Goal: Obtain resource: Download file/media

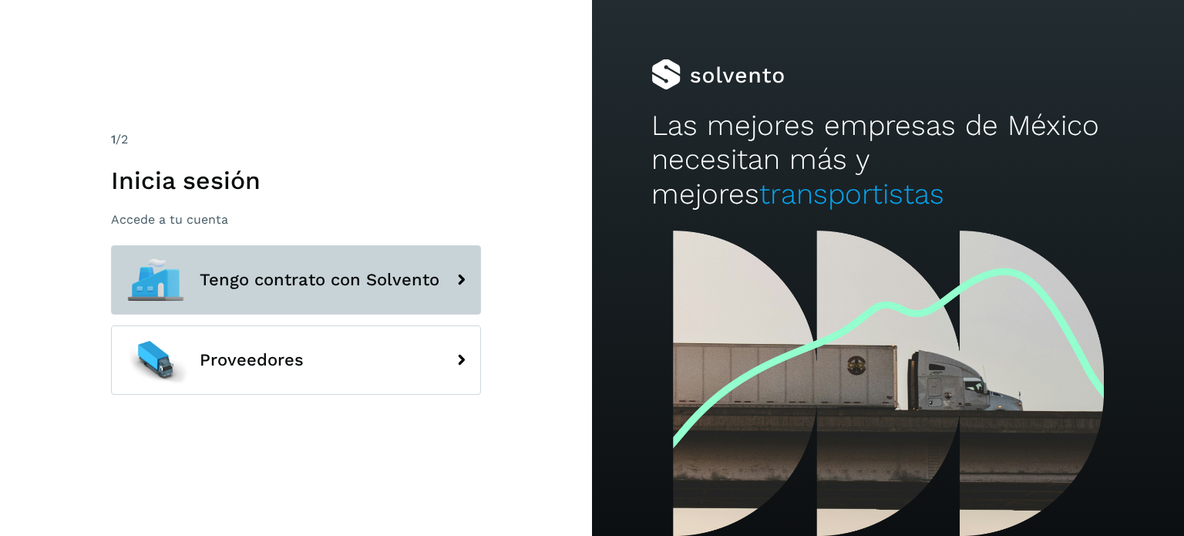
click at [267, 287] on span "Tengo contrato con Solvento" at bounding box center [320, 279] width 240 height 18
click at [465, 280] on icon at bounding box center [460, 279] width 31 height 31
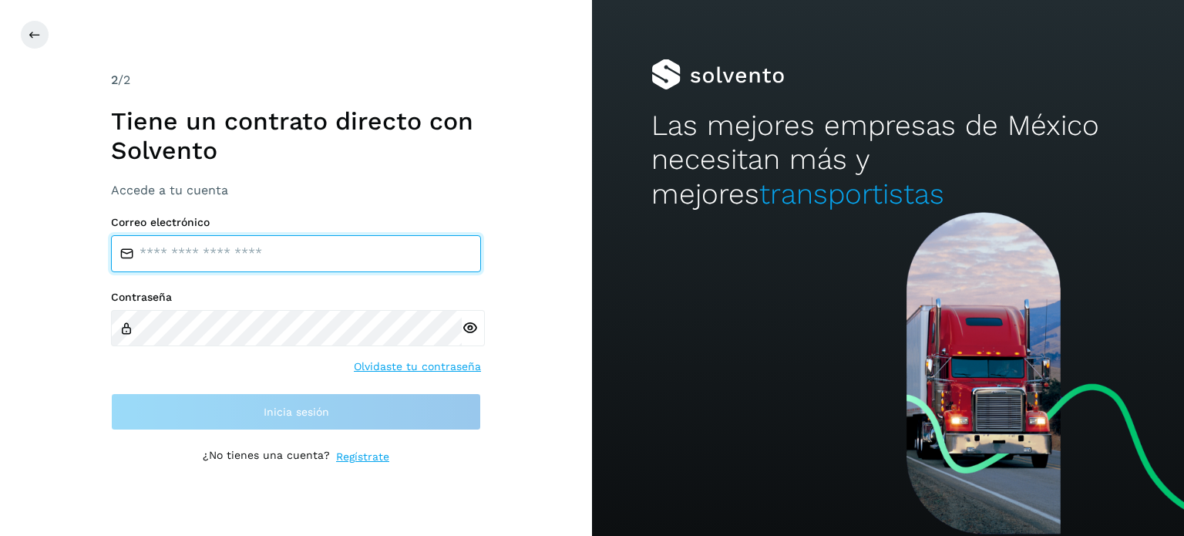
click at [196, 256] on input "email" at bounding box center [296, 253] width 370 height 37
type input "**********"
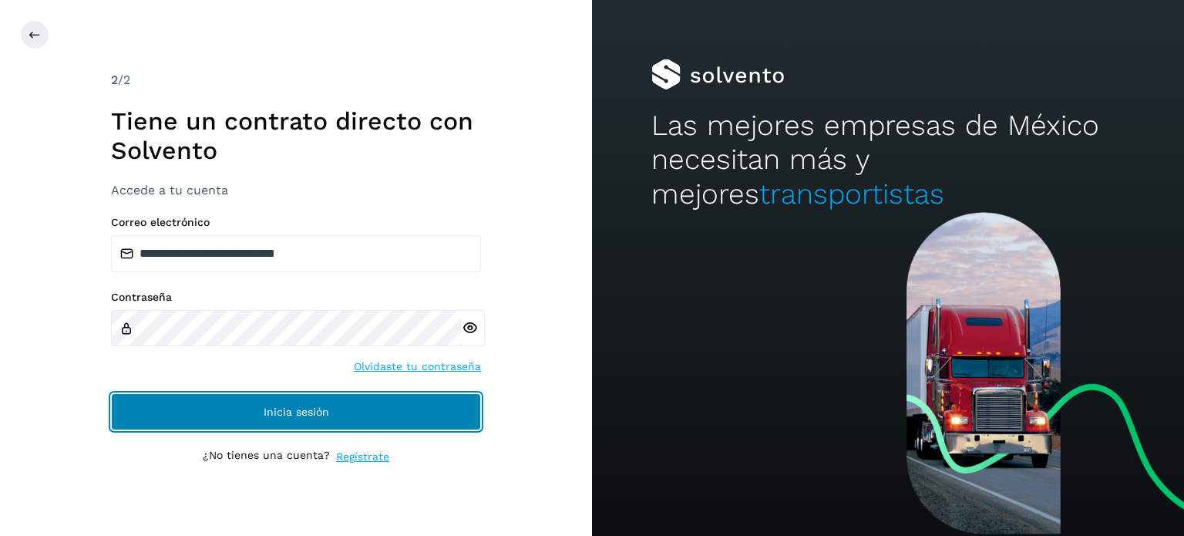
click at [278, 415] on span "Inicia sesión" at bounding box center [296, 411] width 65 height 11
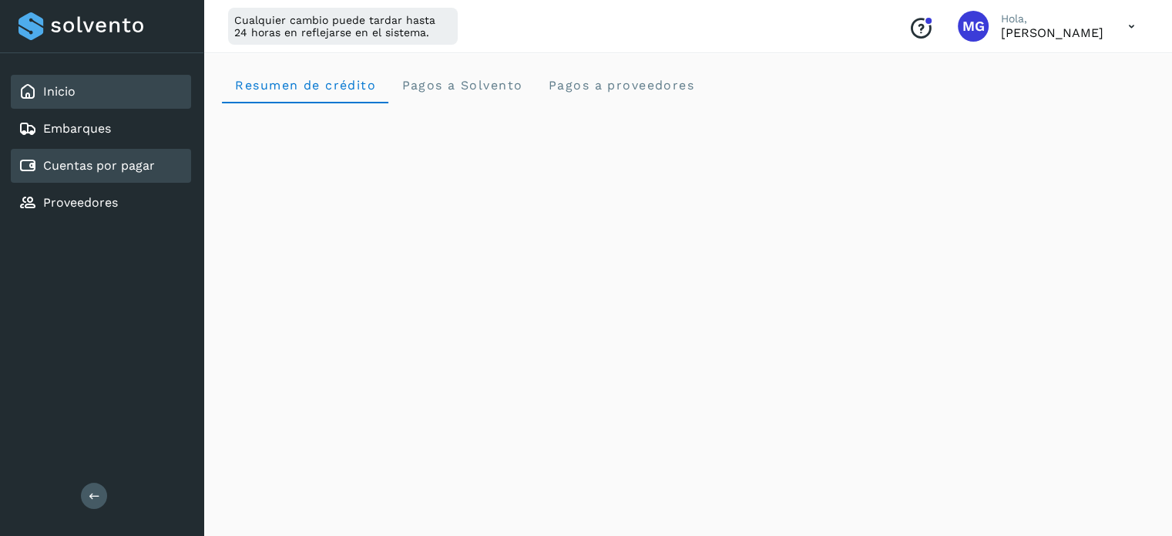
click at [114, 168] on link "Cuentas por pagar" at bounding box center [99, 165] width 112 height 15
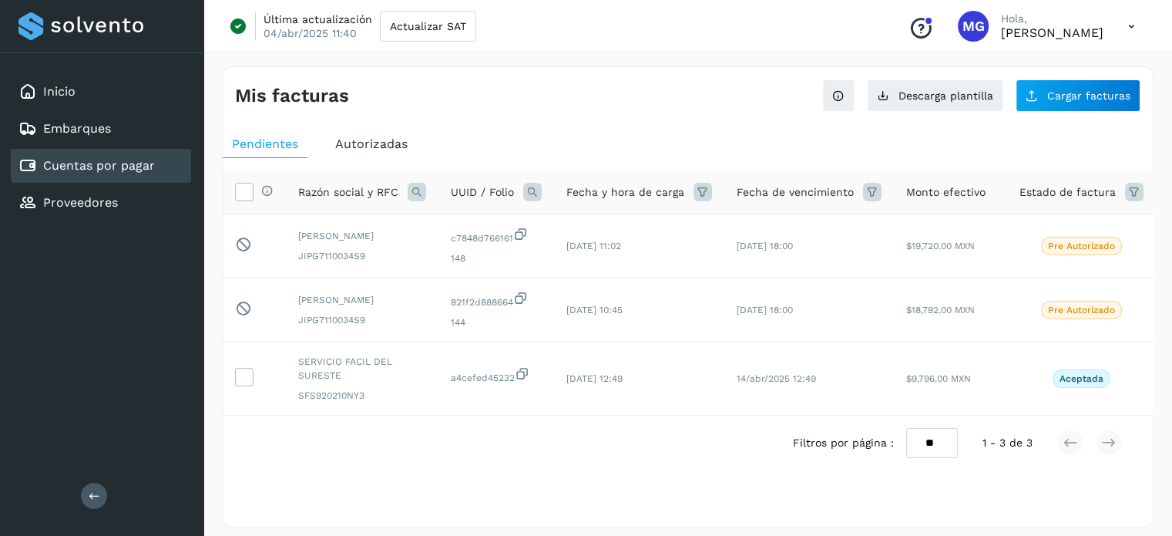
click at [114, 168] on link "Cuentas por pagar" at bounding box center [99, 165] width 112 height 15
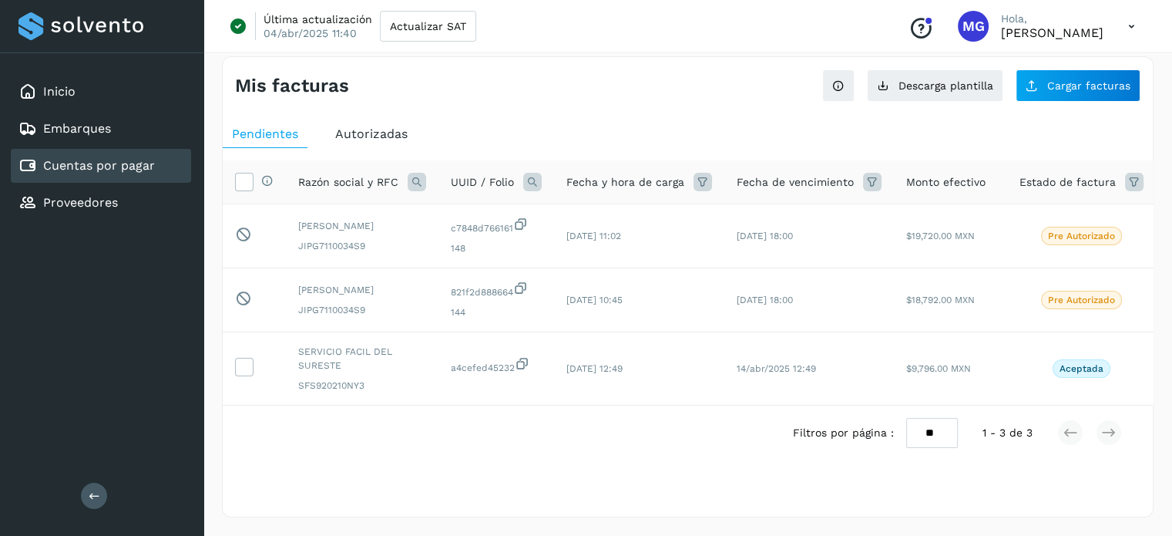
scroll to position [38, 0]
click at [392, 126] on span "Autorizadas" at bounding box center [371, 133] width 72 height 15
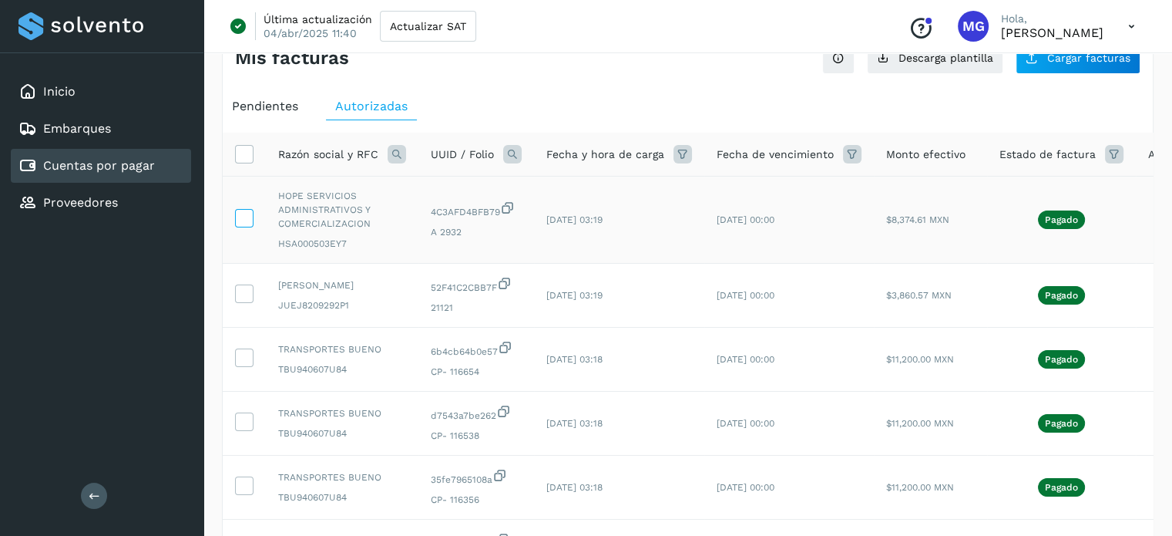
click at [245, 218] on icon at bounding box center [244, 217] width 16 height 16
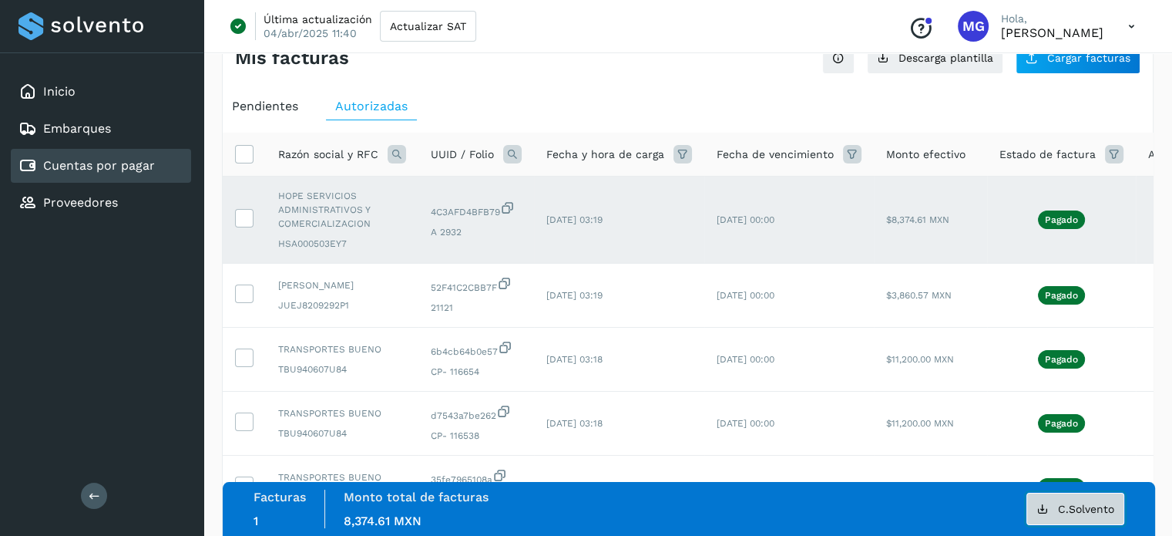
click at [1070, 501] on button "C.Solvento" at bounding box center [1075, 508] width 98 height 32
click at [245, 291] on icon at bounding box center [244, 292] width 16 height 16
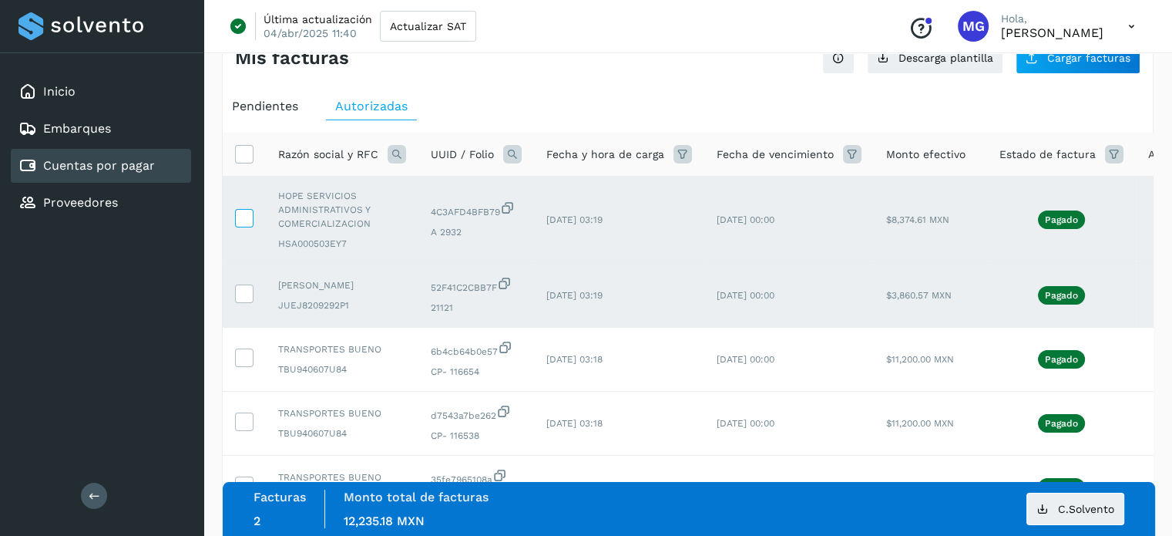
click at [246, 220] on icon at bounding box center [244, 217] width 16 height 16
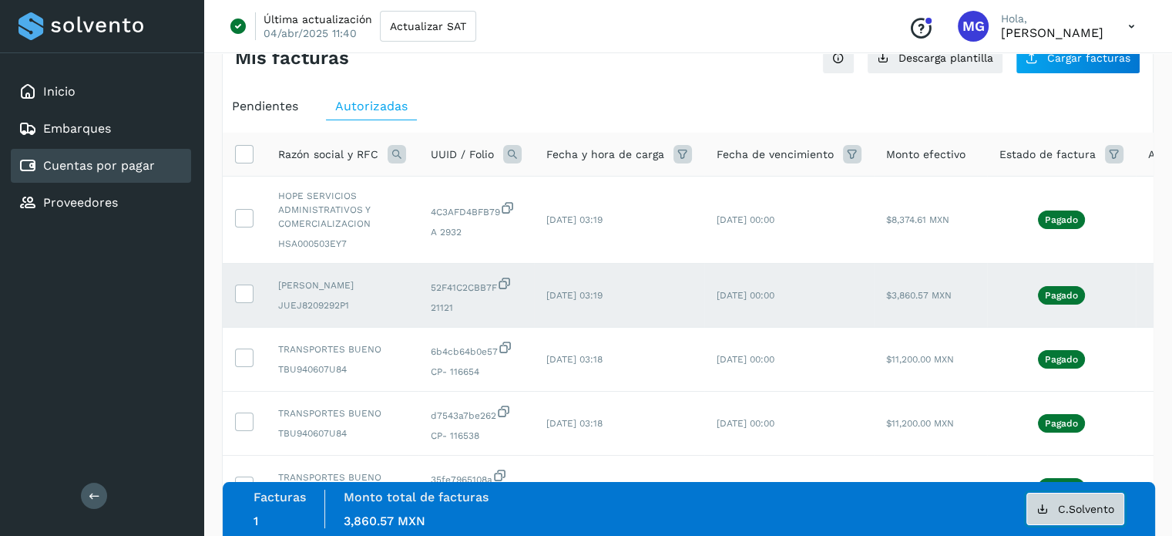
click at [1073, 513] on span "C.Solvento" at bounding box center [1086, 508] width 56 height 11
click at [244, 292] on icon at bounding box center [244, 292] width 16 height 16
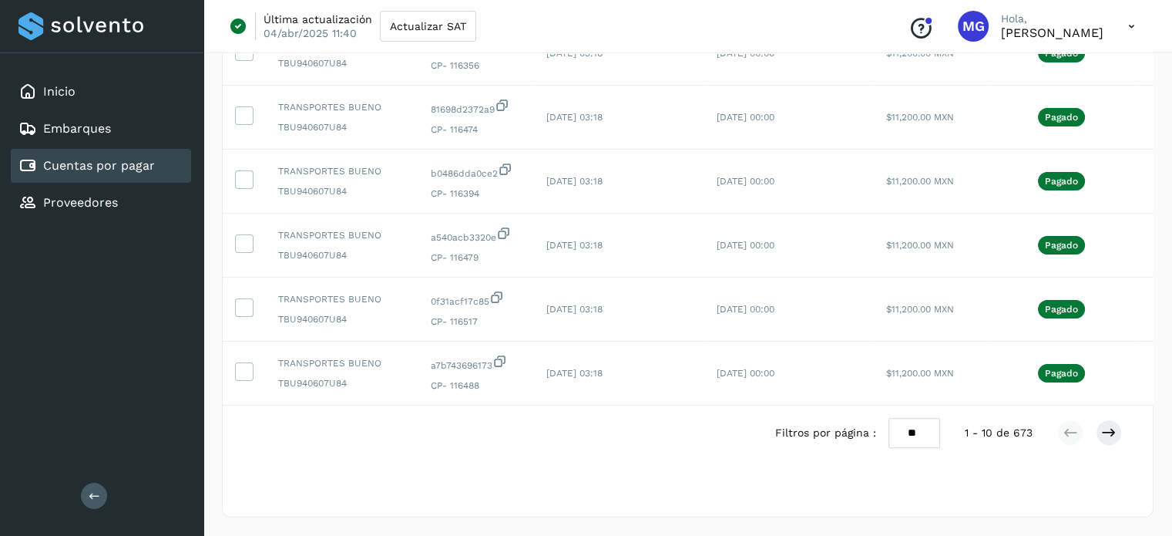
scroll to position [484, 0]
click at [915, 423] on select "** ** **" at bounding box center [914, 433] width 52 height 30
select select "**"
click at [888, 418] on select "** ** **" at bounding box center [914, 433] width 52 height 30
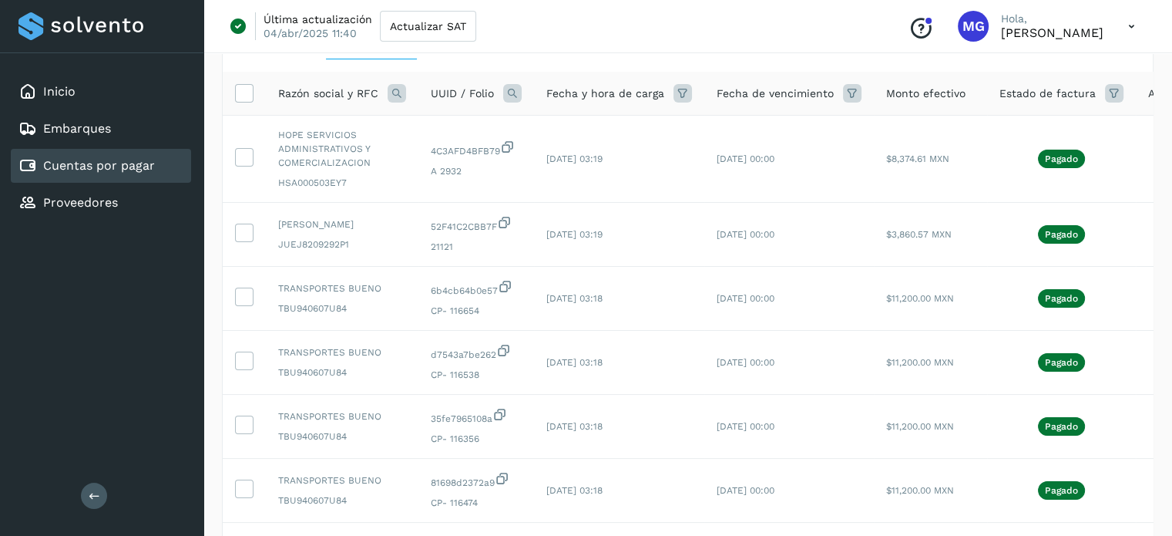
scroll to position [136, 0]
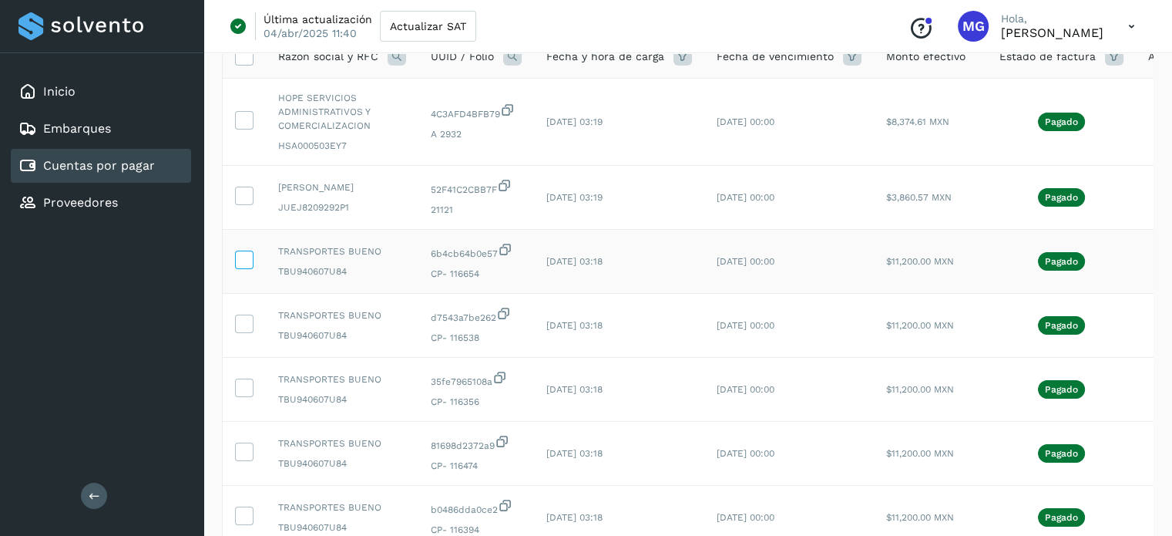
click at [243, 260] on icon at bounding box center [244, 258] width 16 height 16
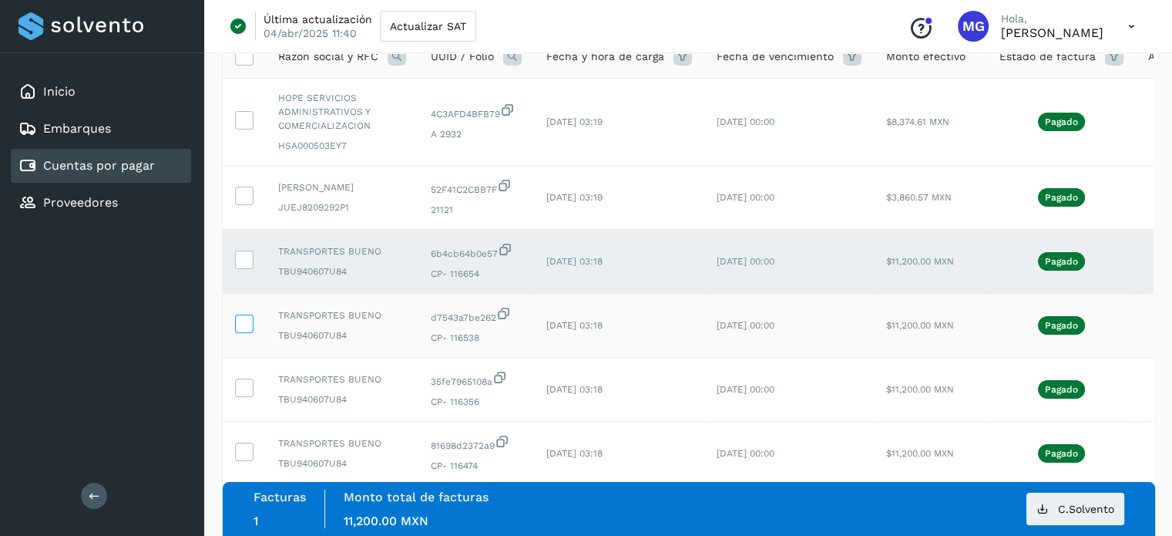
click at [247, 324] on icon at bounding box center [244, 322] width 16 height 16
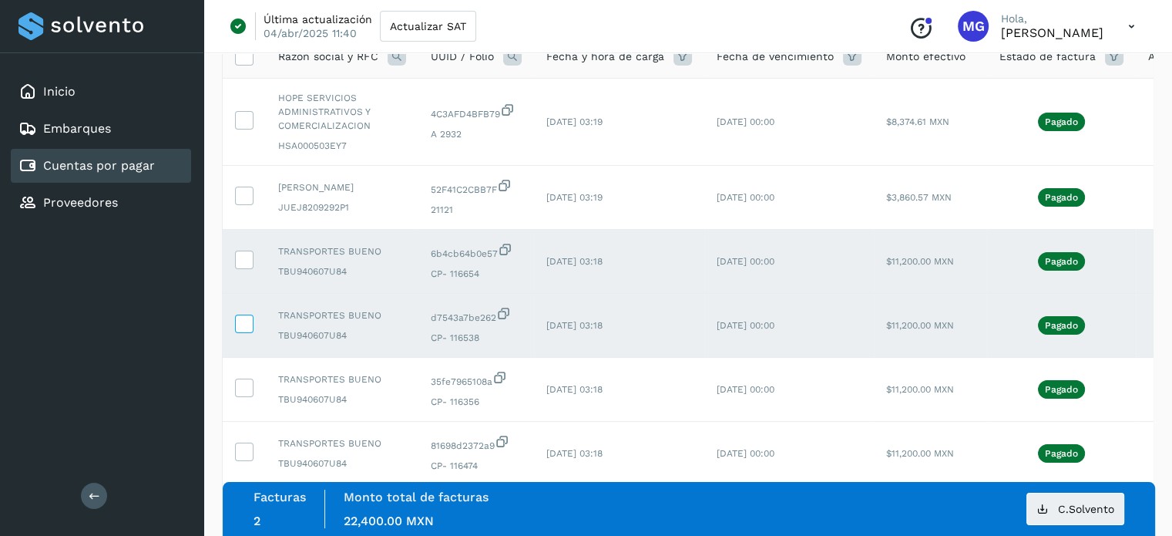
scroll to position [274, 0]
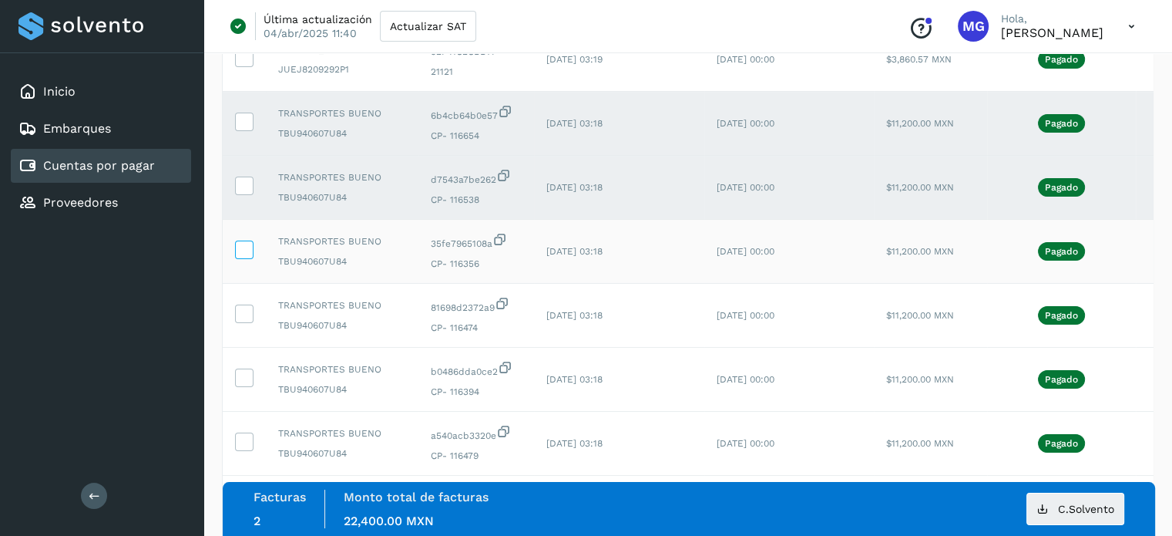
click at [243, 250] on icon at bounding box center [244, 248] width 16 height 16
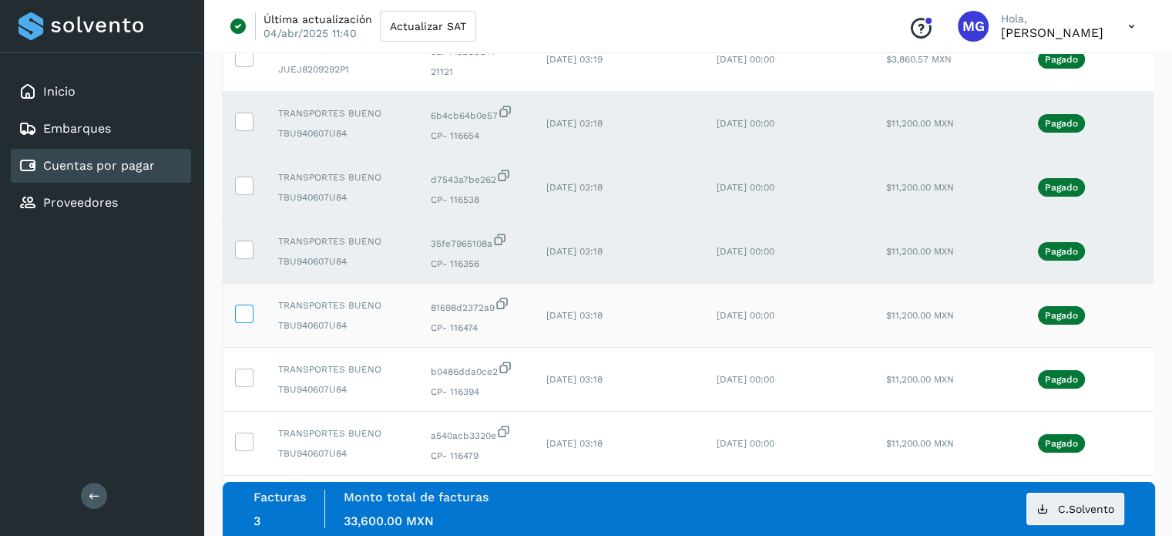
click at [248, 317] on icon at bounding box center [244, 312] width 16 height 16
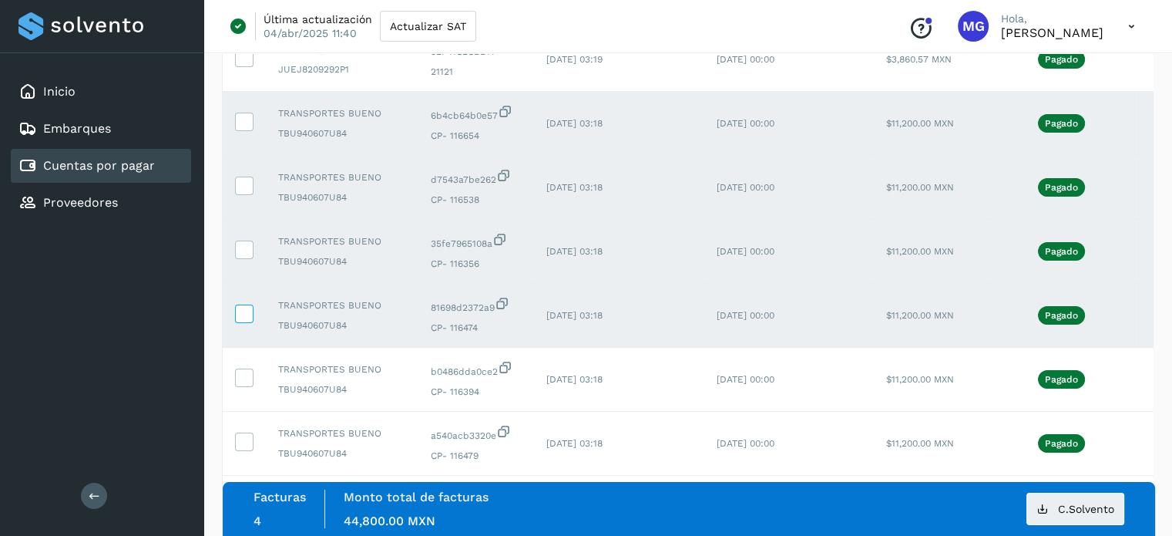
scroll to position [410, 0]
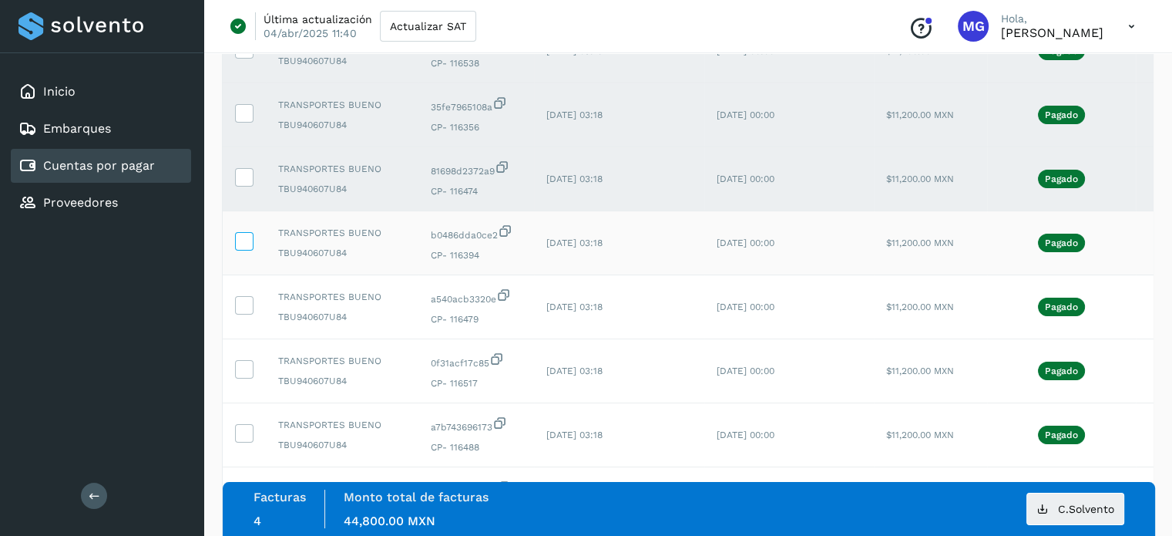
click at [243, 237] on icon at bounding box center [244, 240] width 16 height 16
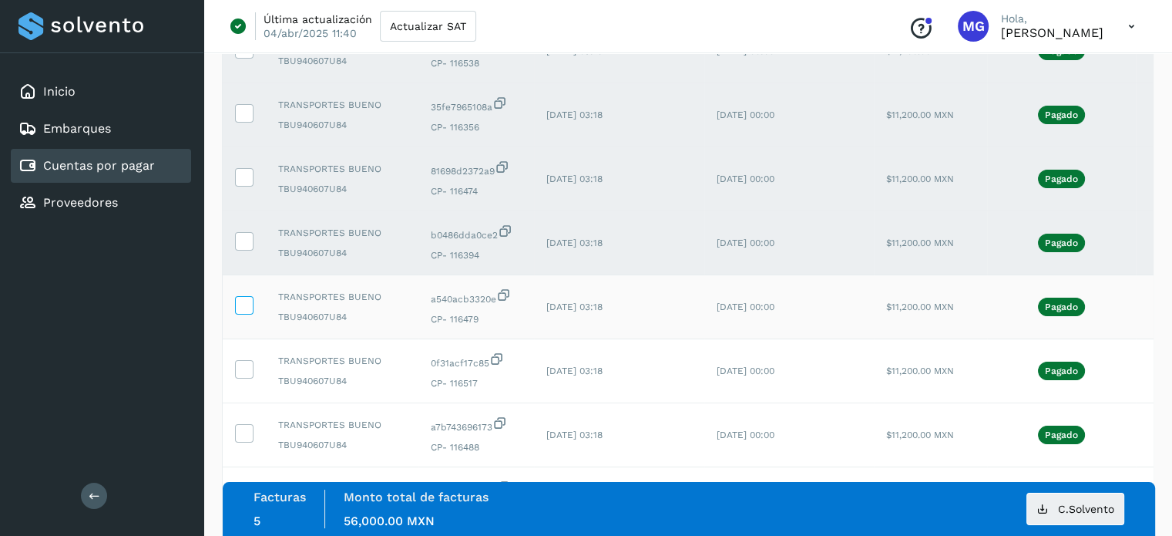
click at [246, 299] on icon at bounding box center [244, 304] width 16 height 16
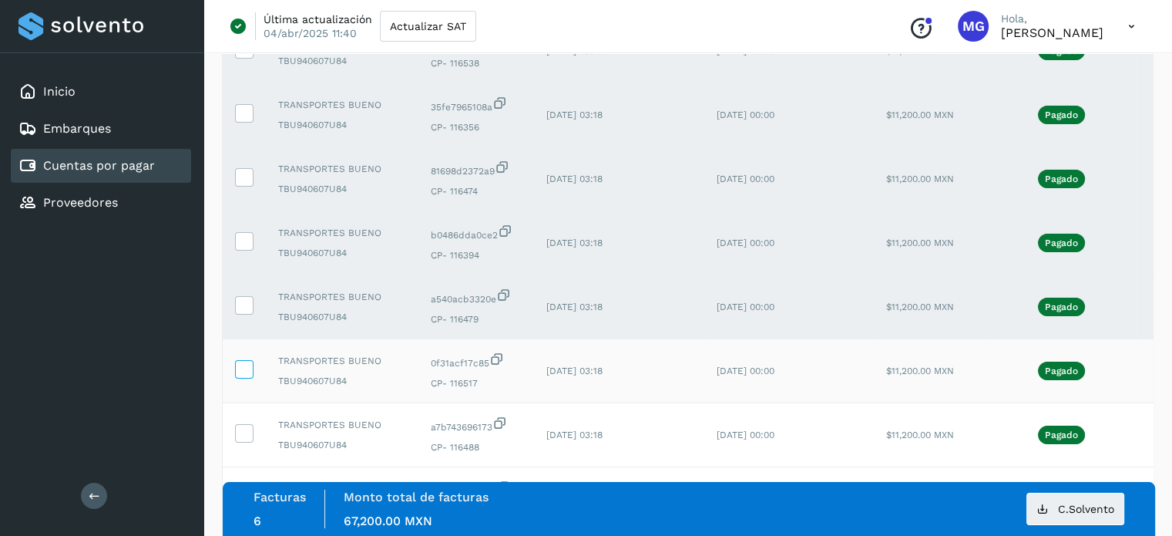
click at [247, 366] on icon at bounding box center [244, 368] width 16 height 16
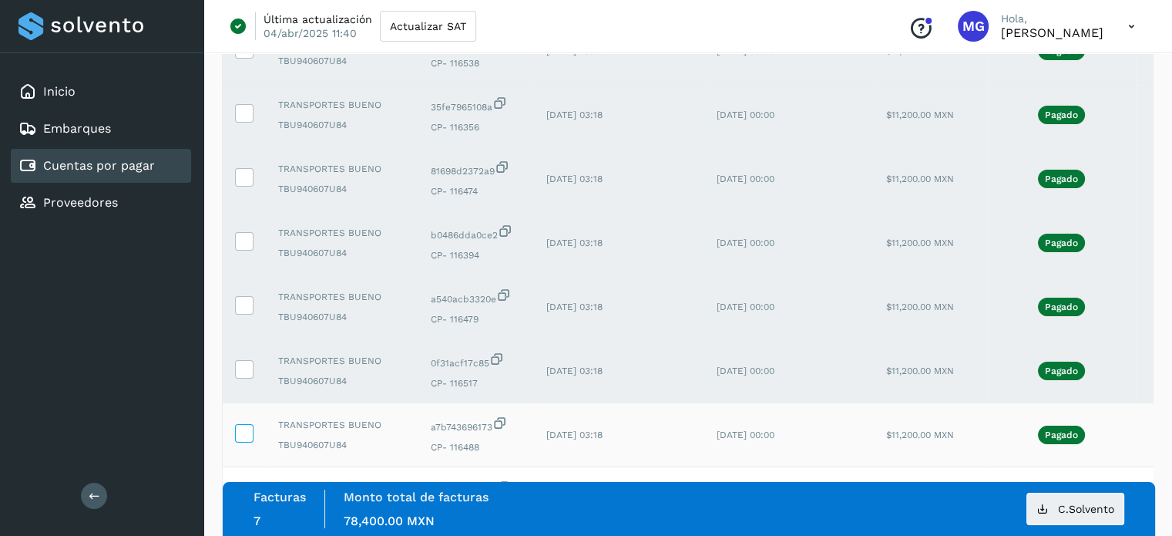
click at [243, 438] on icon at bounding box center [244, 432] width 16 height 16
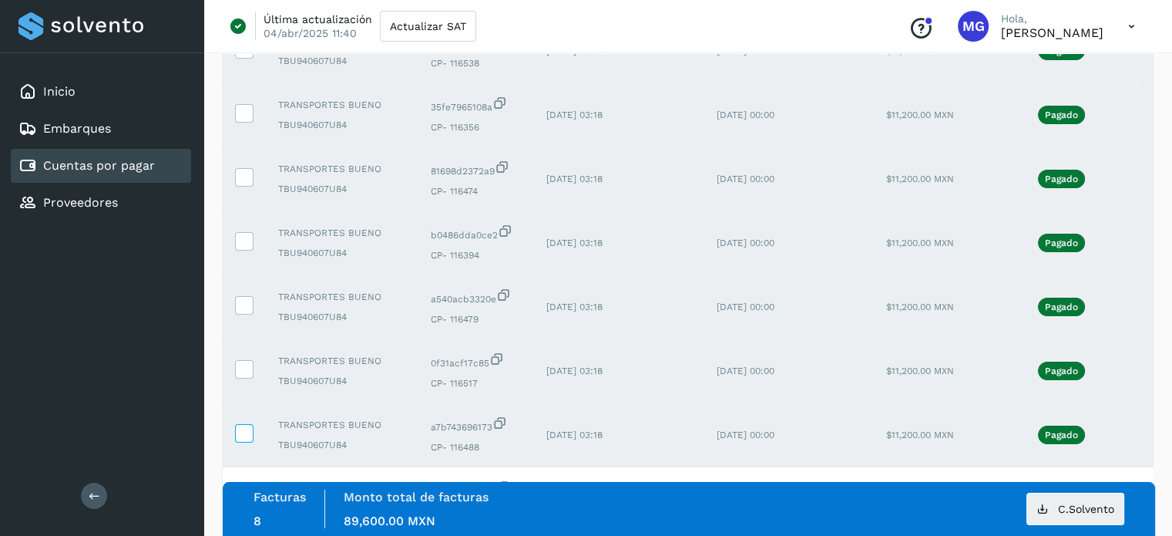
scroll to position [589, 0]
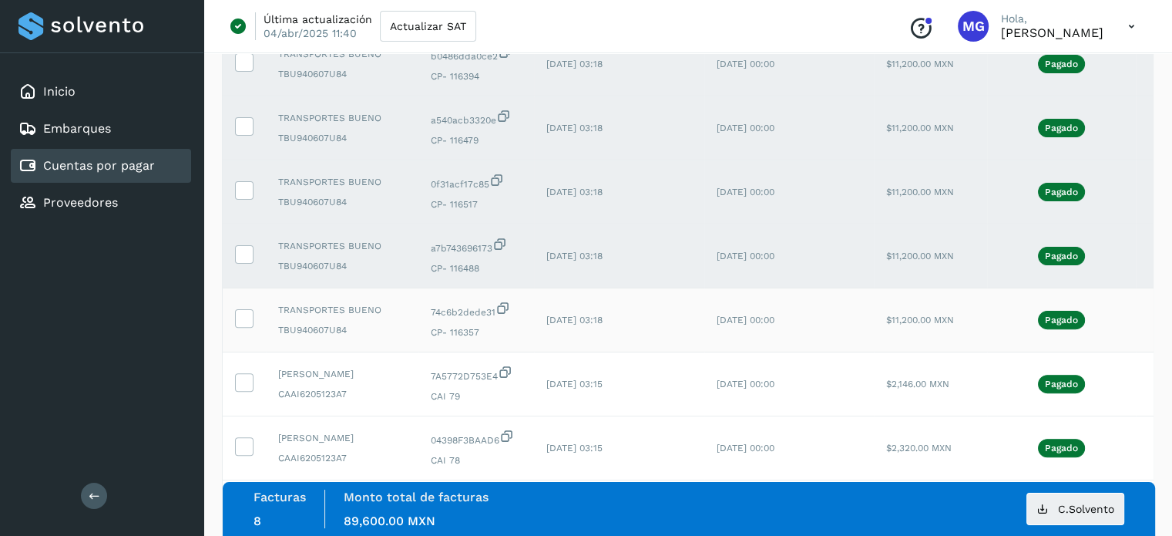
click at [253, 317] on td at bounding box center [244, 320] width 43 height 64
click at [250, 323] on icon at bounding box center [244, 317] width 16 height 16
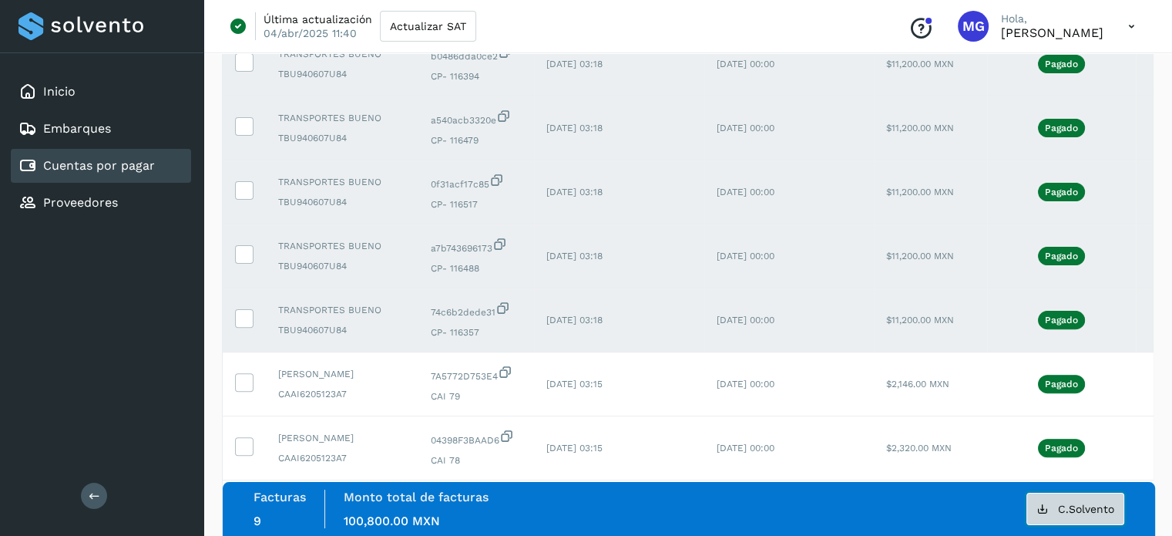
click at [1045, 502] on icon at bounding box center [1042, 508] width 12 height 12
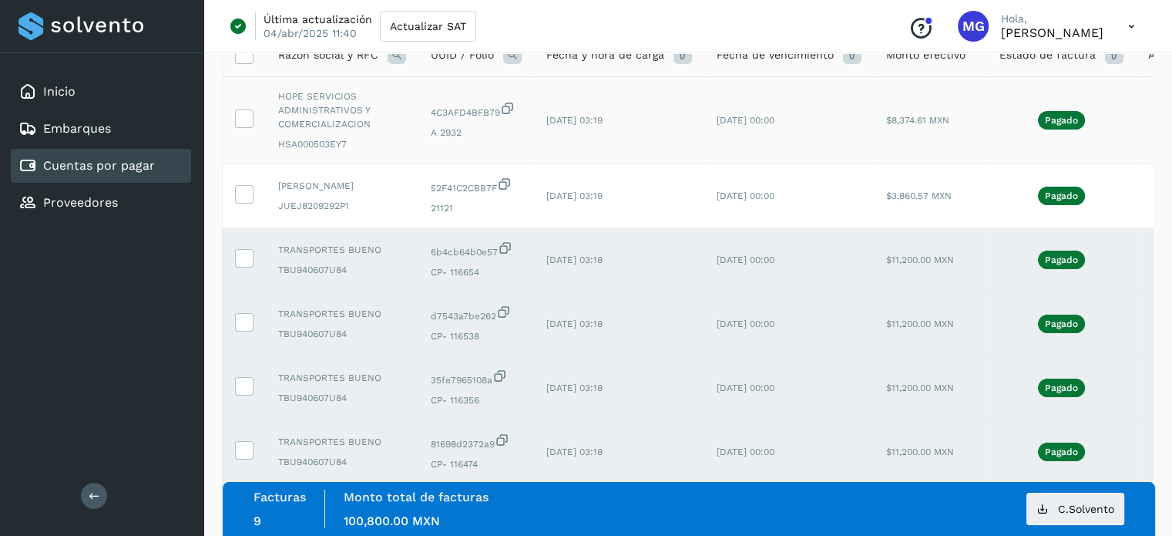
scroll to position [0, 0]
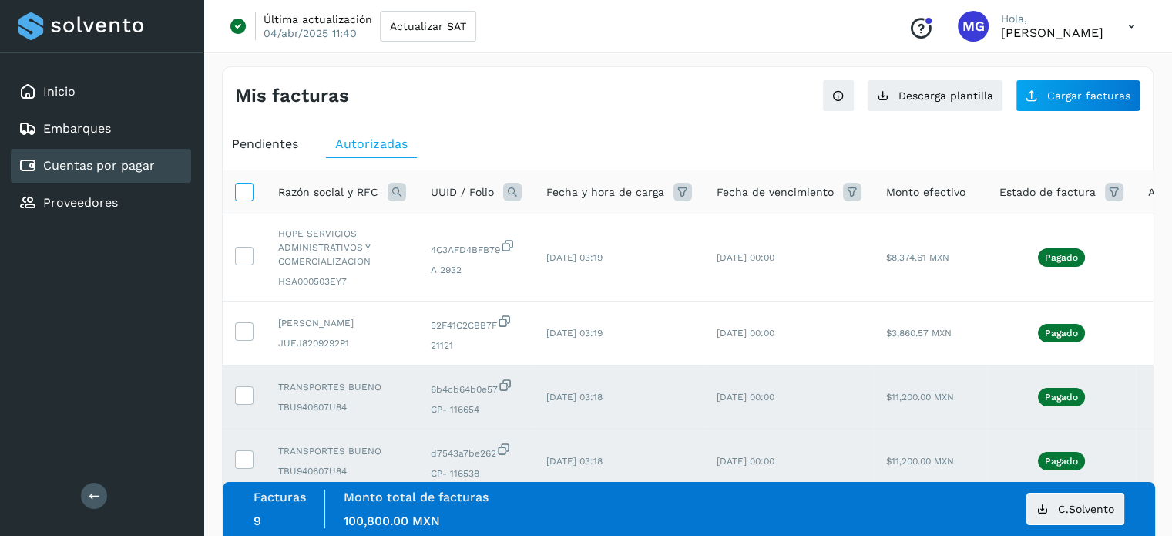
click at [243, 190] on icon at bounding box center [244, 191] width 16 height 16
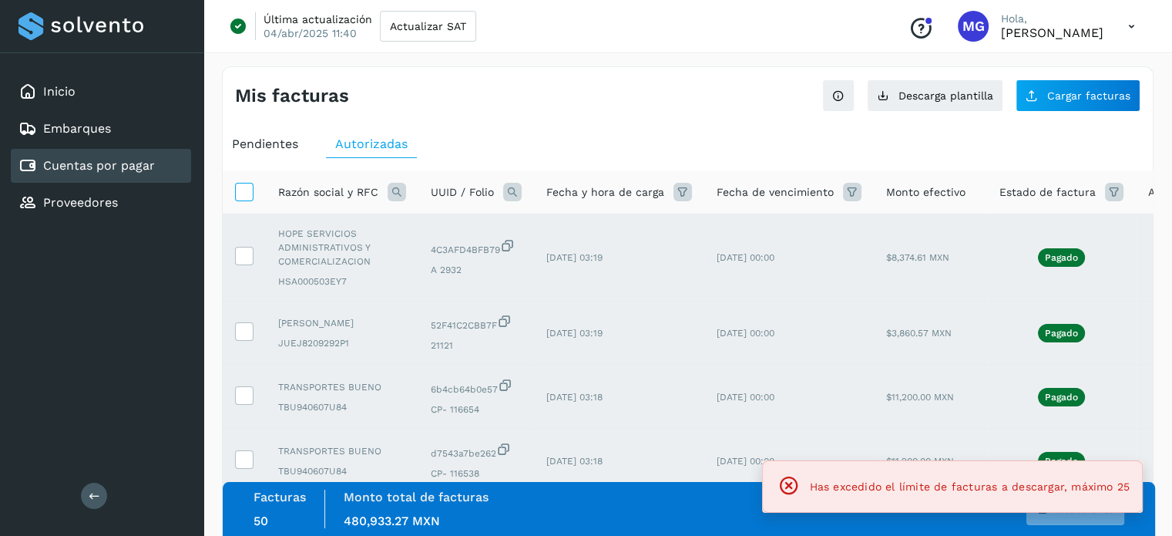
click at [243, 190] on icon at bounding box center [244, 191] width 16 height 16
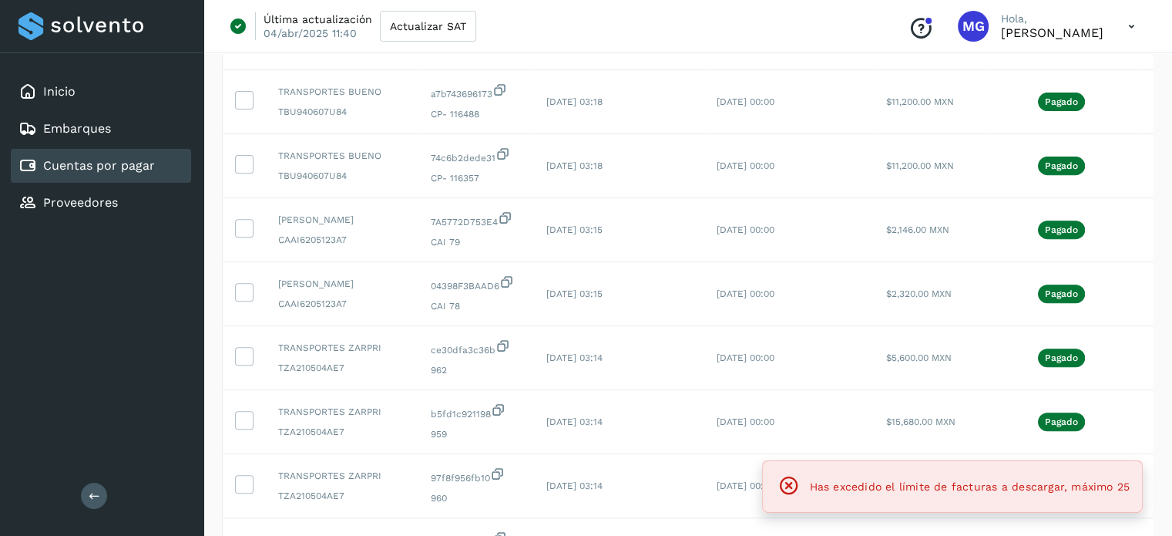
scroll to position [789, 0]
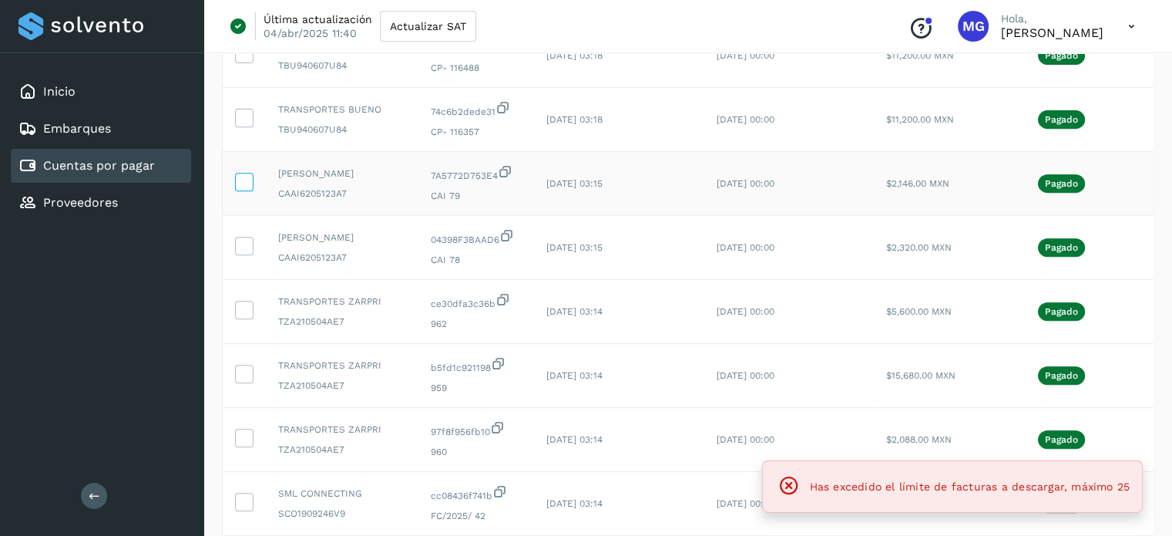
click at [241, 184] on icon at bounding box center [244, 181] width 16 height 16
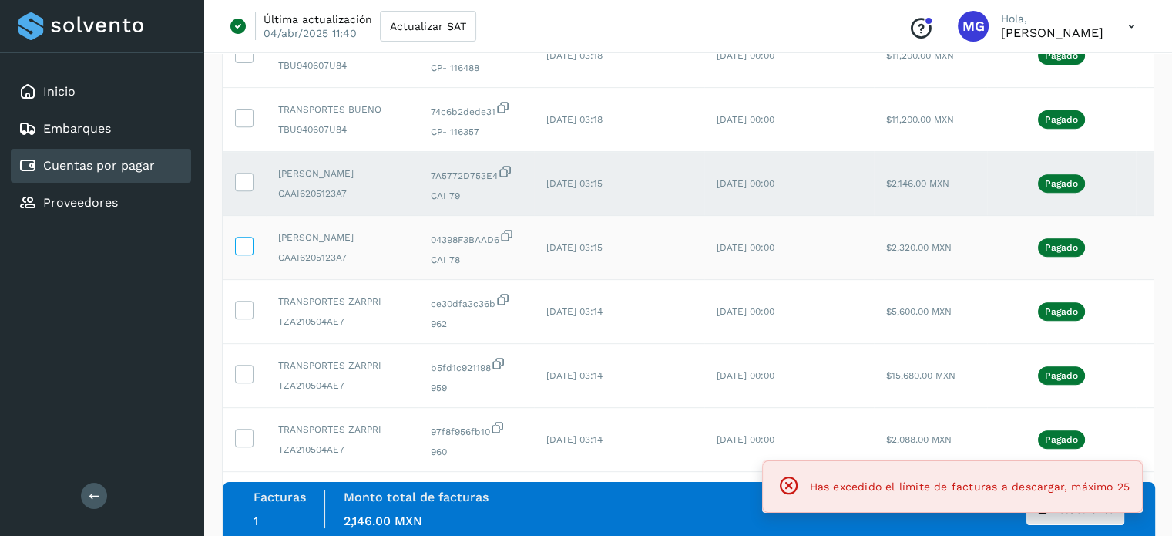
click at [247, 243] on icon at bounding box center [244, 245] width 16 height 16
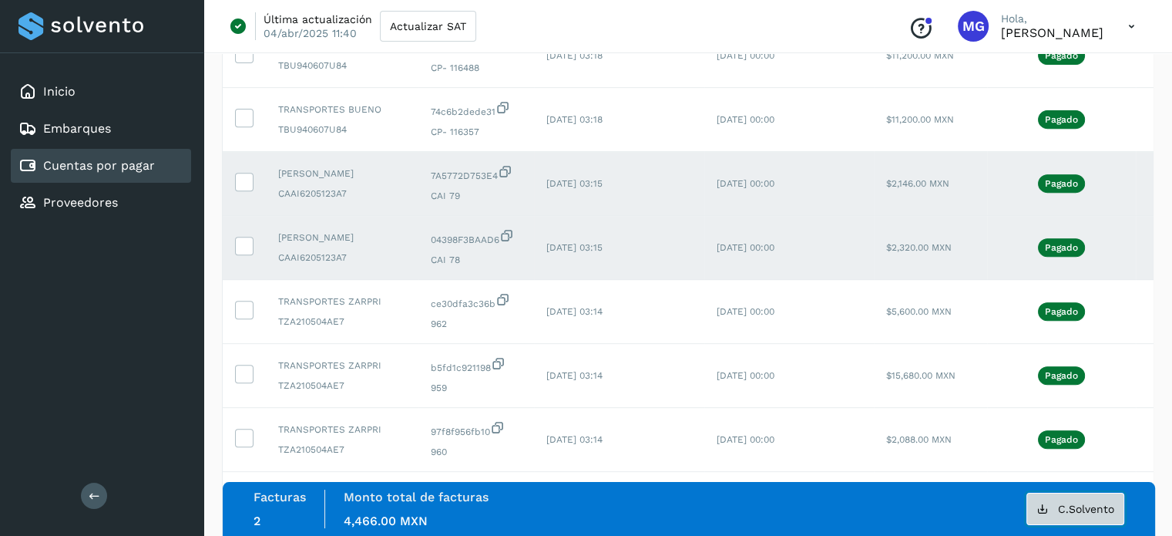
click at [1094, 517] on button "C.Solvento" at bounding box center [1075, 508] width 98 height 32
click at [247, 243] on icon at bounding box center [244, 245] width 16 height 16
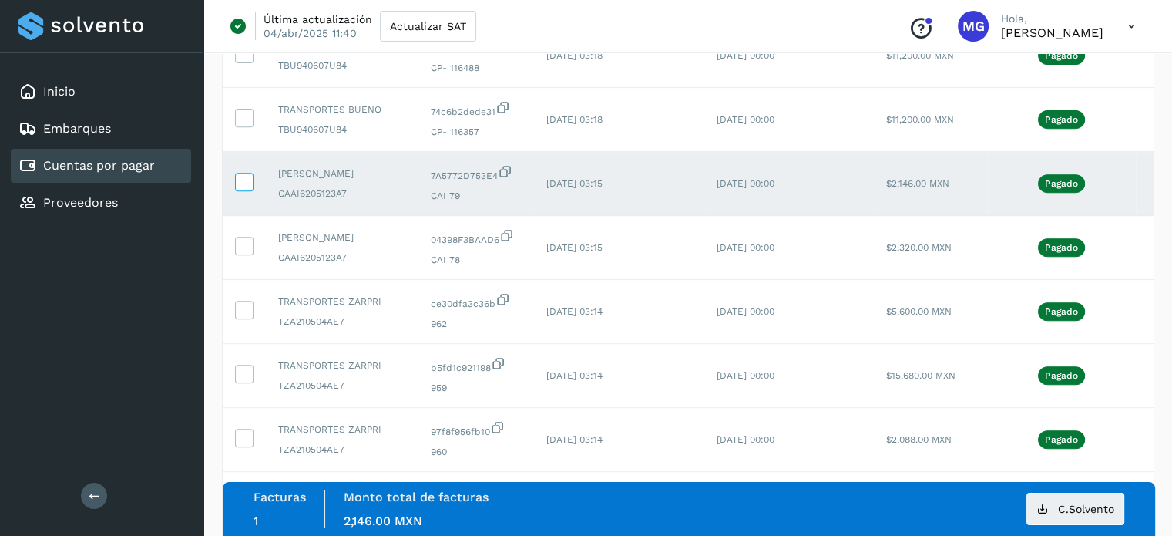
click at [240, 180] on icon at bounding box center [244, 181] width 16 height 16
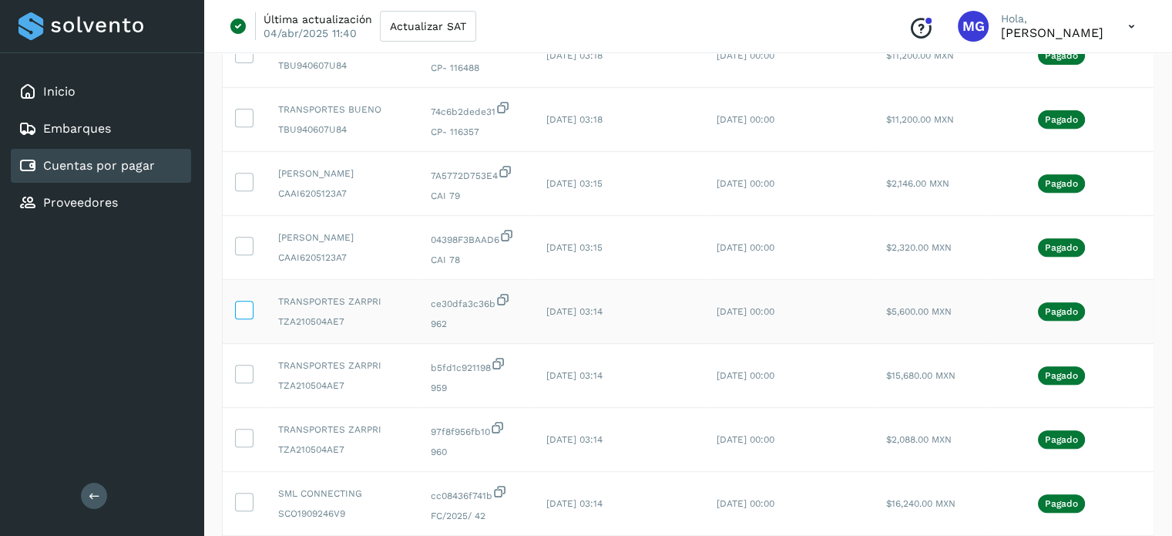
click at [237, 319] on label at bounding box center [244, 310] width 18 height 18
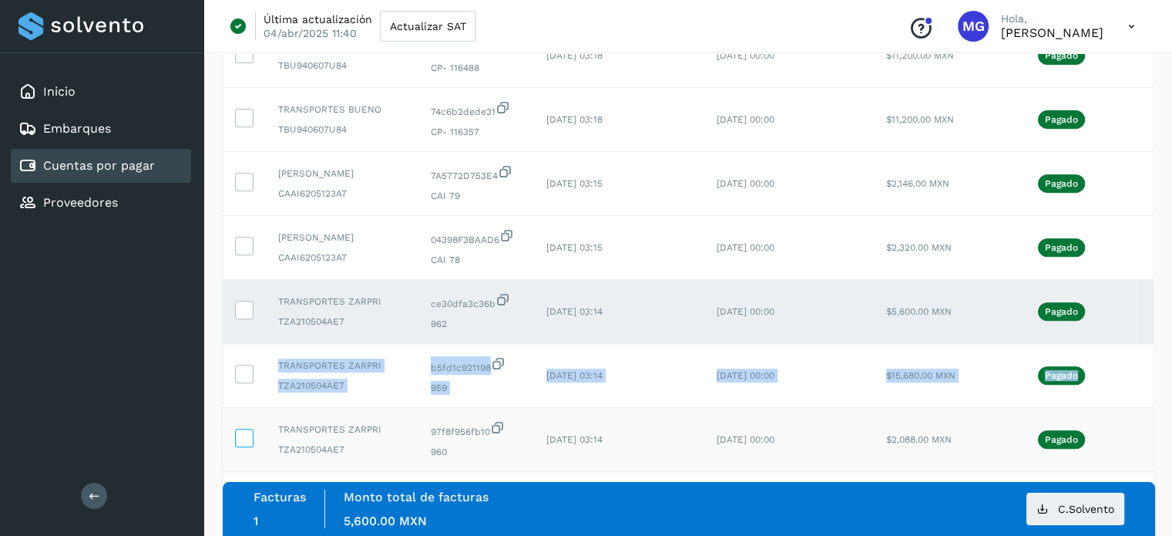
drag, startPoint x: 239, startPoint y: 378, endPoint x: 243, endPoint y: 445, distance: 67.2
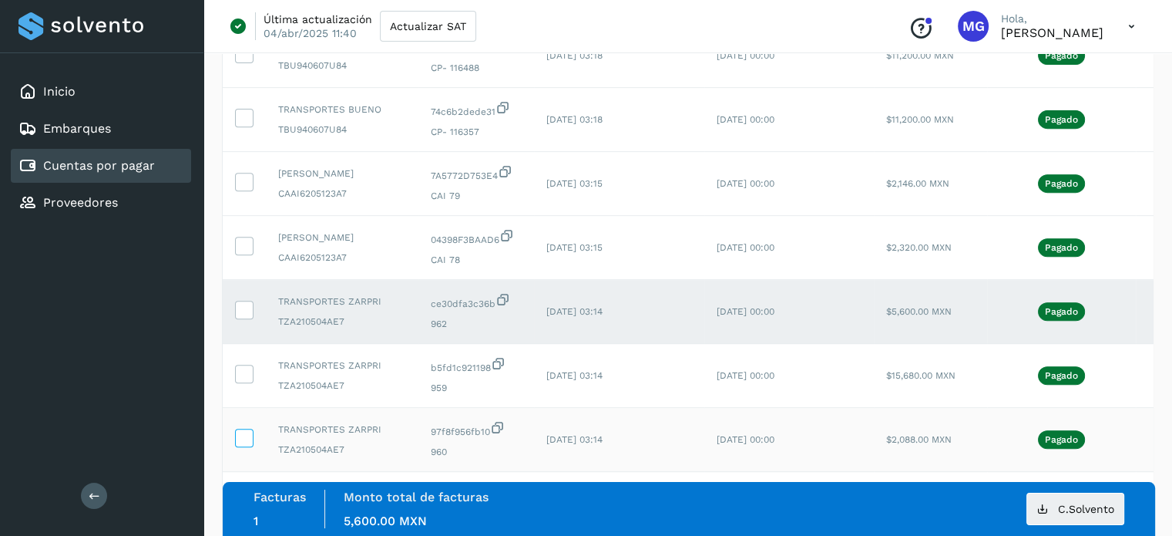
click at [243, 445] on icon at bounding box center [244, 436] width 16 height 16
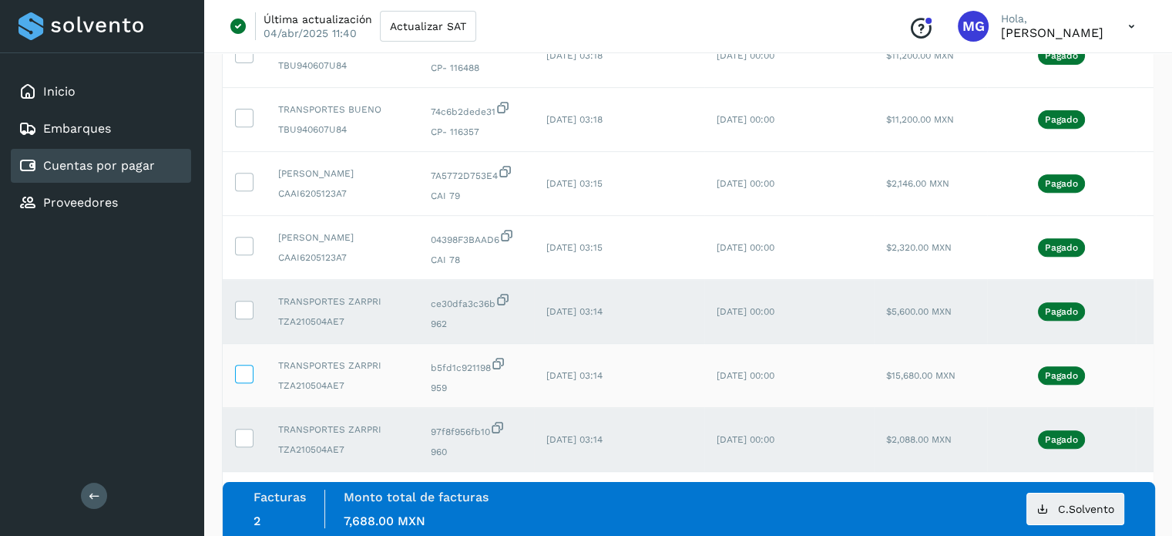
click at [249, 378] on icon at bounding box center [244, 372] width 16 height 16
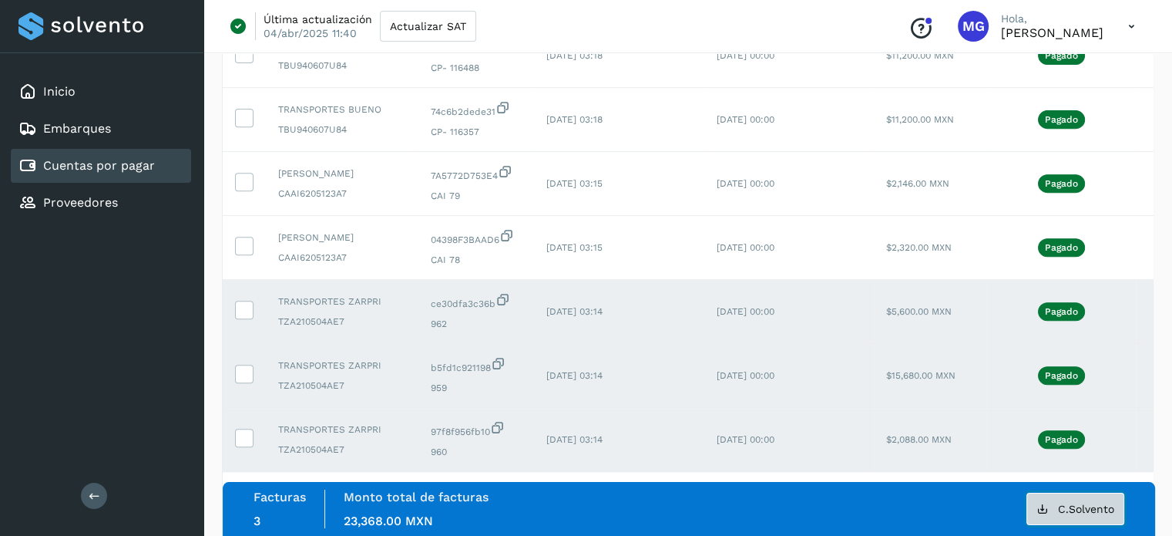
click at [1080, 518] on button "C.Solvento" at bounding box center [1075, 508] width 98 height 32
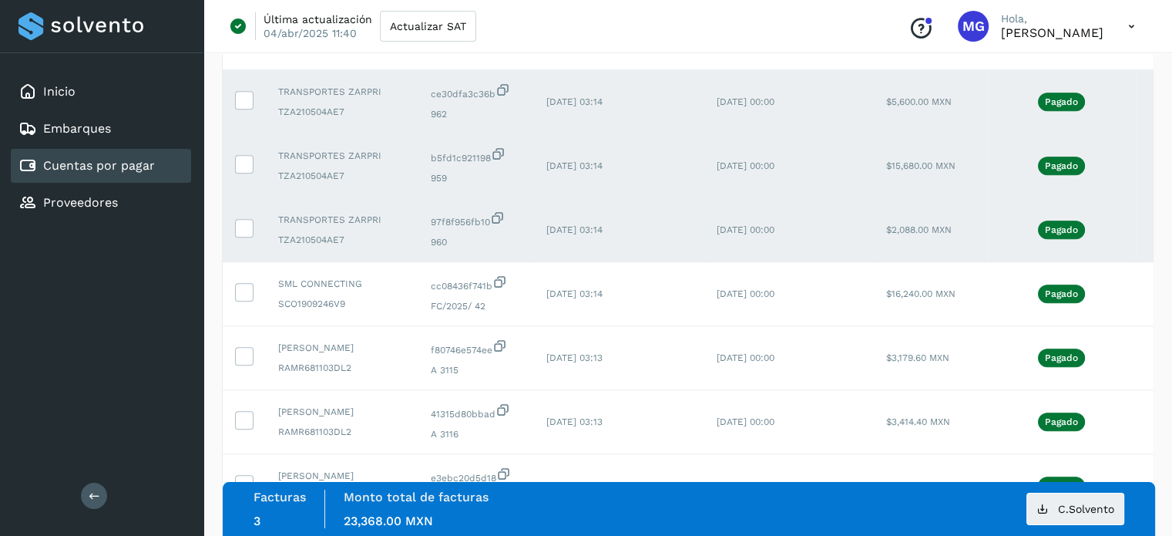
scroll to position [1017, 0]
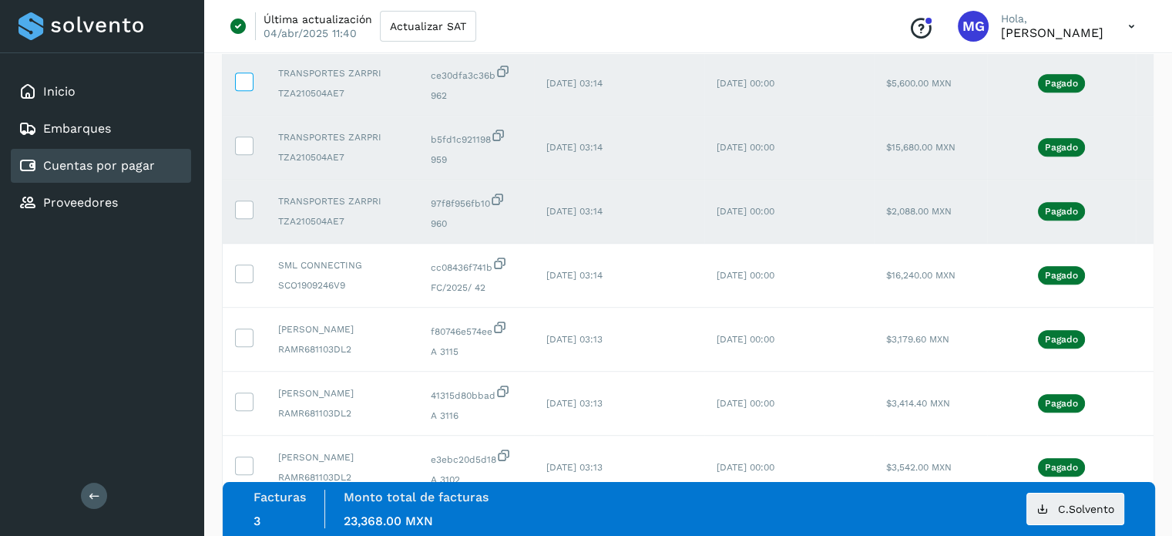
click at [240, 89] on icon at bounding box center [244, 80] width 16 height 16
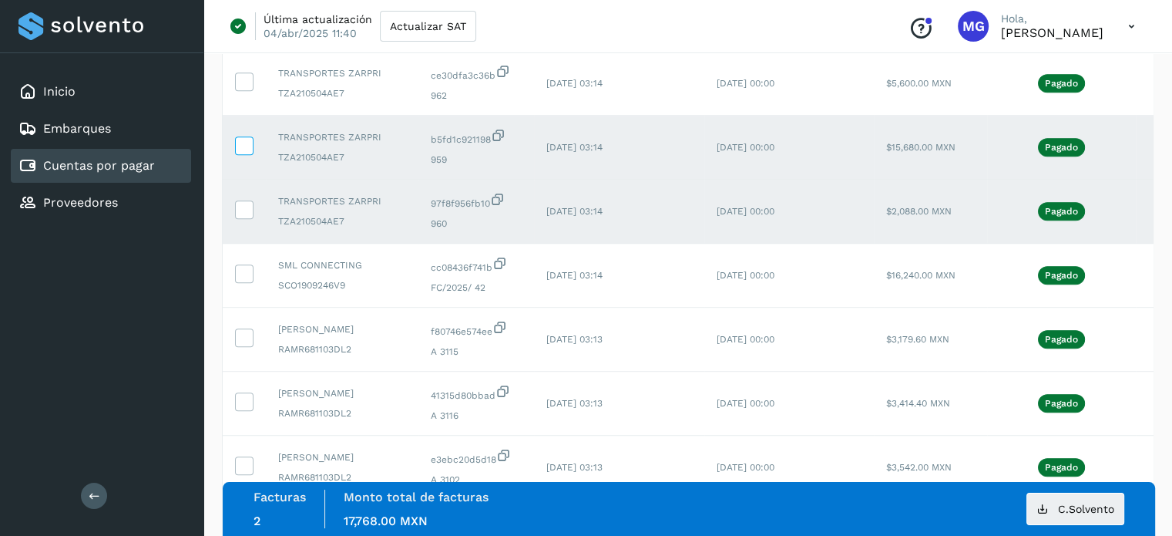
click at [247, 139] on icon at bounding box center [244, 144] width 16 height 16
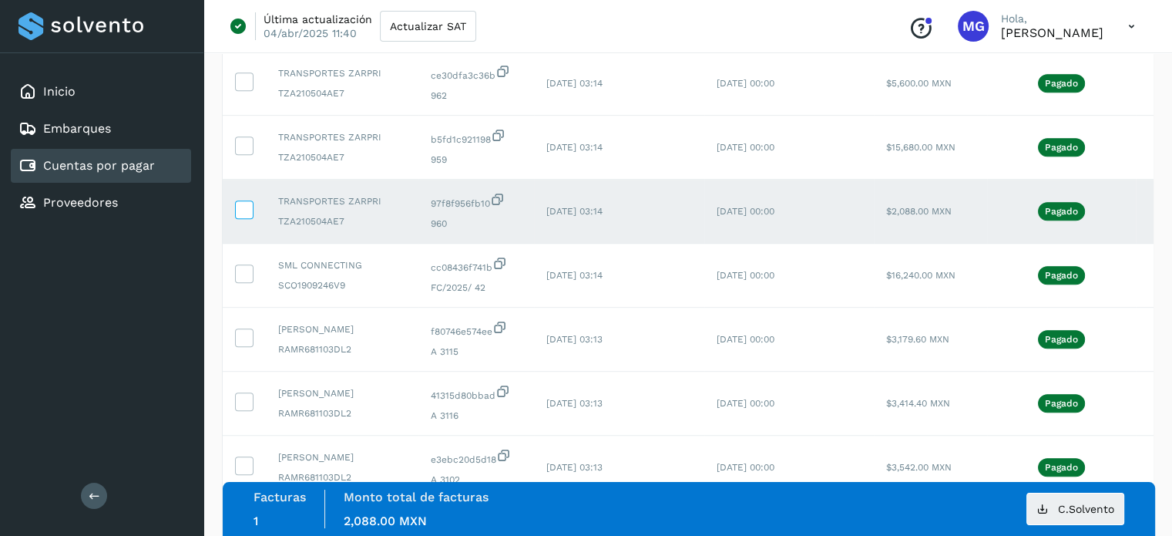
click at [247, 209] on icon at bounding box center [244, 208] width 16 height 16
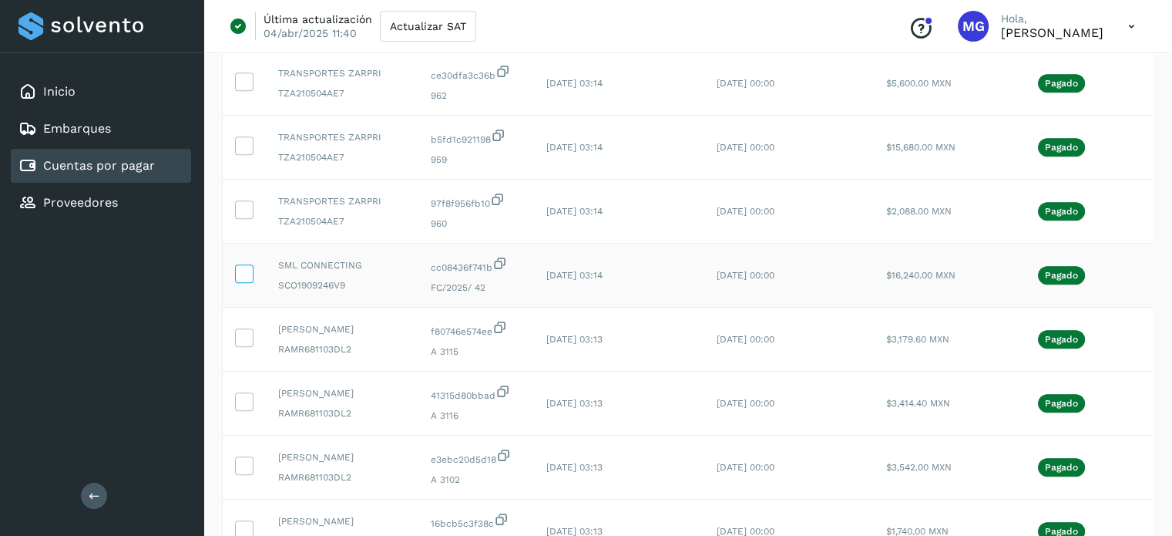
click at [243, 275] on icon at bounding box center [244, 272] width 16 height 16
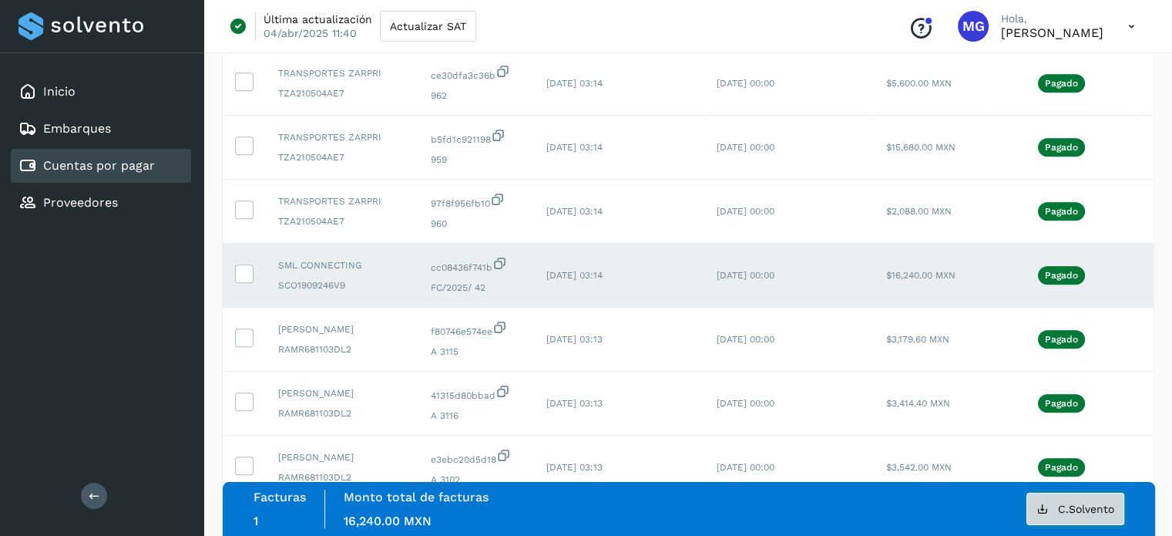
click at [1117, 512] on button "C.Solvento" at bounding box center [1075, 508] width 98 height 32
click at [241, 270] on icon at bounding box center [244, 272] width 16 height 16
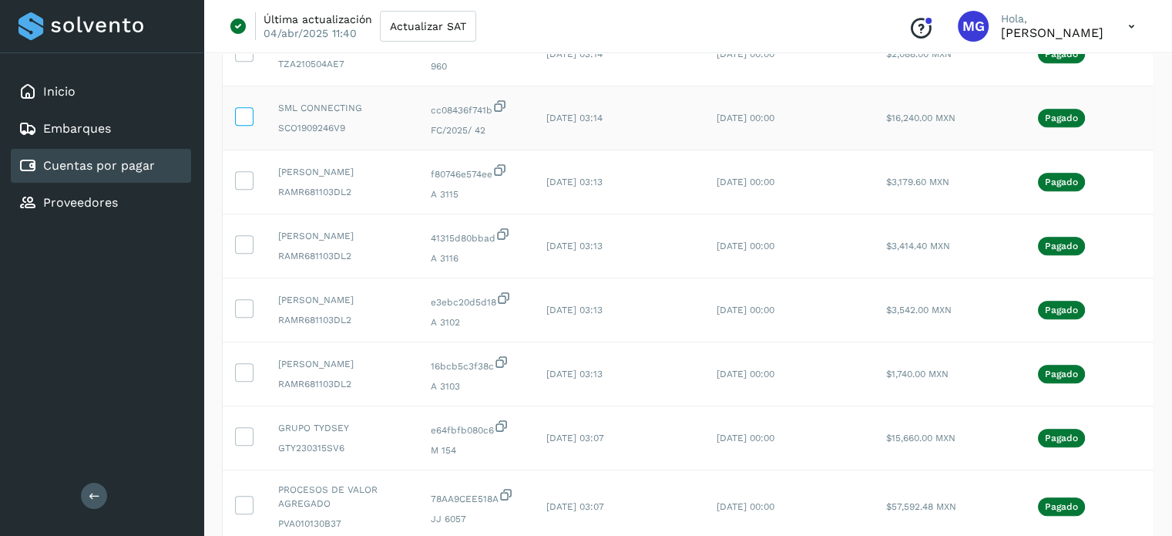
scroll to position [1177, 0]
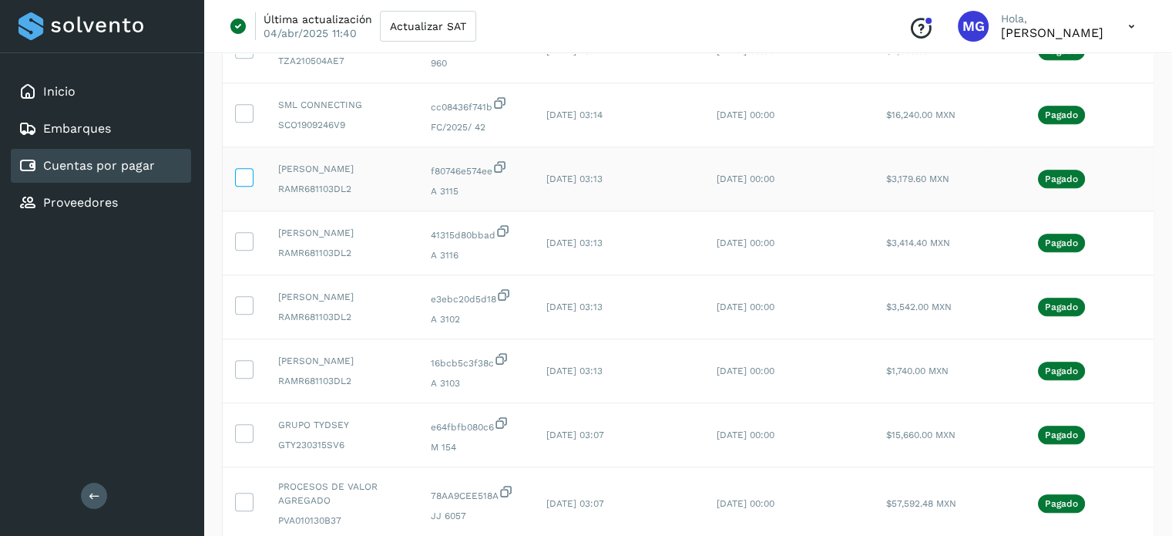
click at [240, 178] on icon at bounding box center [244, 176] width 16 height 16
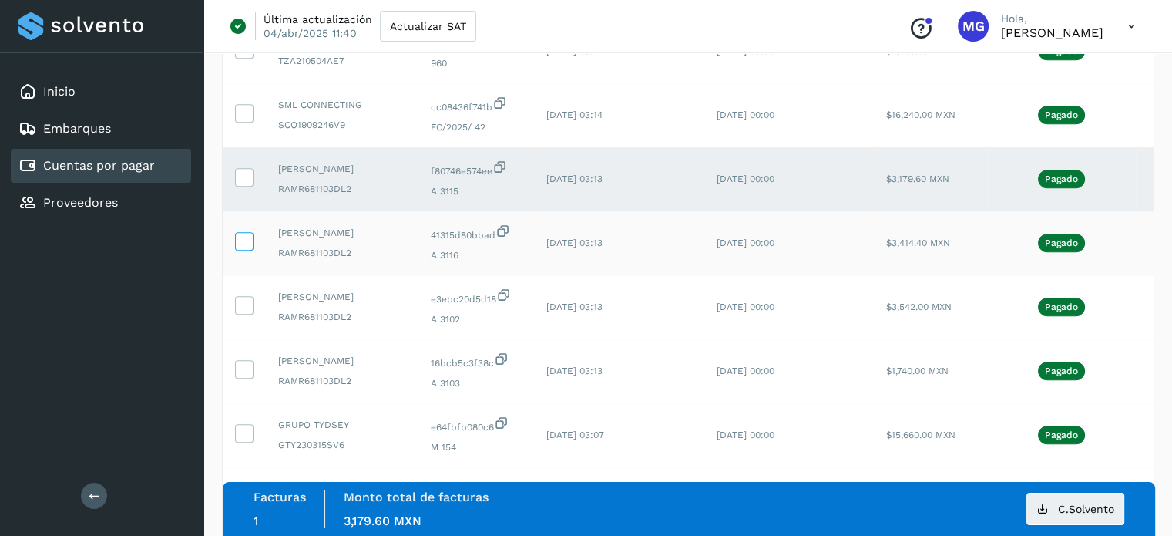
click at [243, 248] on icon at bounding box center [244, 240] width 16 height 16
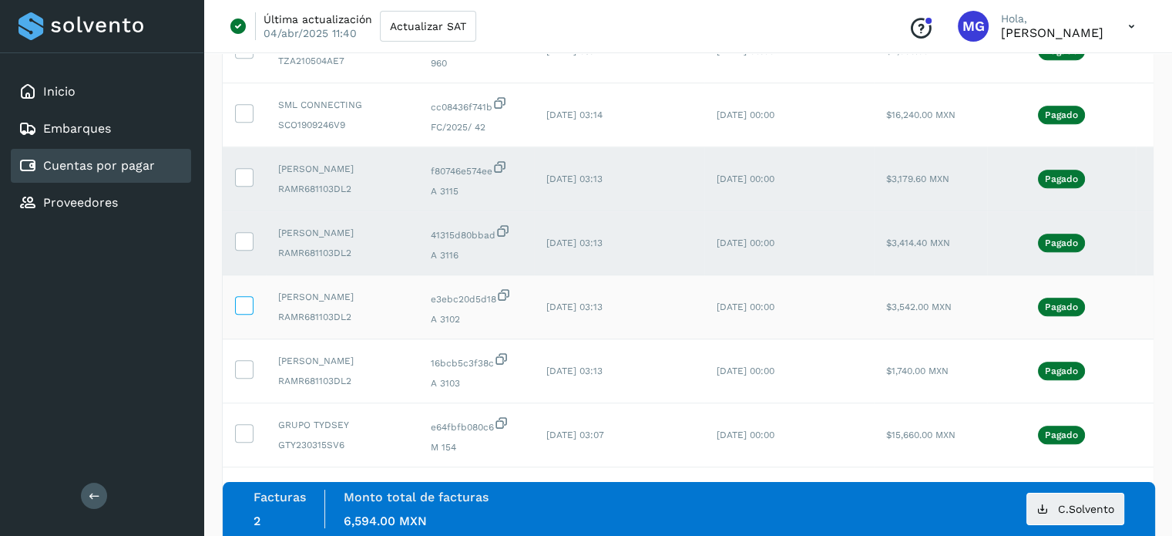
click at [243, 312] on icon at bounding box center [244, 304] width 16 height 16
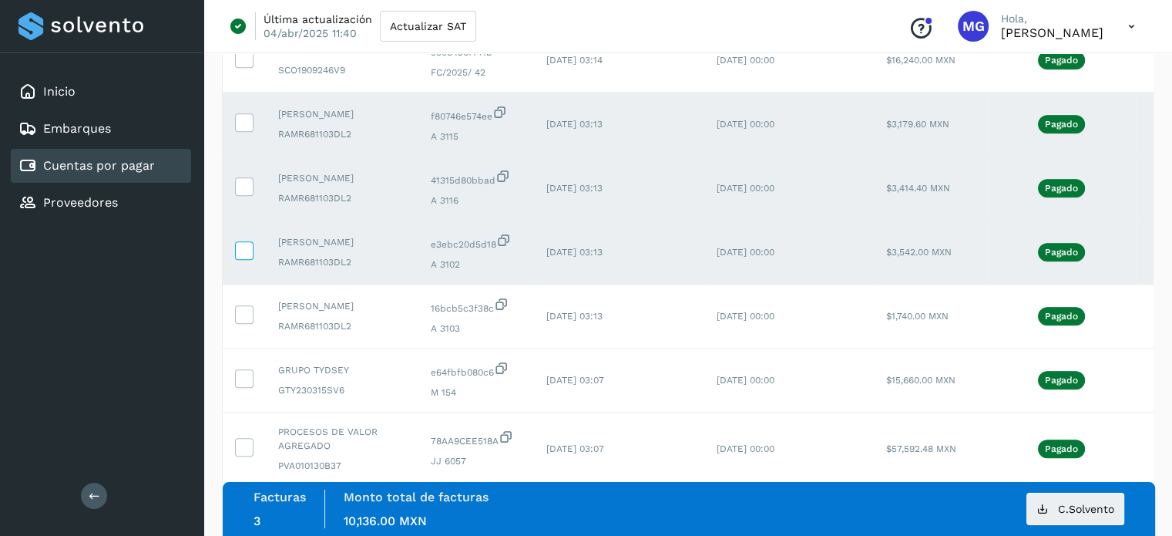
scroll to position [1251, 0]
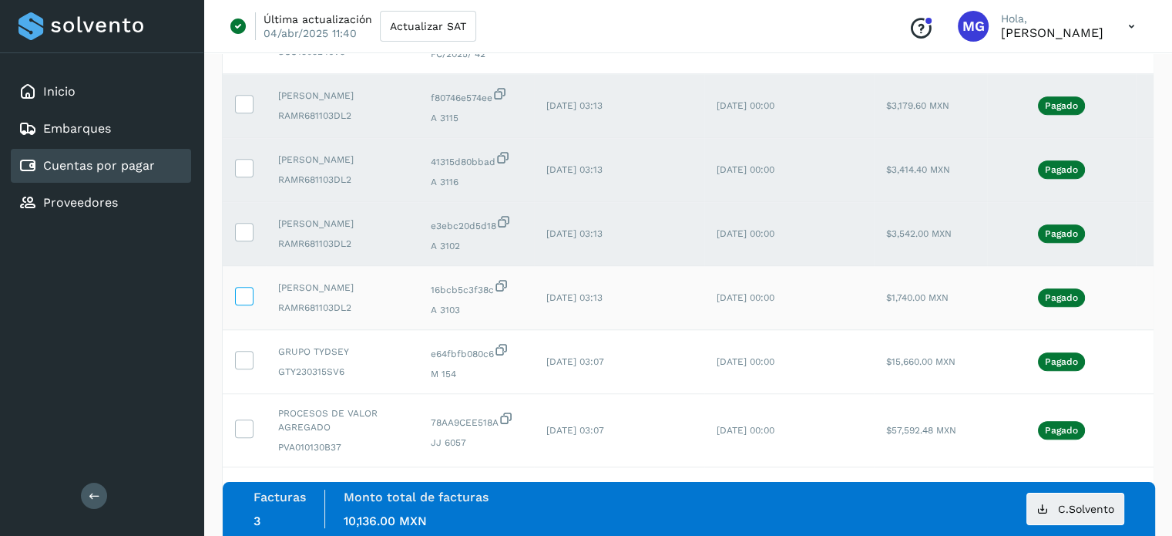
click at [245, 303] on icon at bounding box center [244, 295] width 16 height 16
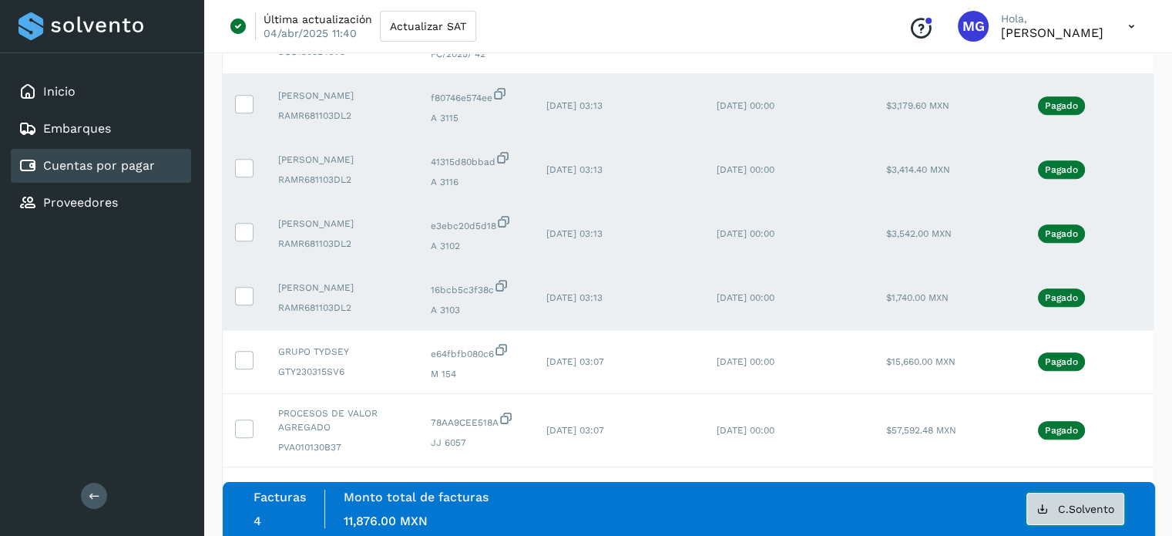
click at [1067, 516] on button "C.Solvento" at bounding box center [1075, 508] width 98 height 32
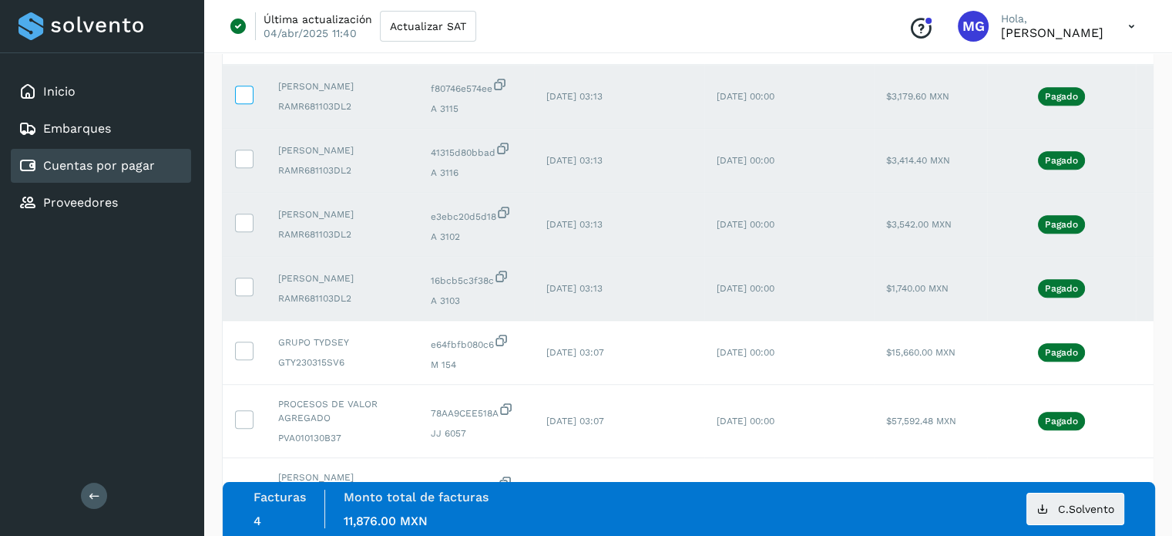
click at [240, 98] on icon at bounding box center [244, 94] width 16 height 16
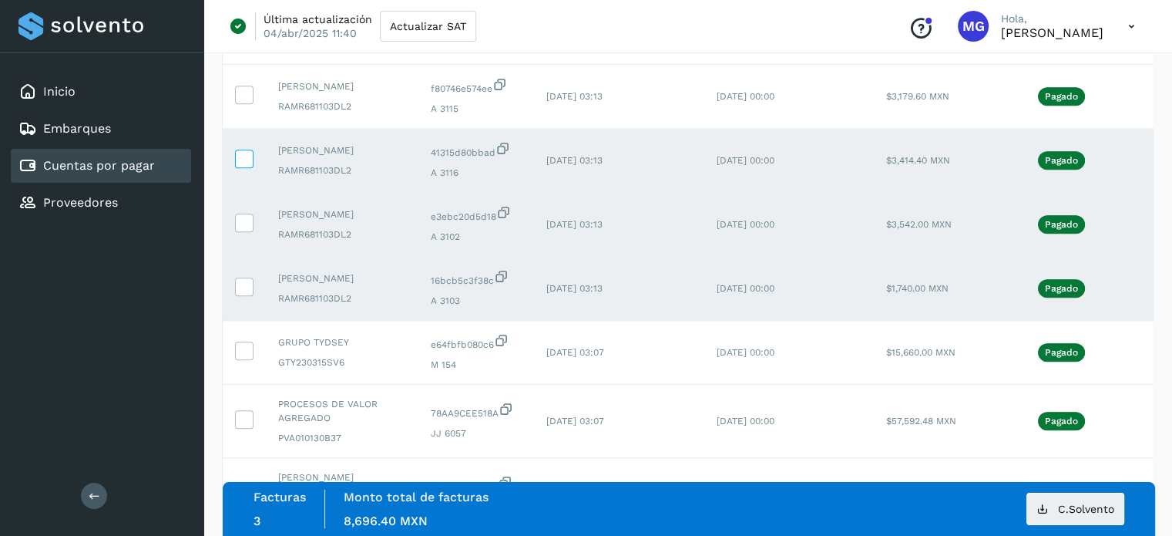
click at [242, 166] on icon at bounding box center [244, 157] width 16 height 16
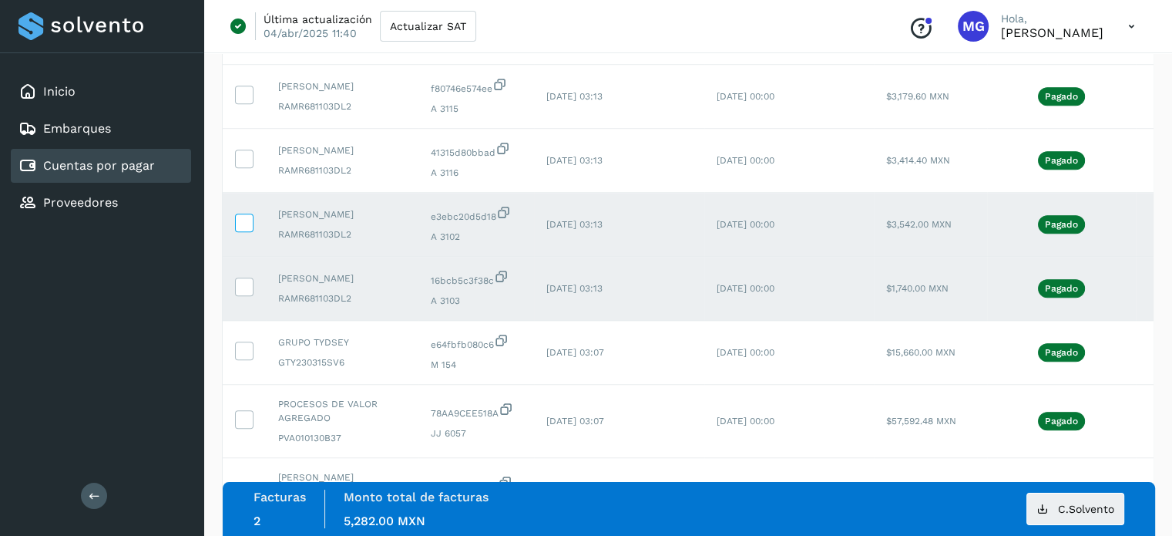
click at [243, 230] on icon at bounding box center [244, 221] width 16 height 16
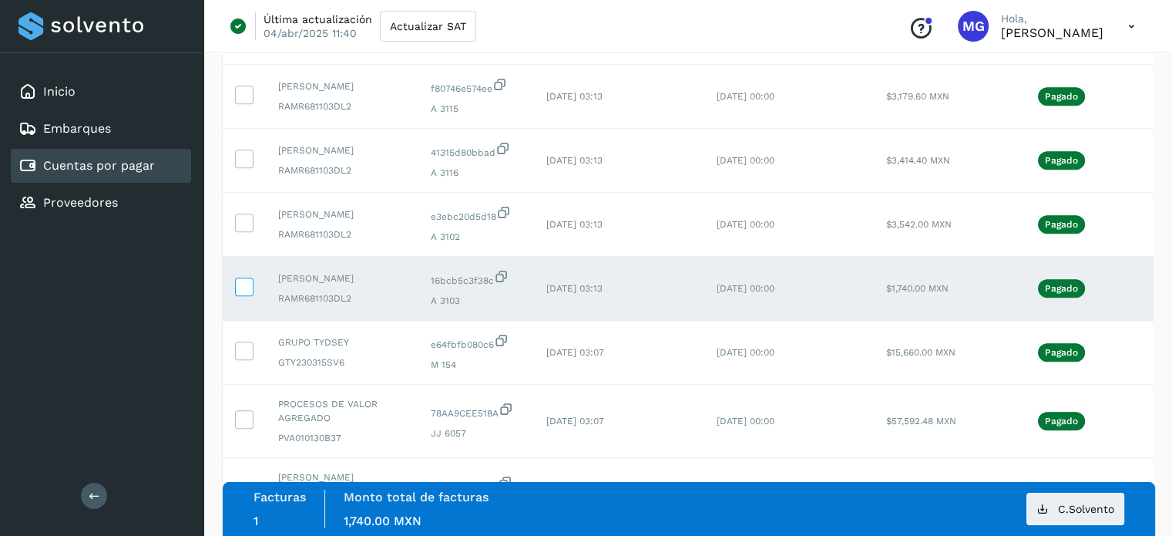
click at [247, 294] on icon at bounding box center [244, 285] width 16 height 16
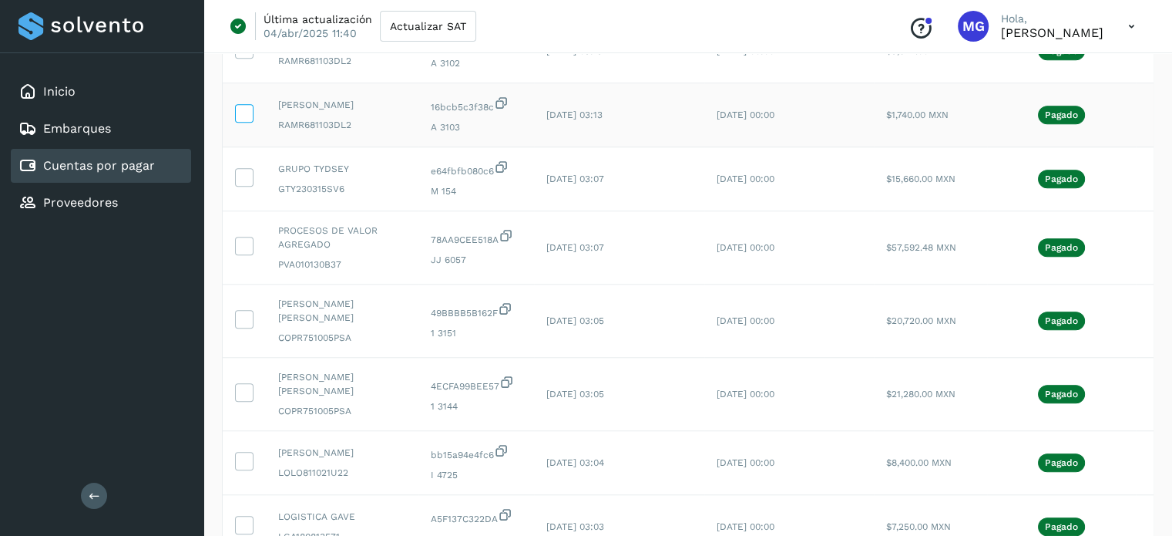
scroll to position [1433, 0]
click at [241, 184] on icon at bounding box center [244, 176] width 16 height 16
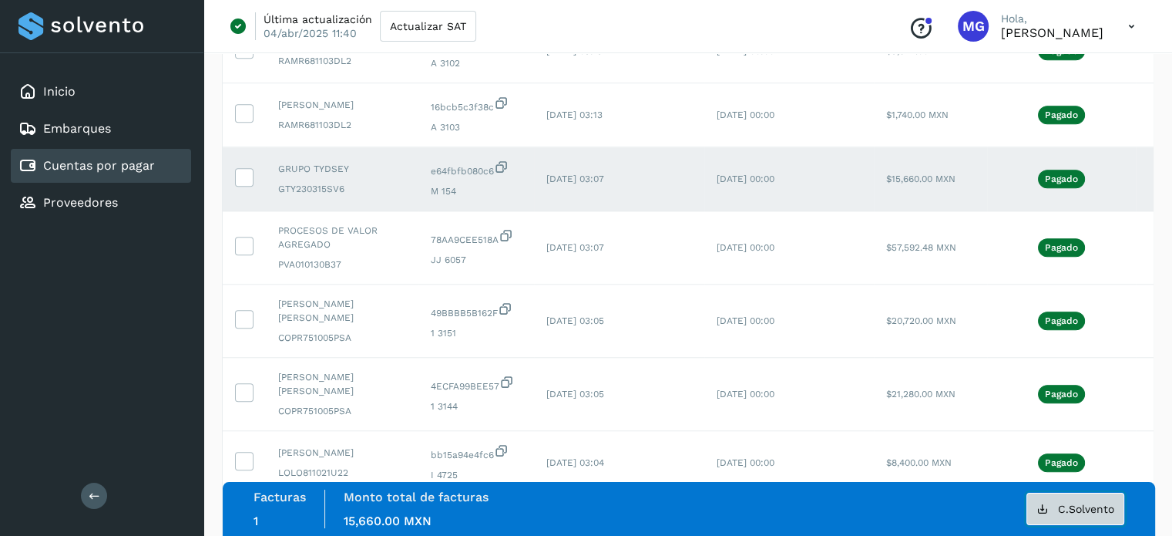
click at [1070, 519] on button "C.Solvento" at bounding box center [1075, 508] width 98 height 32
click at [243, 184] on icon at bounding box center [244, 176] width 16 height 16
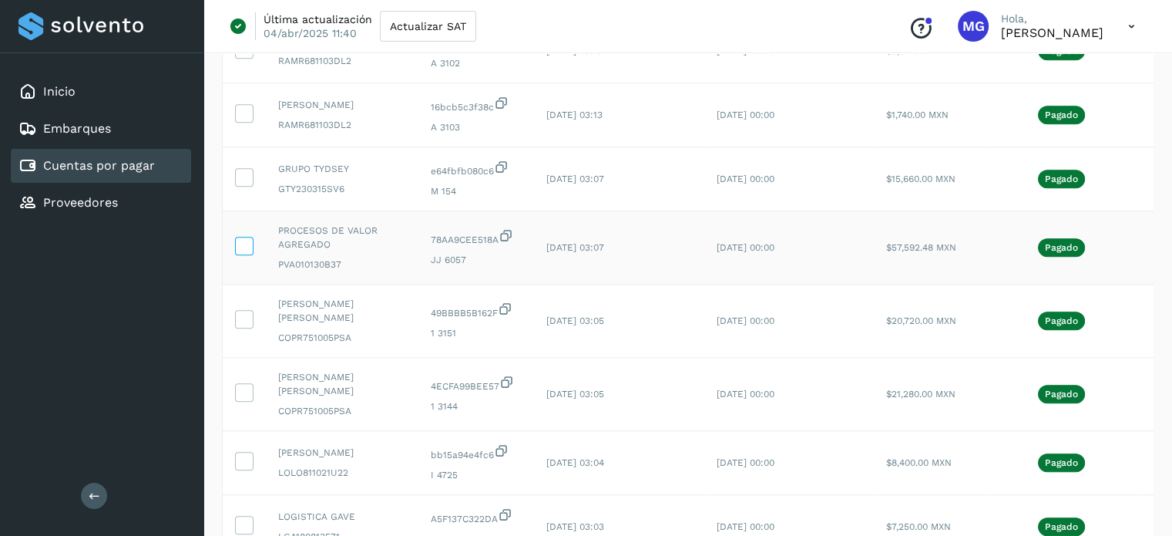
click at [238, 253] on icon at bounding box center [244, 245] width 16 height 16
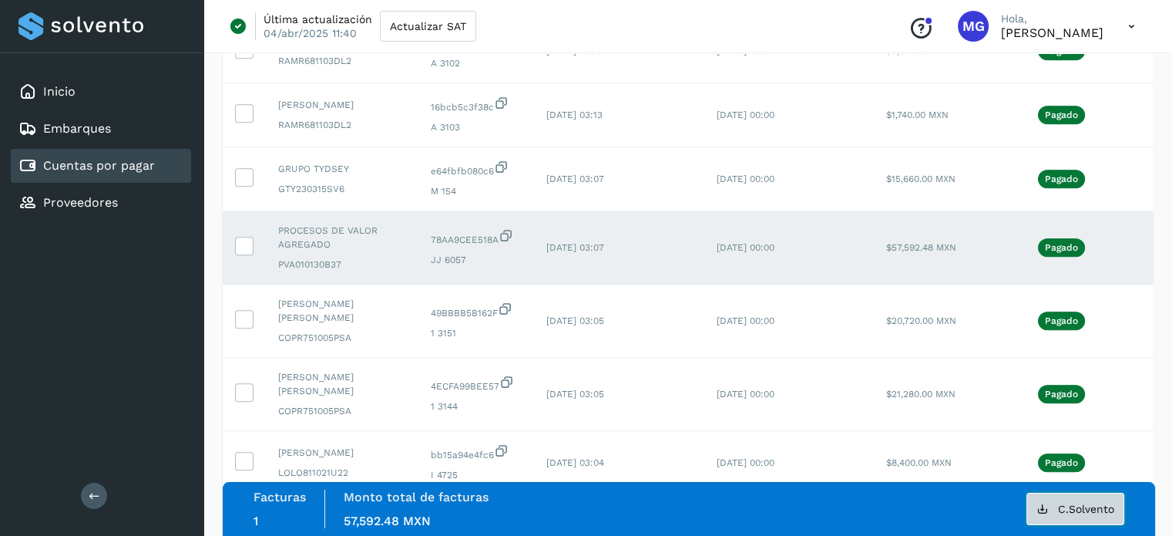
click at [1066, 495] on button "C.Solvento" at bounding box center [1075, 508] width 98 height 32
click at [248, 254] on span at bounding box center [244, 248] width 16 height 11
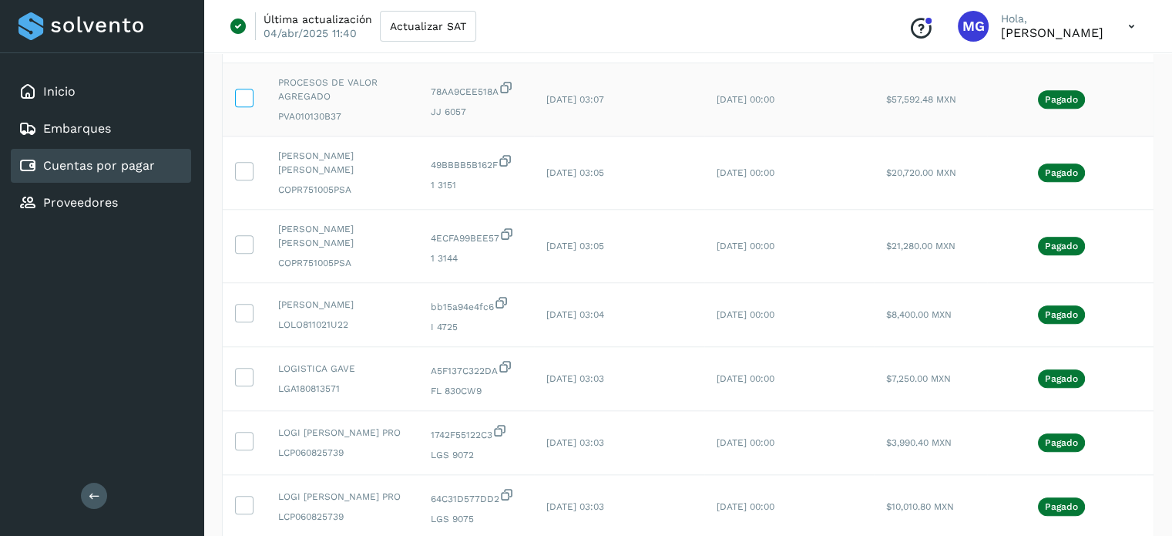
scroll to position [1592, 0]
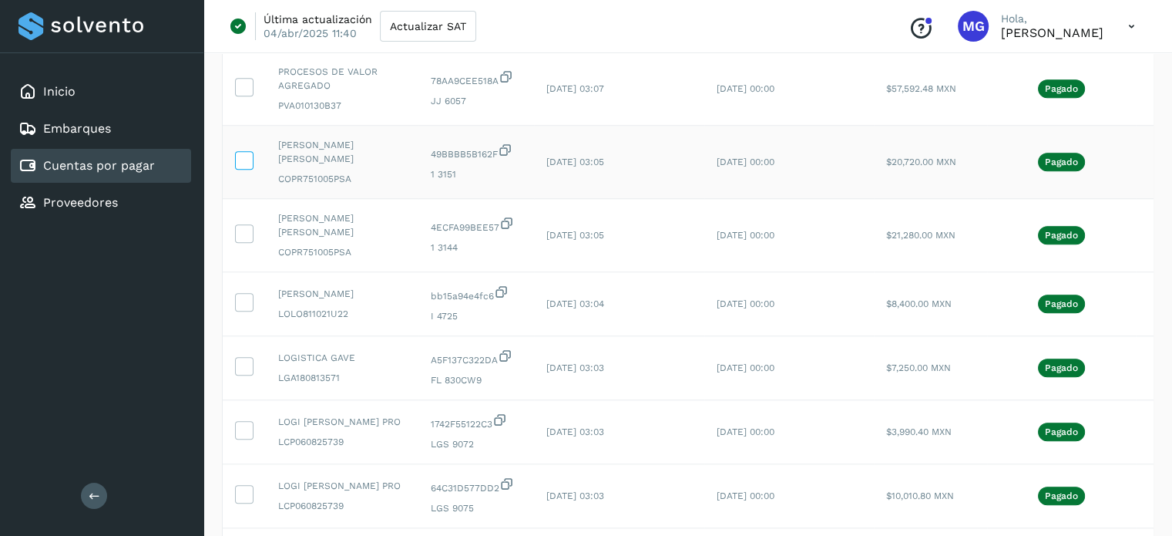
click at [240, 167] on icon at bounding box center [244, 159] width 16 height 16
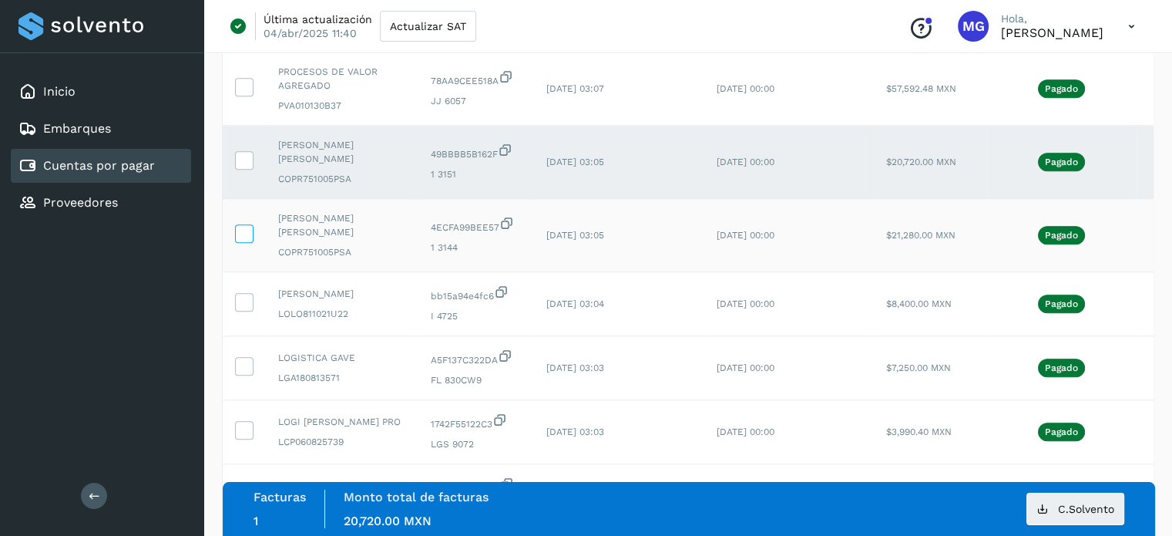
click at [247, 242] on span at bounding box center [244, 236] width 16 height 11
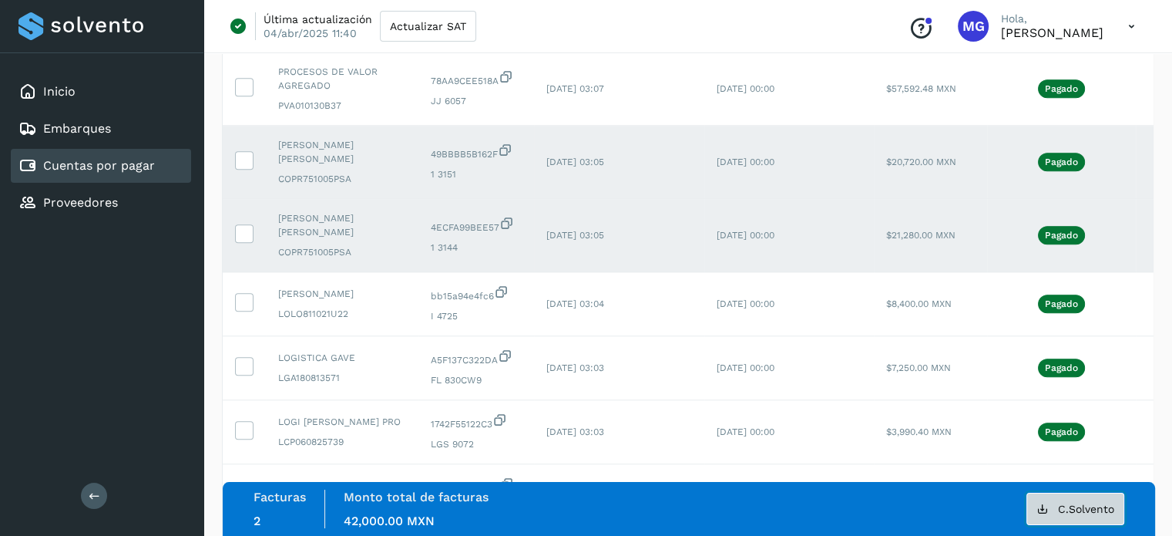
click at [1057, 524] on button "C.Solvento" at bounding box center [1075, 508] width 98 height 32
click at [248, 167] on icon at bounding box center [244, 159] width 16 height 16
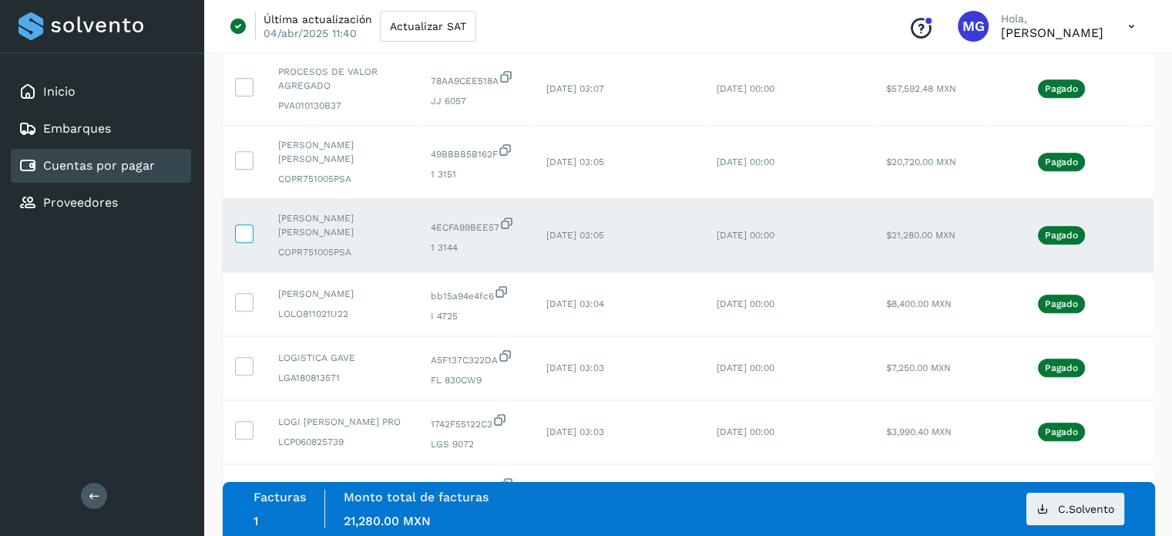
click at [247, 240] on icon at bounding box center [244, 232] width 16 height 16
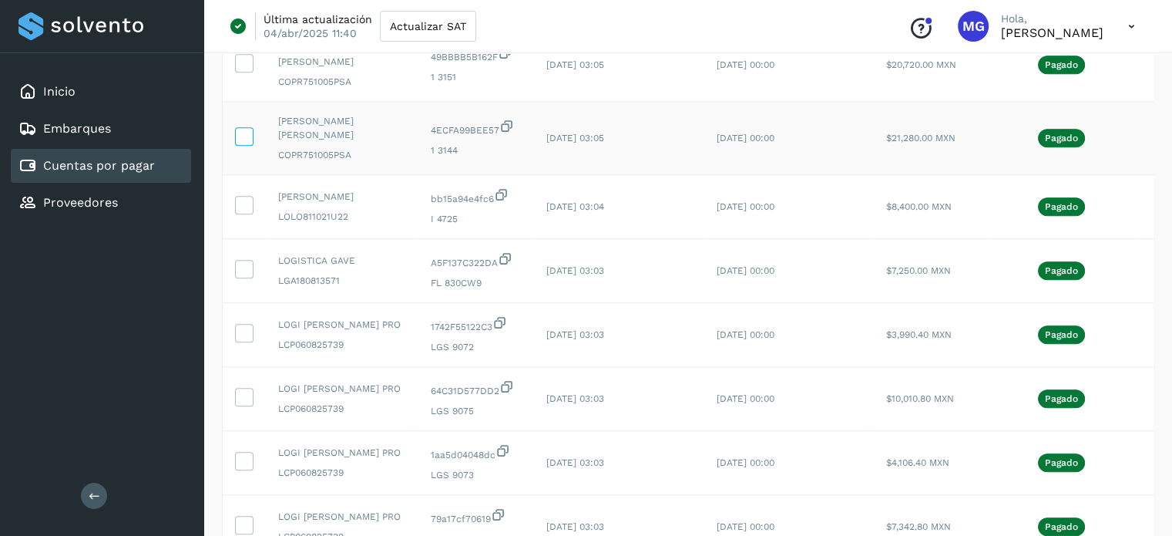
scroll to position [1691, 0]
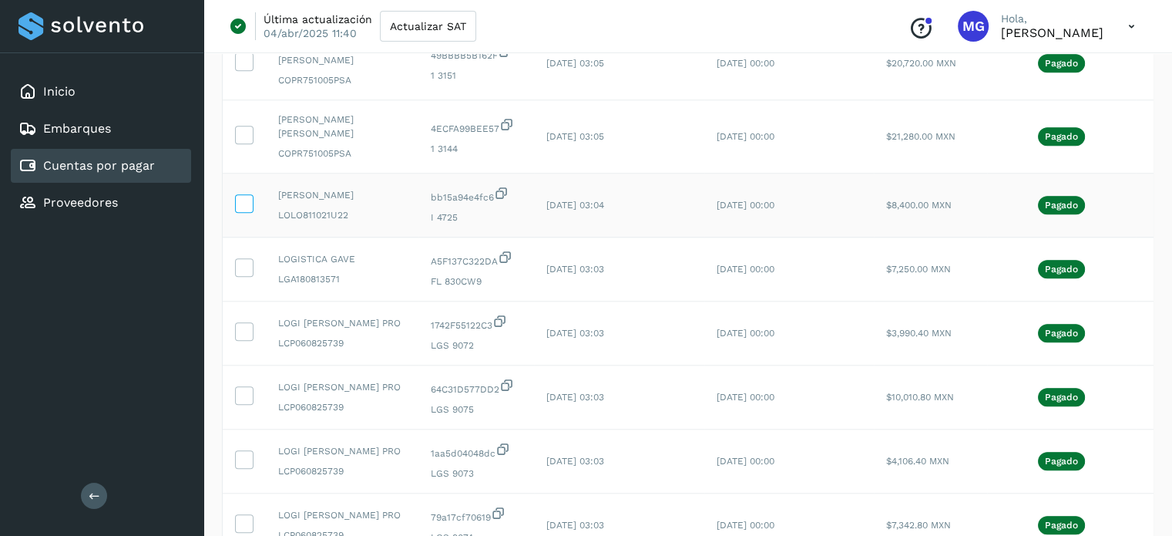
click at [250, 210] on icon at bounding box center [244, 202] width 16 height 16
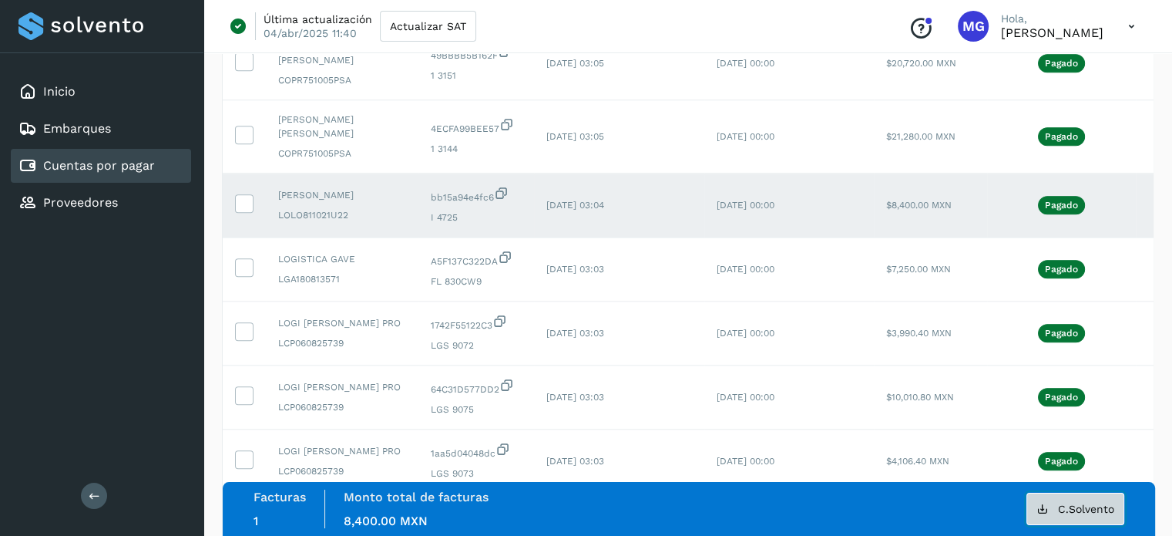
click at [1091, 511] on span "C.Solvento" at bounding box center [1086, 508] width 56 height 11
click at [247, 210] on icon at bounding box center [244, 202] width 16 height 16
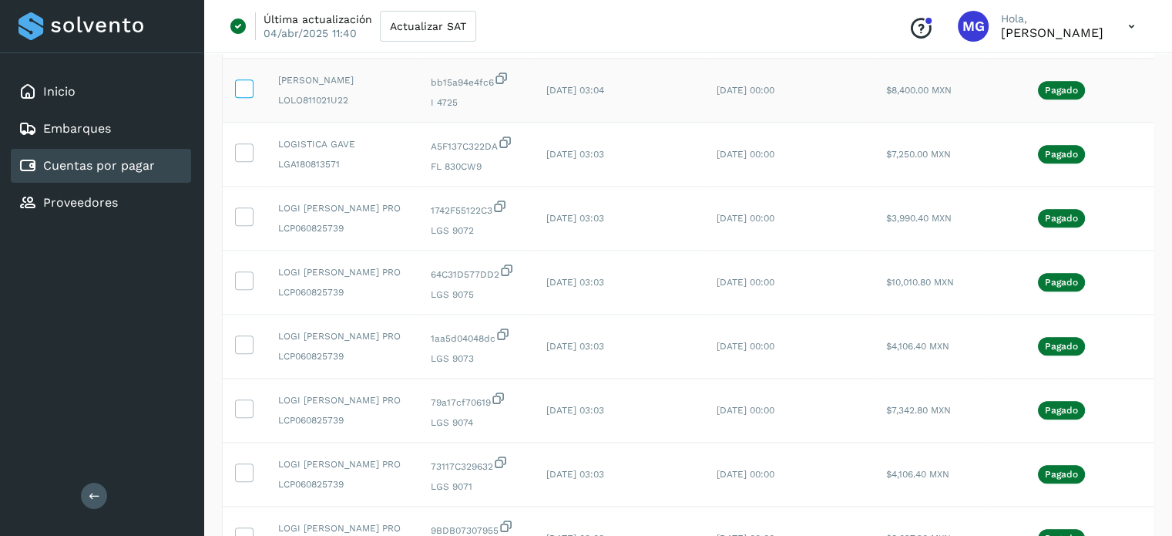
scroll to position [1825, 0]
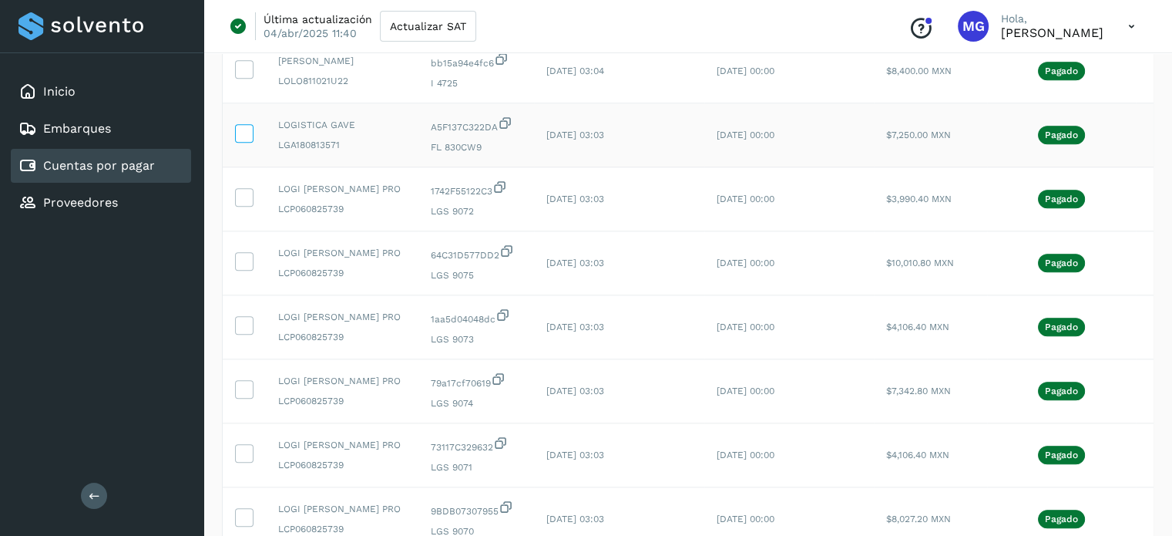
click at [247, 140] on icon at bounding box center [244, 132] width 16 height 16
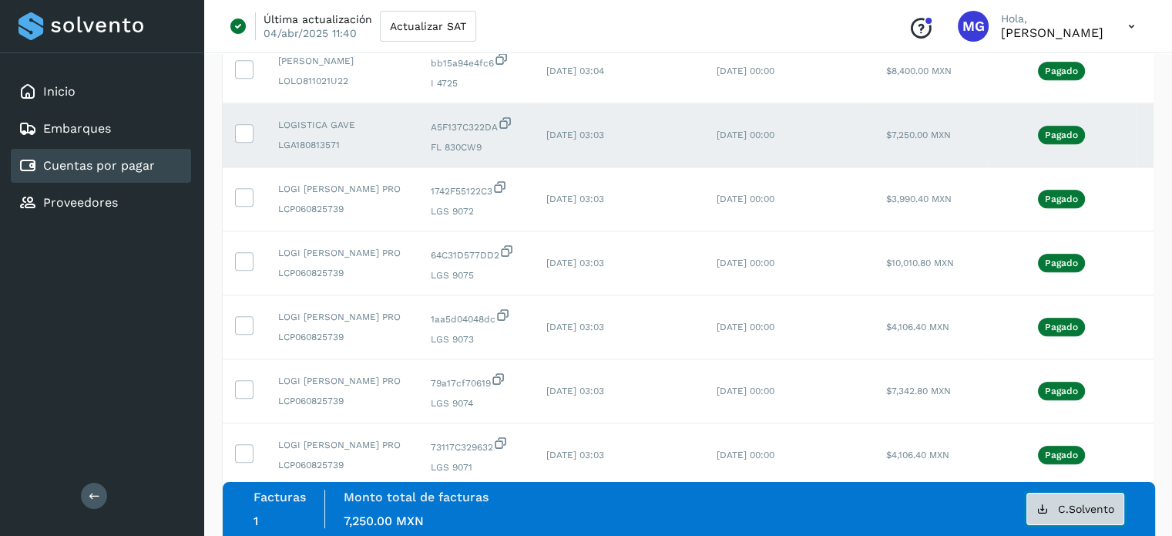
click at [1059, 516] on button "C.Solvento" at bounding box center [1075, 508] width 98 height 32
click at [253, 143] on label at bounding box center [244, 133] width 18 height 18
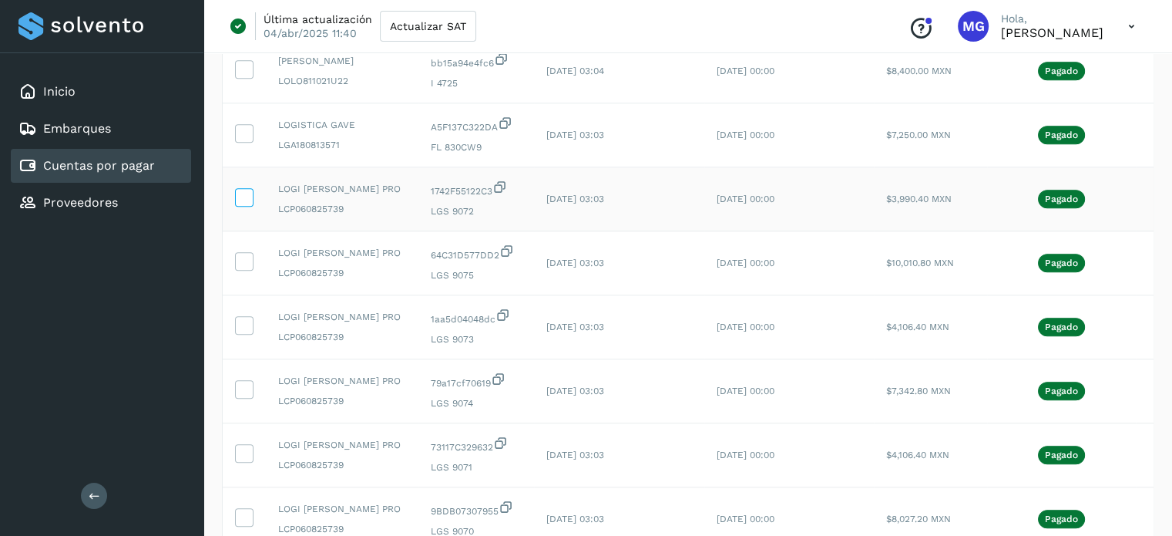
click at [250, 204] on icon at bounding box center [244, 196] width 16 height 16
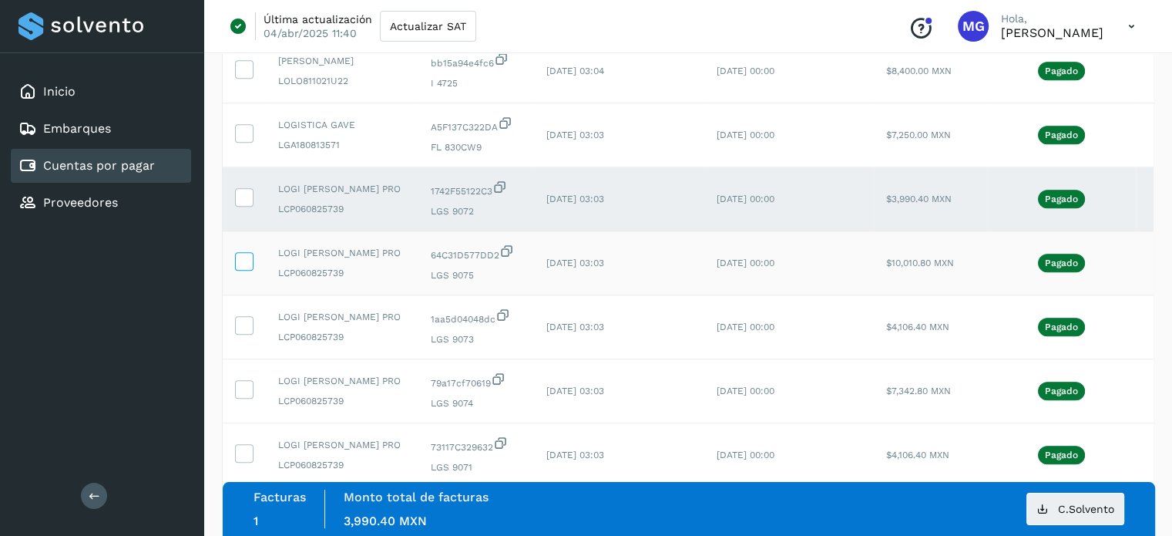
click at [241, 268] on icon at bounding box center [244, 260] width 16 height 16
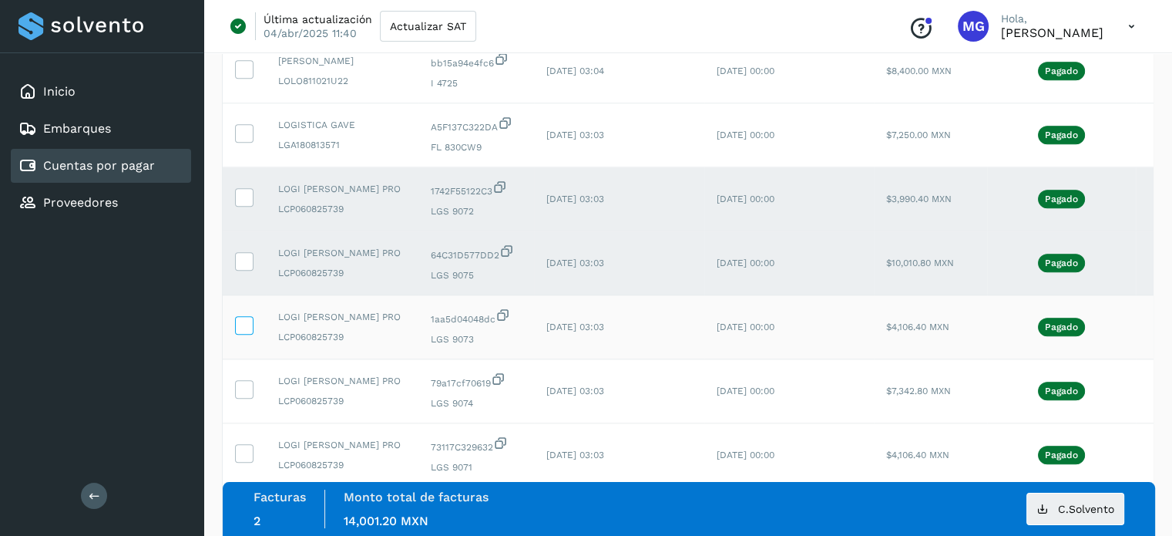
click at [251, 334] on label at bounding box center [244, 325] width 18 height 18
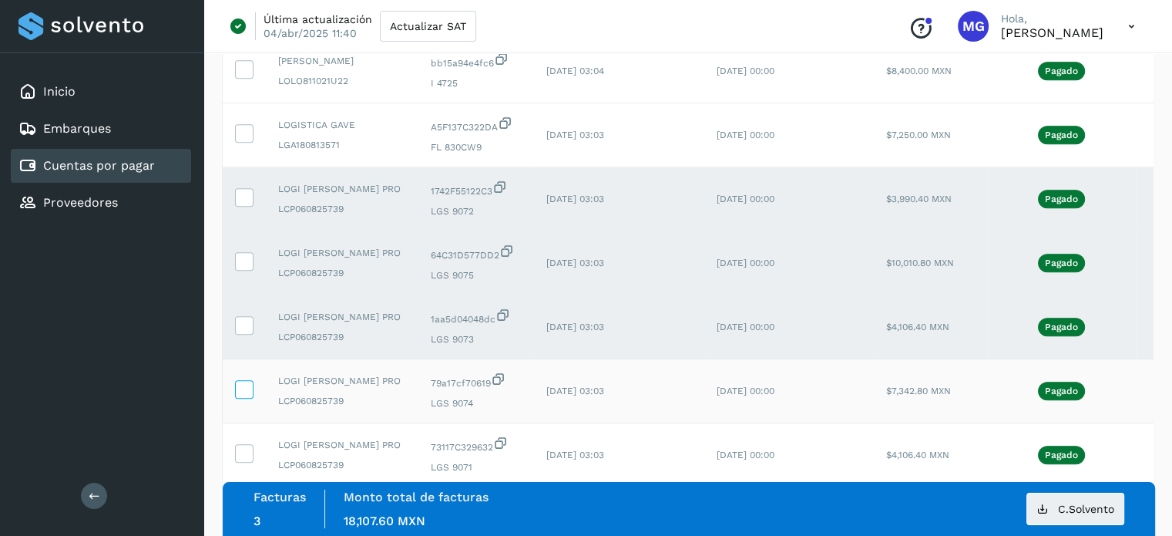
click at [242, 396] on icon at bounding box center [244, 388] width 16 height 16
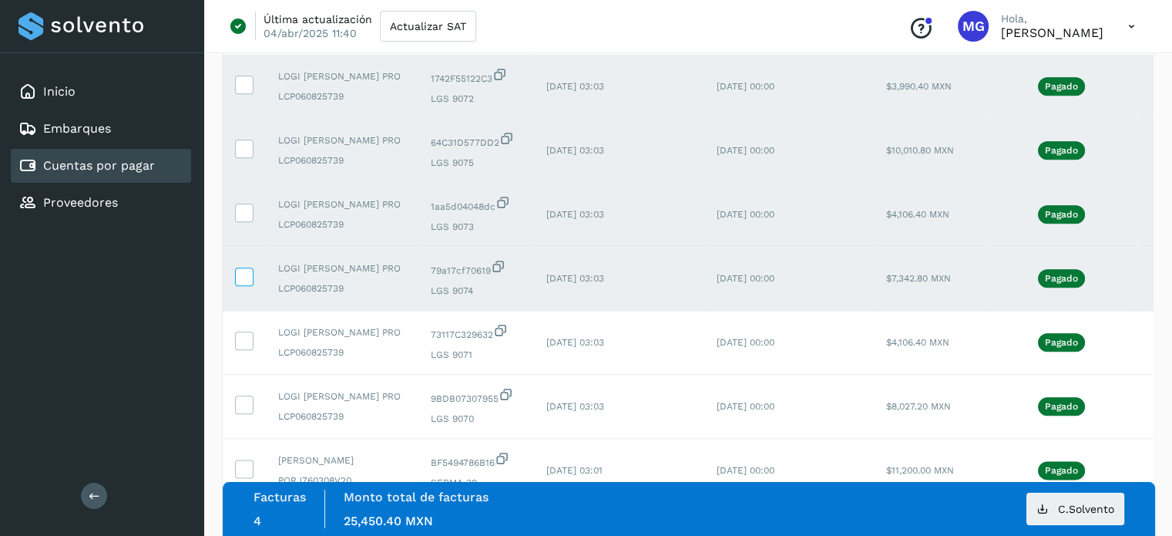
scroll to position [1945, 0]
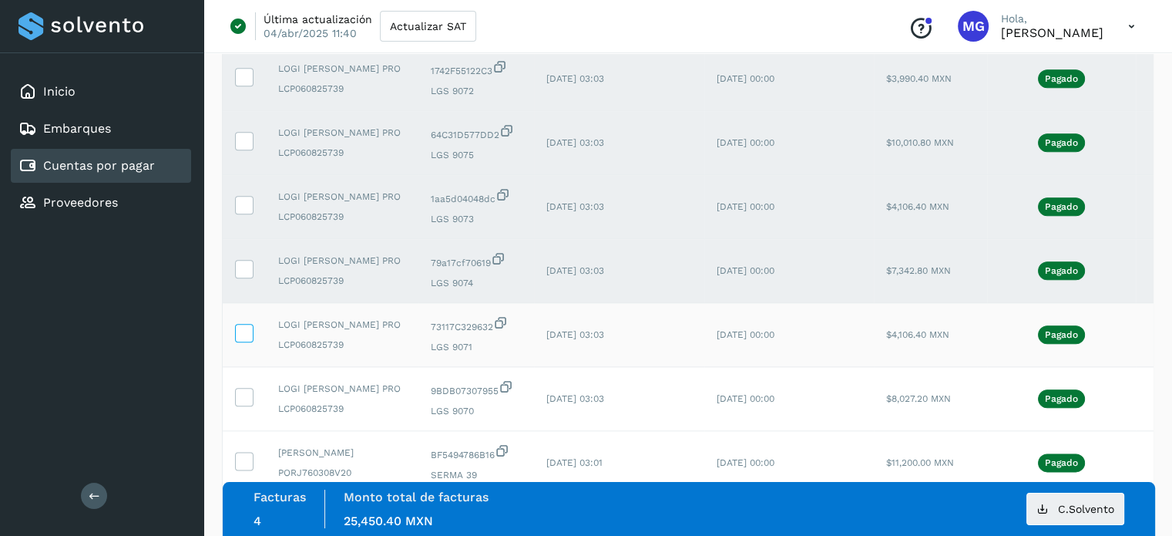
click at [237, 340] on icon at bounding box center [244, 332] width 16 height 16
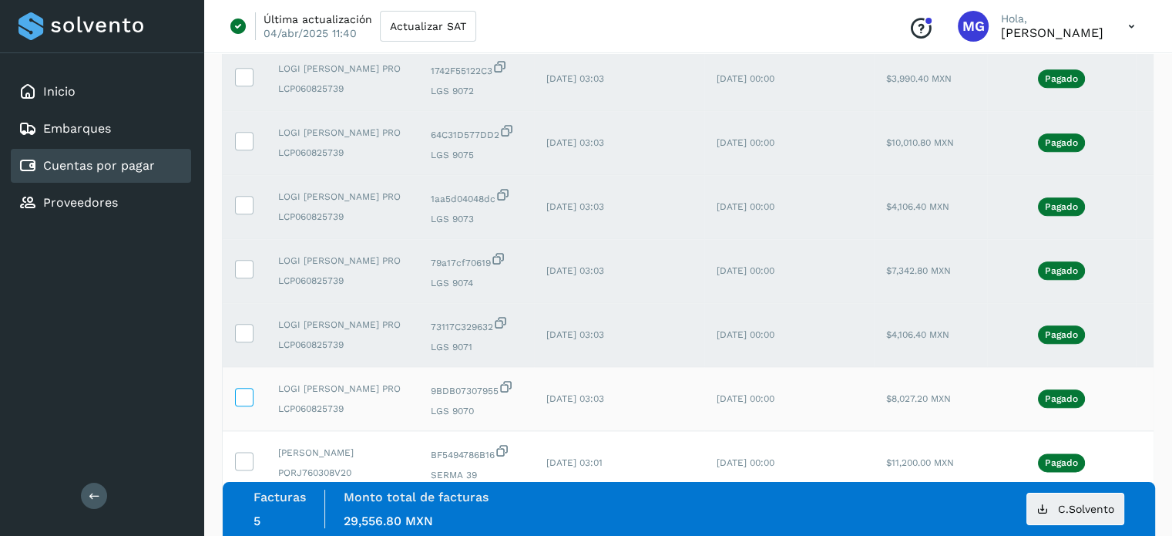
click at [243, 404] on icon at bounding box center [244, 396] width 16 height 16
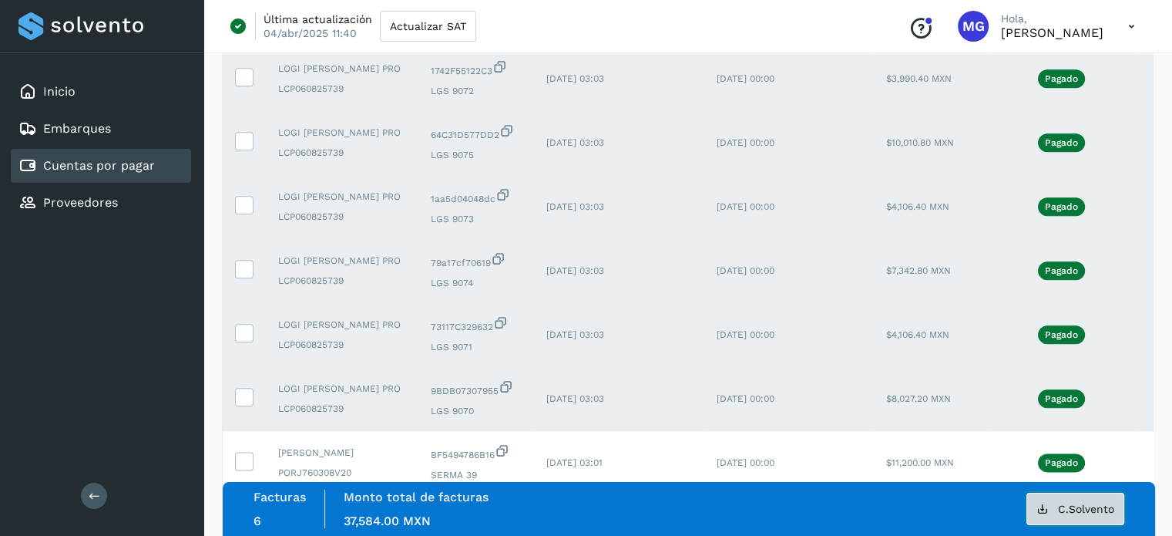
click at [1063, 508] on span "C.Solvento" at bounding box center [1086, 508] width 56 height 11
click at [243, 84] on icon at bounding box center [244, 76] width 16 height 16
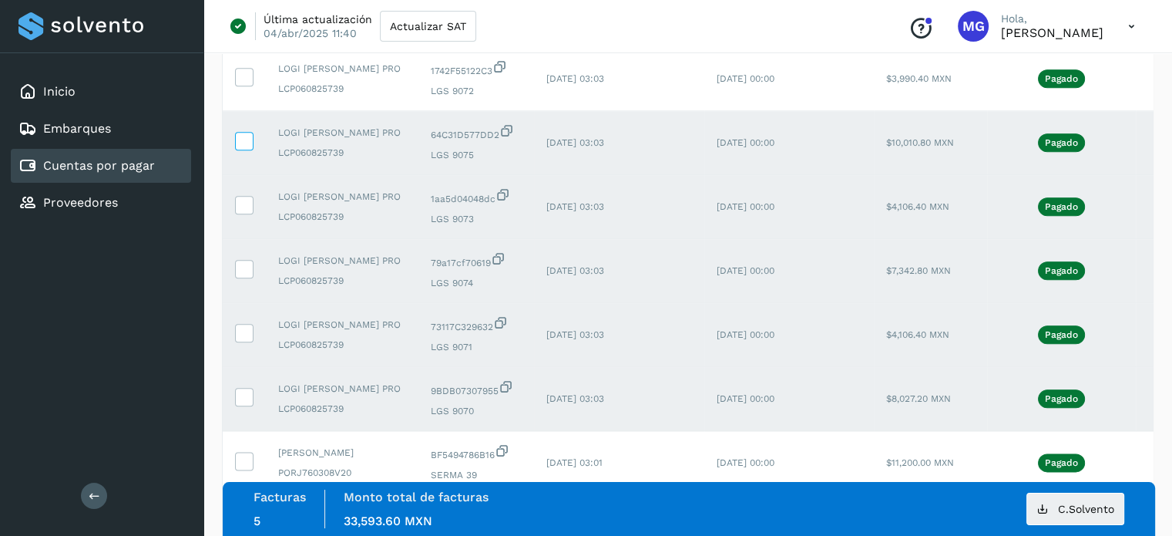
click at [240, 148] on icon at bounding box center [244, 140] width 16 height 16
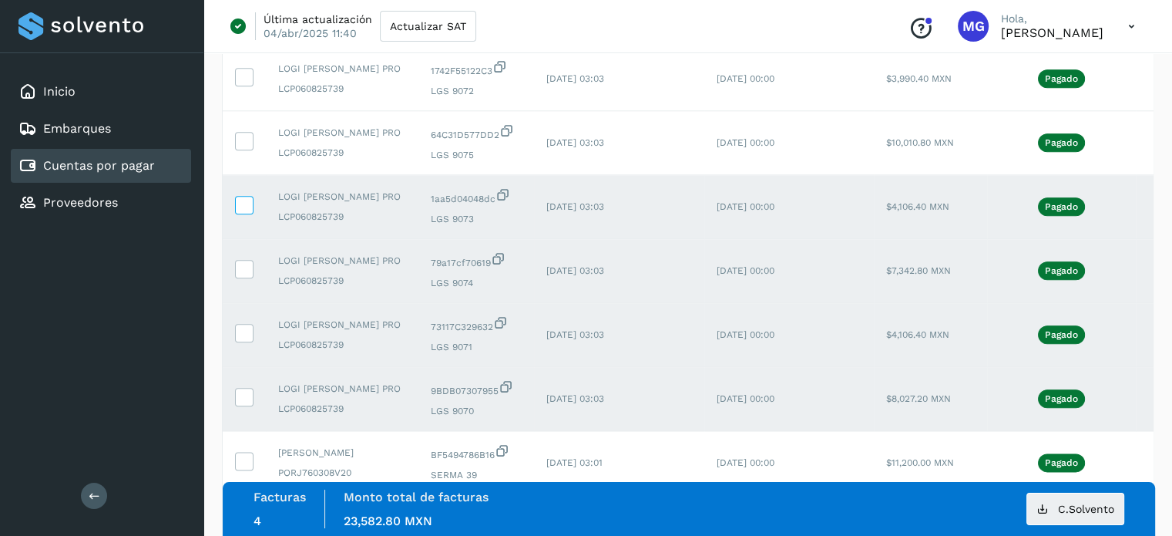
click at [247, 212] on icon at bounding box center [244, 204] width 16 height 16
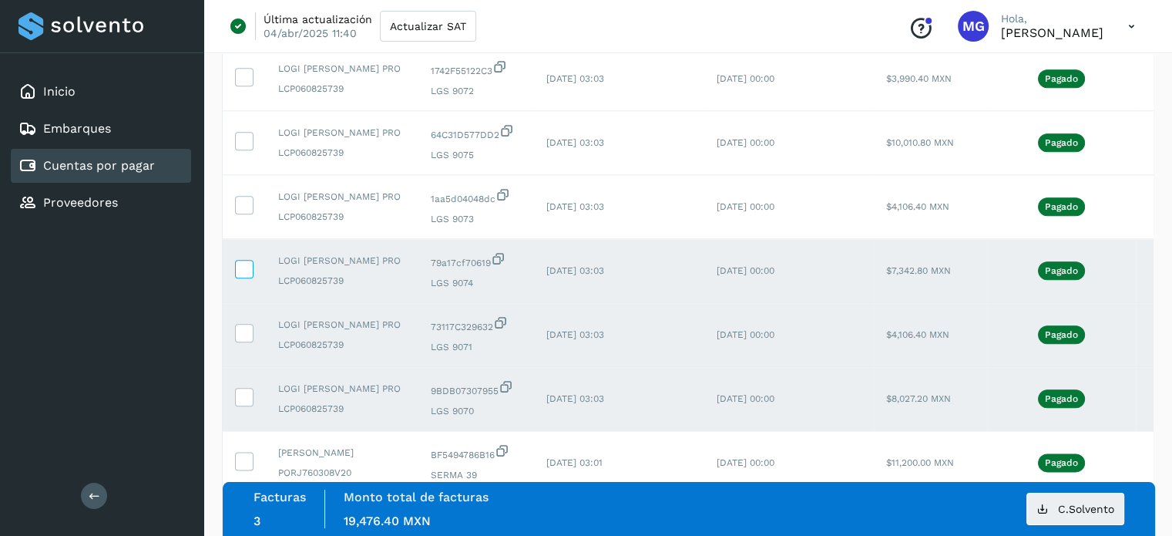
click at [248, 276] on icon at bounding box center [244, 268] width 16 height 16
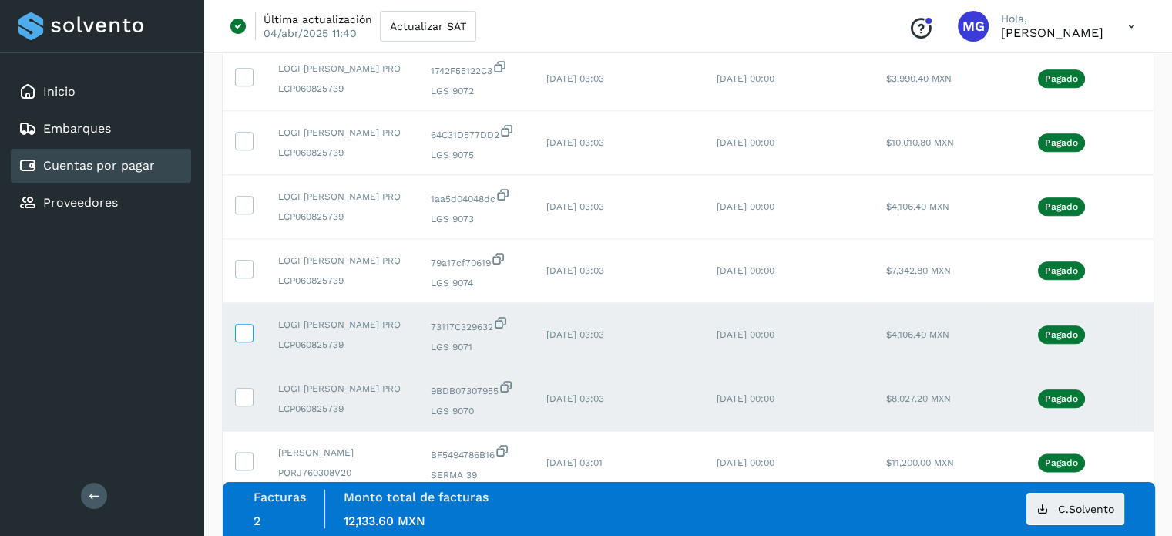
click at [245, 340] on icon at bounding box center [244, 332] width 16 height 16
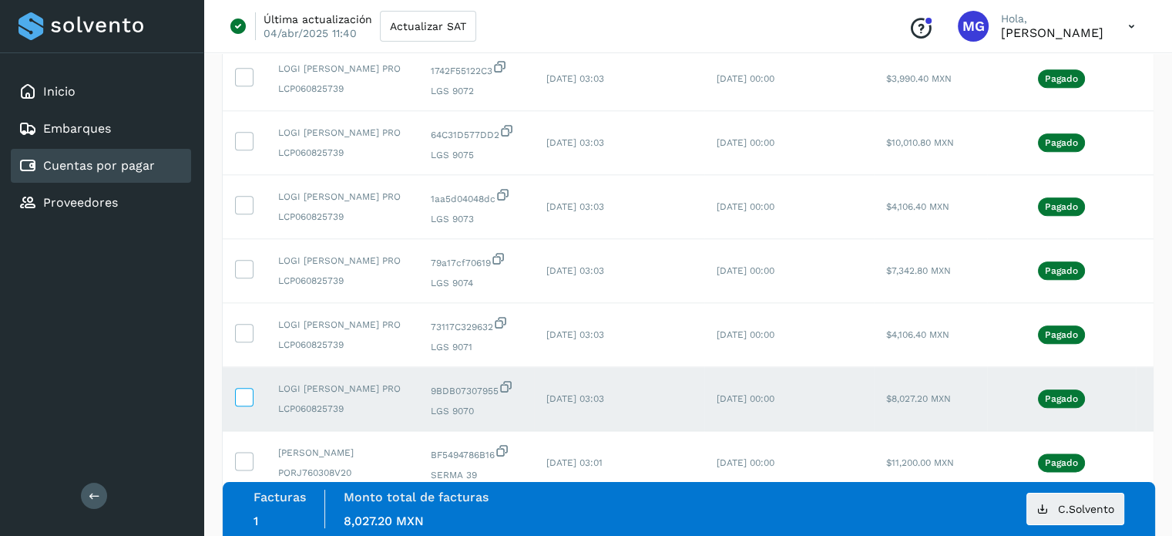
click at [243, 404] on icon at bounding box center [244, 396] width 16 height 16
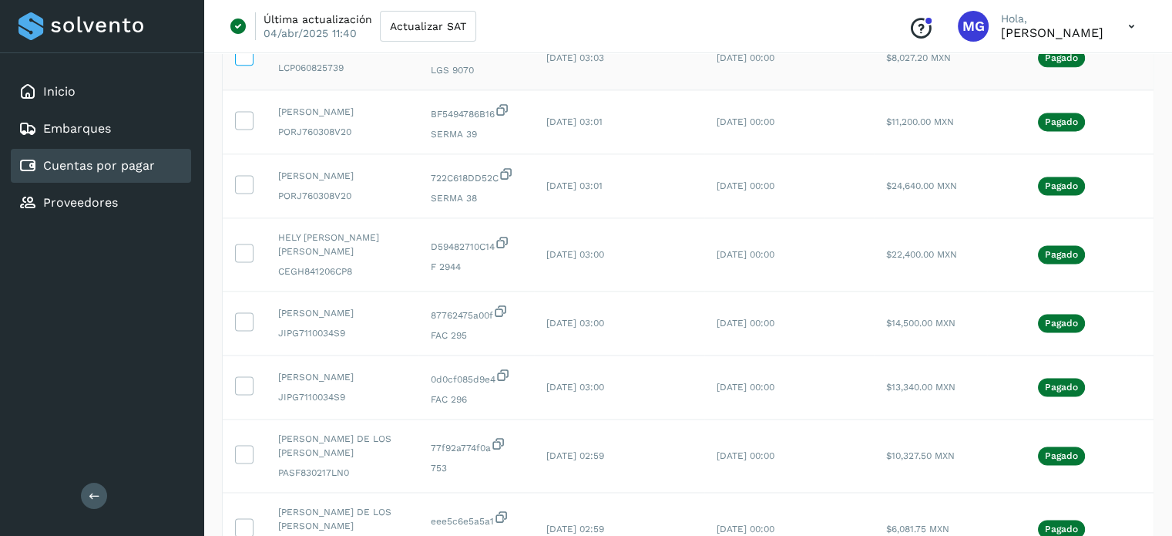
scroll to position [2292, 0]
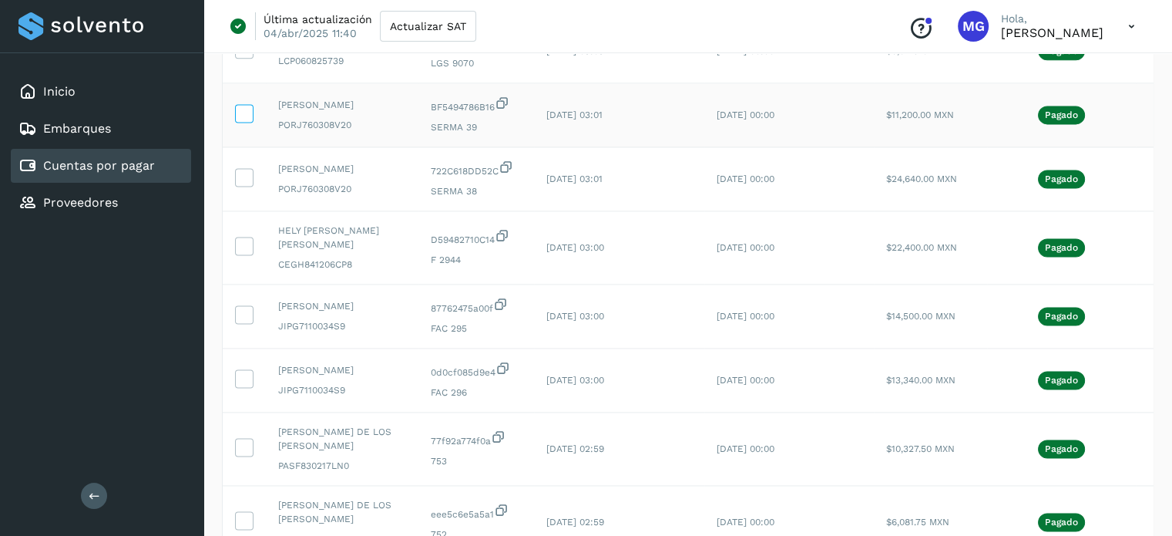
click at [250, 120] on icon at bounding box center [244, 112] width 16 height 16
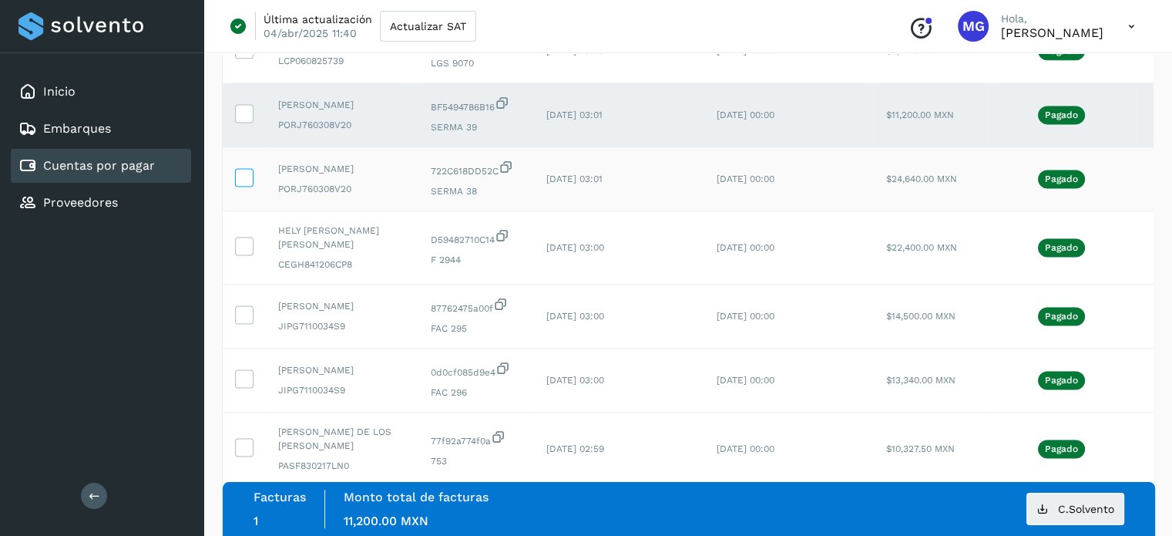
click at [247, 184] on icon at bounding box center [244, 176] width 16 height 16
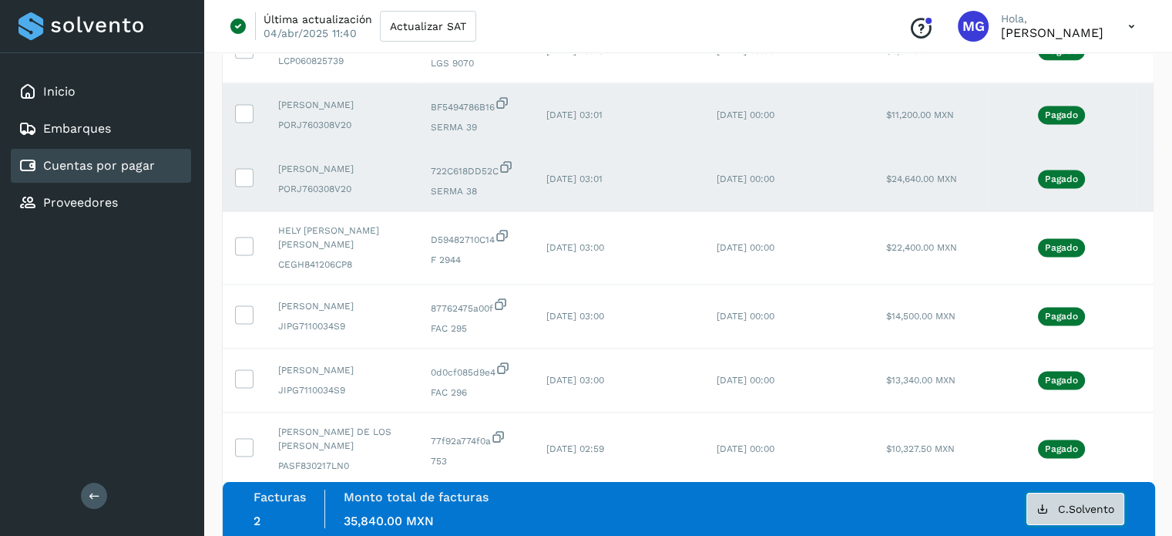
click at [1091, 510] on span "C.Solvento" at bounding box center [1086, 508] width 56 height 11
click at [237, 120] on icon at bounding box center [244, 112] width 16 height 16
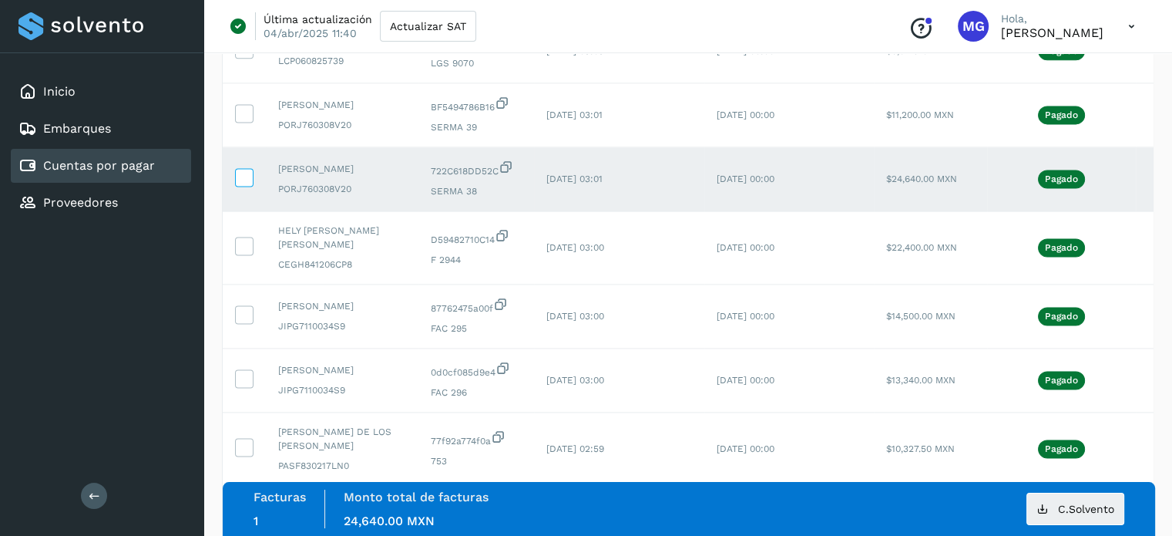
click at [250, 184] on icon at bounding box center [244, 176] width 16 height 16
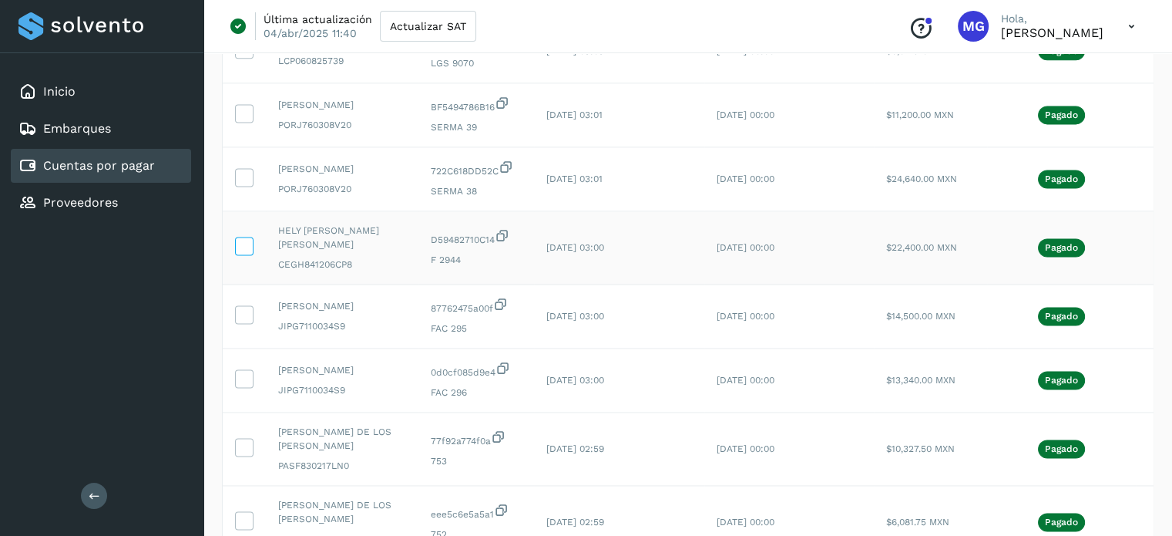
click at [250, 253] on icon at bounding box center [244, 245] width 16 height 16
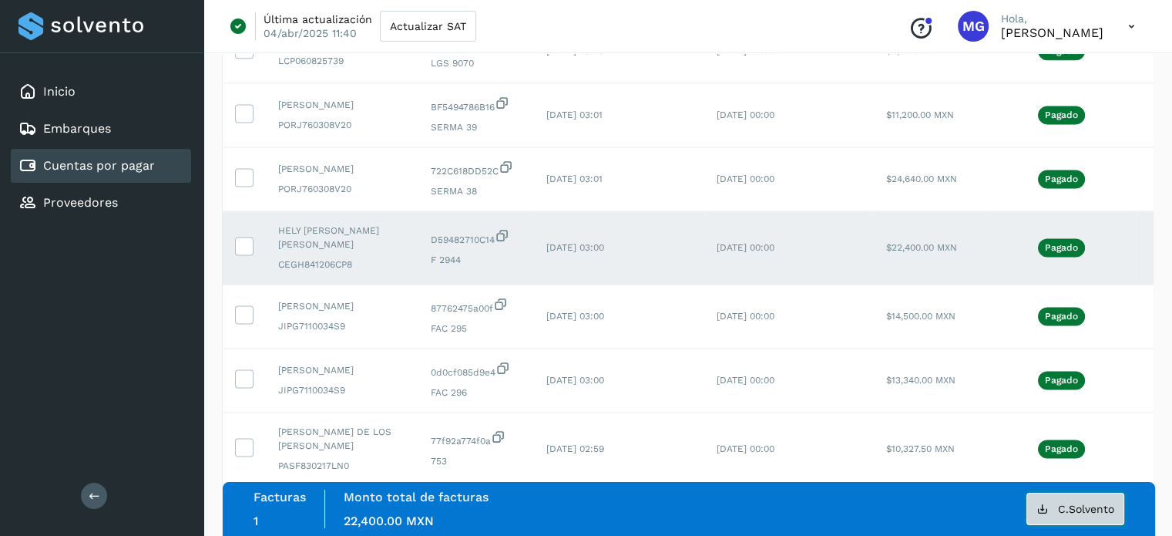
click at [1049, 511] on button "C.Solvento" at bounding box center [1075, 508] width 98 height 32
click at [247, 253] on icon at bounding box center [244, 245] width 16 height 16
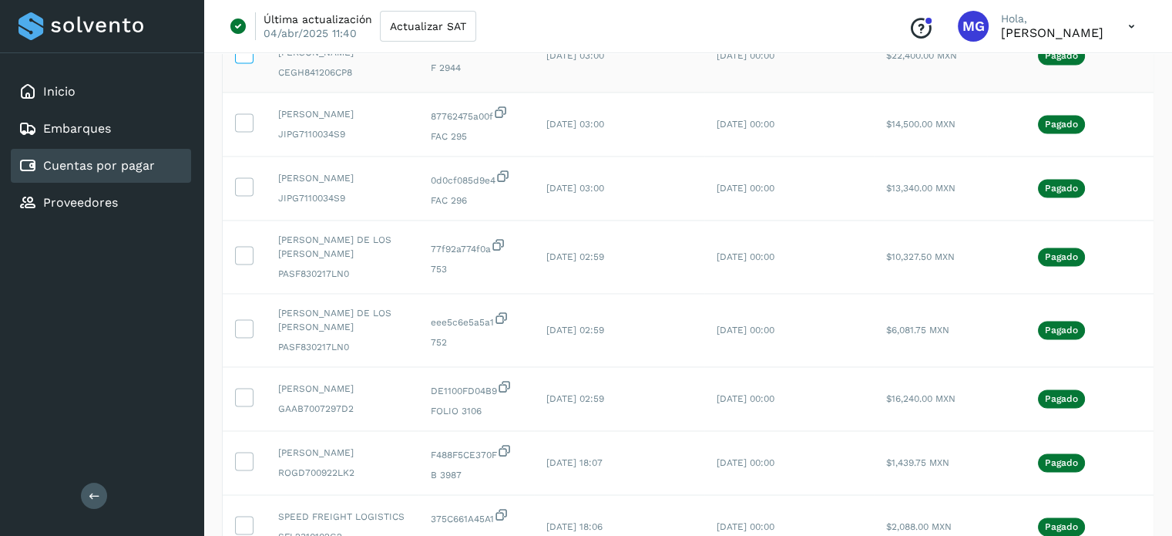
scroll to position [2490, 0]
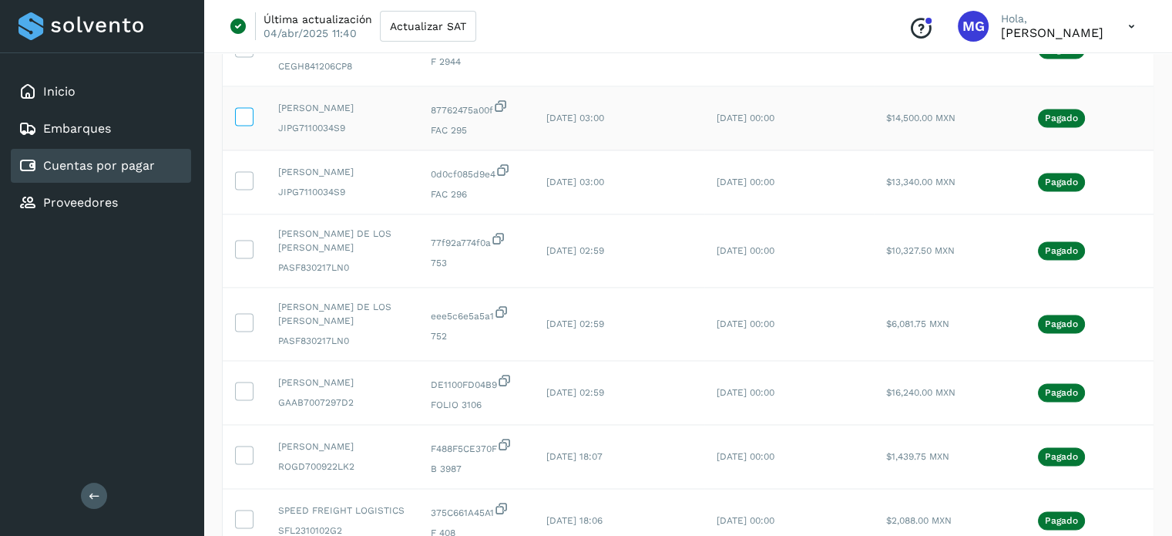
click at [245, 125] on span at bounding box center [244, 119] width 16 height 11
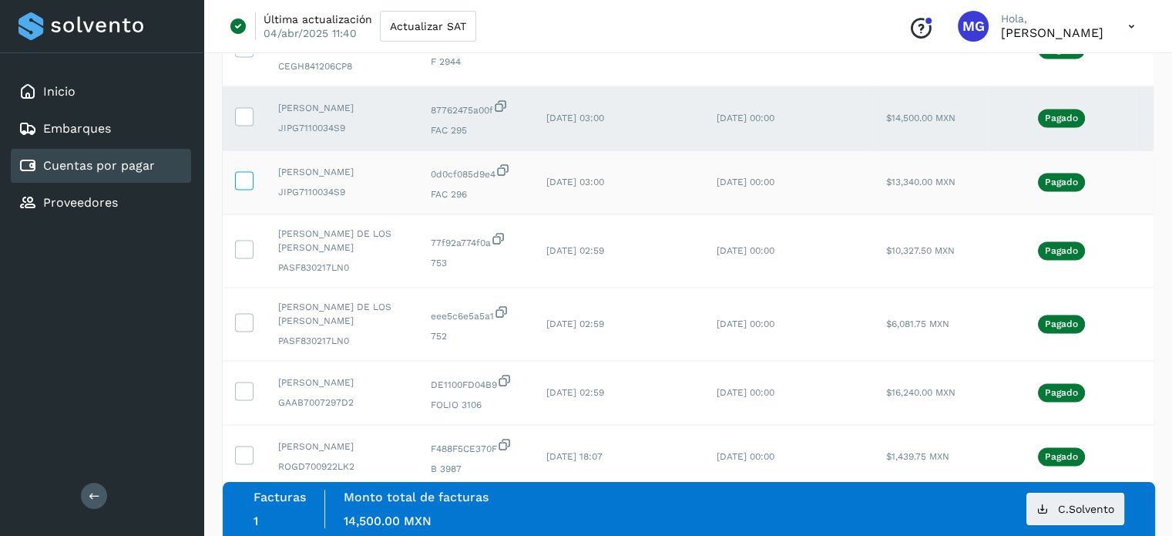
click at [245, 190] on label at bounding box center [244, 180] width 18 height 18
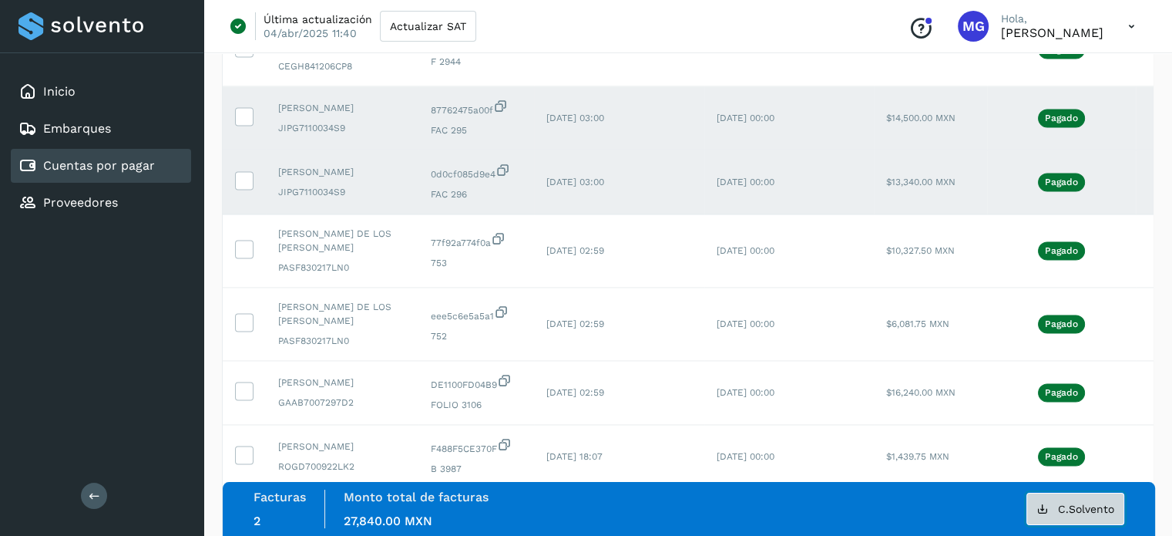
click at [1075, 508] on span "C.Solvento" at bounding box center [1086, 508] width 56 height 11
click at [244, 123] on icon at bounding box center [244, 115] width 16 height 16
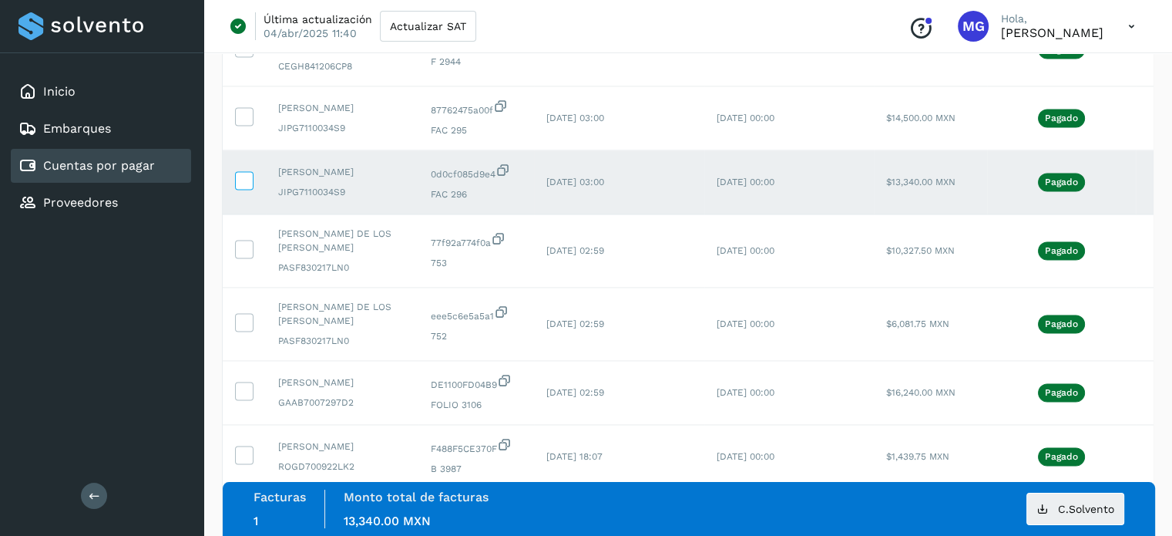
click at [241, 187] on icon at bounding box center [244, 179] width 16 height 16
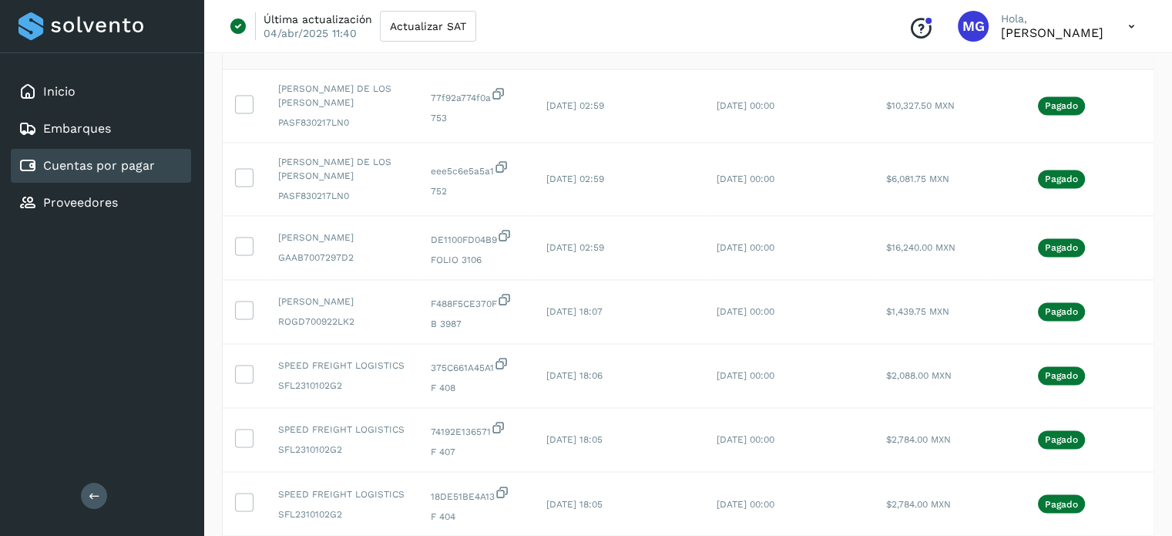
scroll to position [2637, 0]
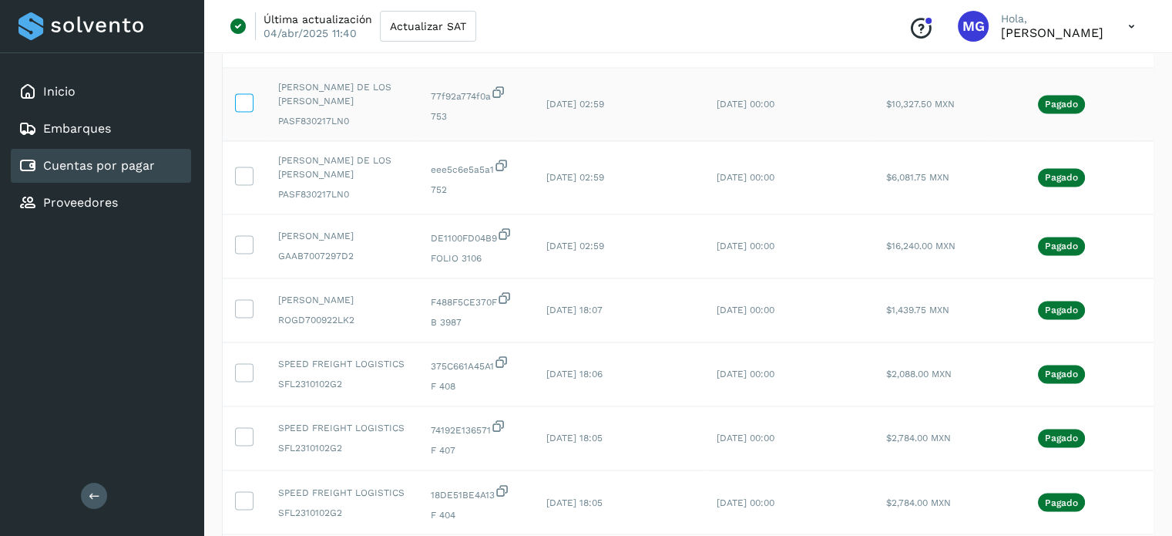
click at [247, 109] on icon at bounding box center [244, 101] width 16 height 16
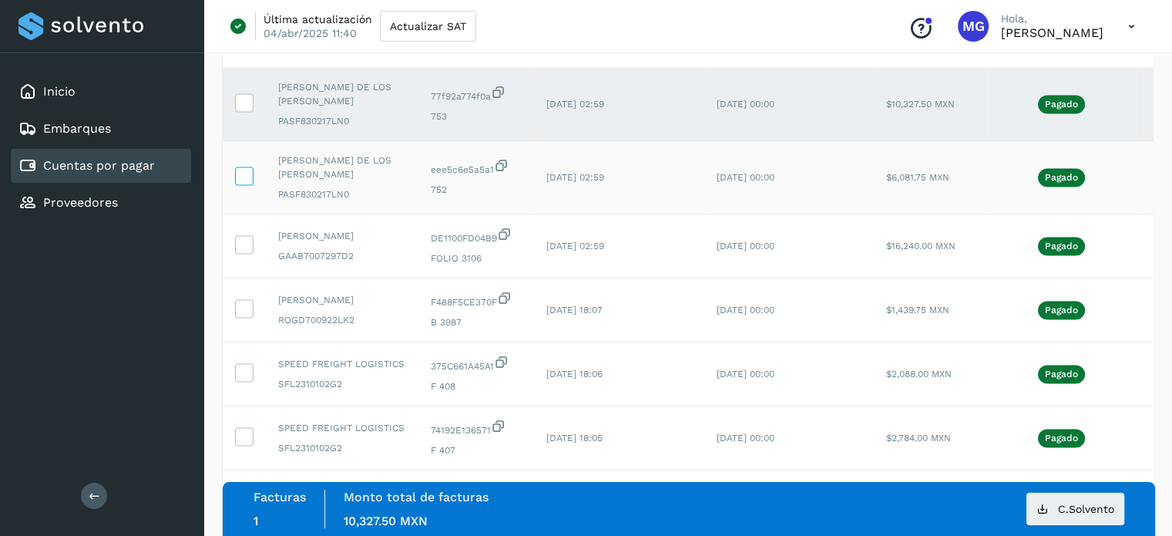
click at [241, 183] on icon at bounding box center [244, 174] width 16 height 16
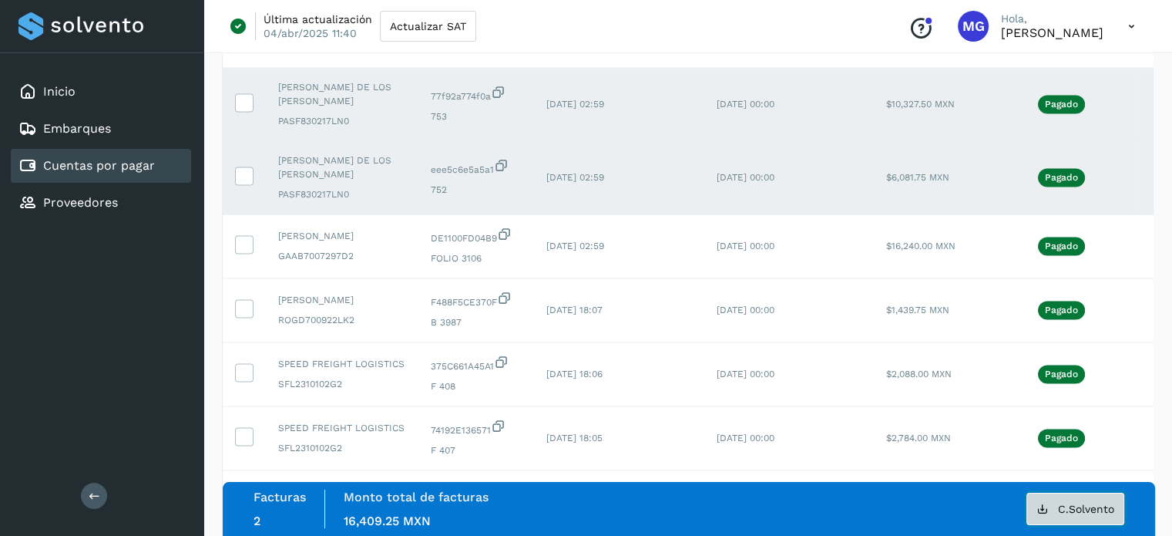
click at [1066, 514] on span "C.Solvento" at bounding box center [1086, 508] width 56 height 11
click at [246, 109] on icon at bounding box center [244, 101] width 16 height 16
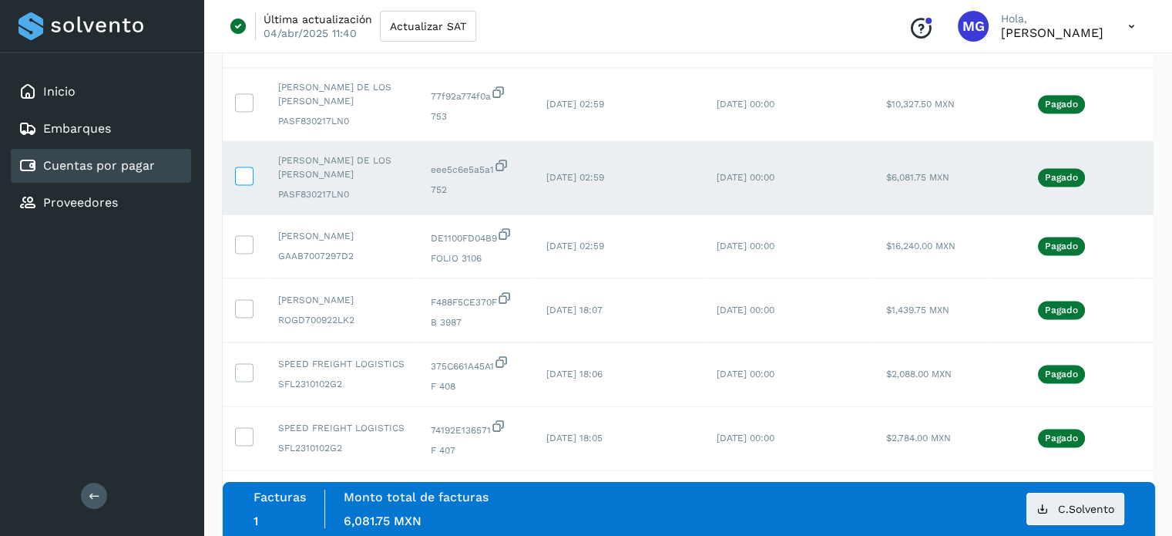
click at [240, 183] on icon at bounding box center [244, 174] width 16 height 16
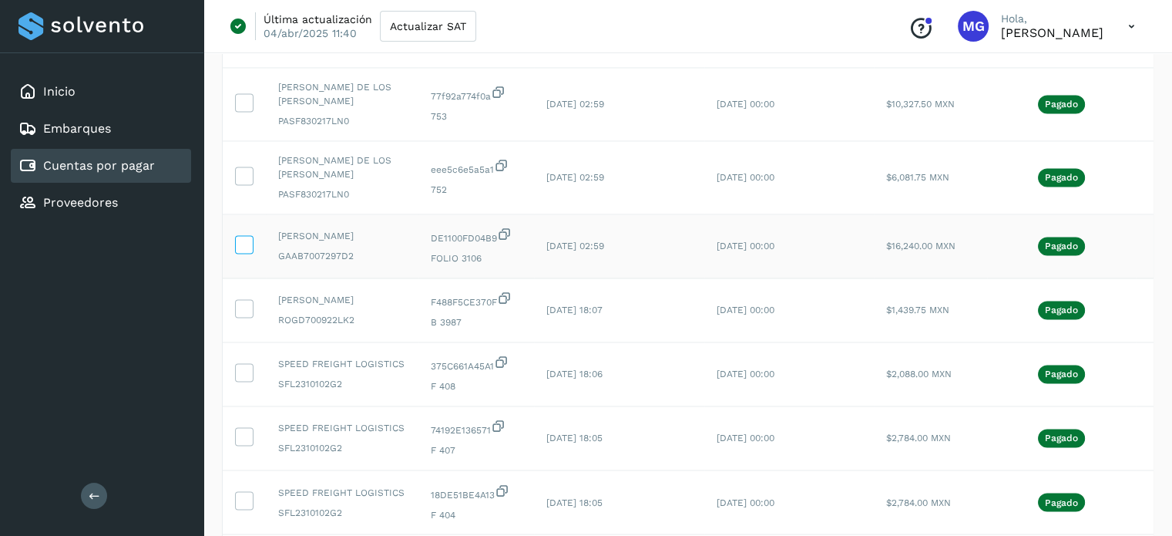
click at [247, 251] on icon at bounding box center [244, 243] width 16 height 16
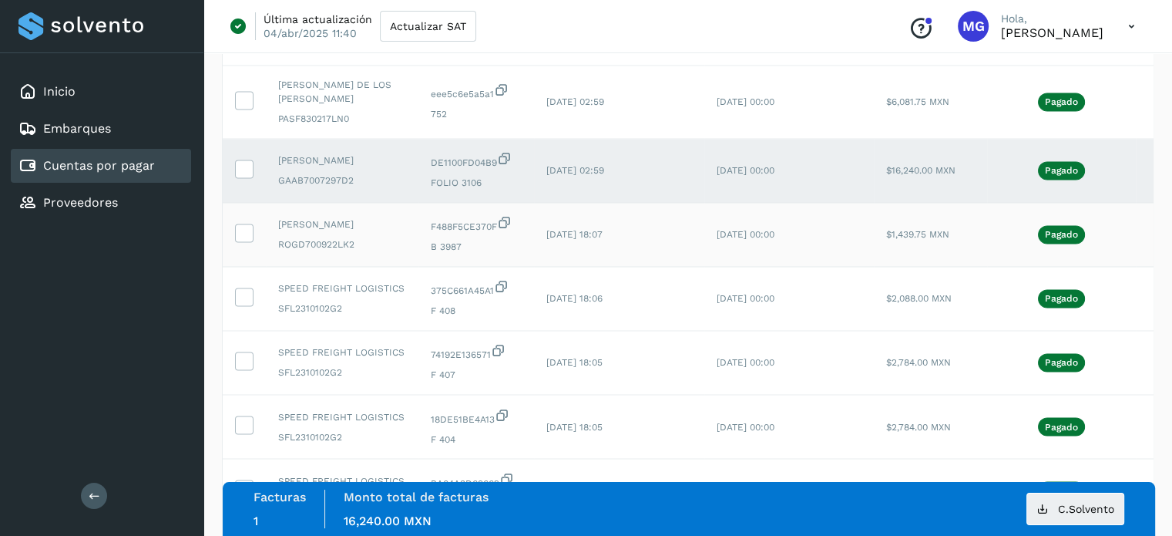
scroll to position [2717, 0]
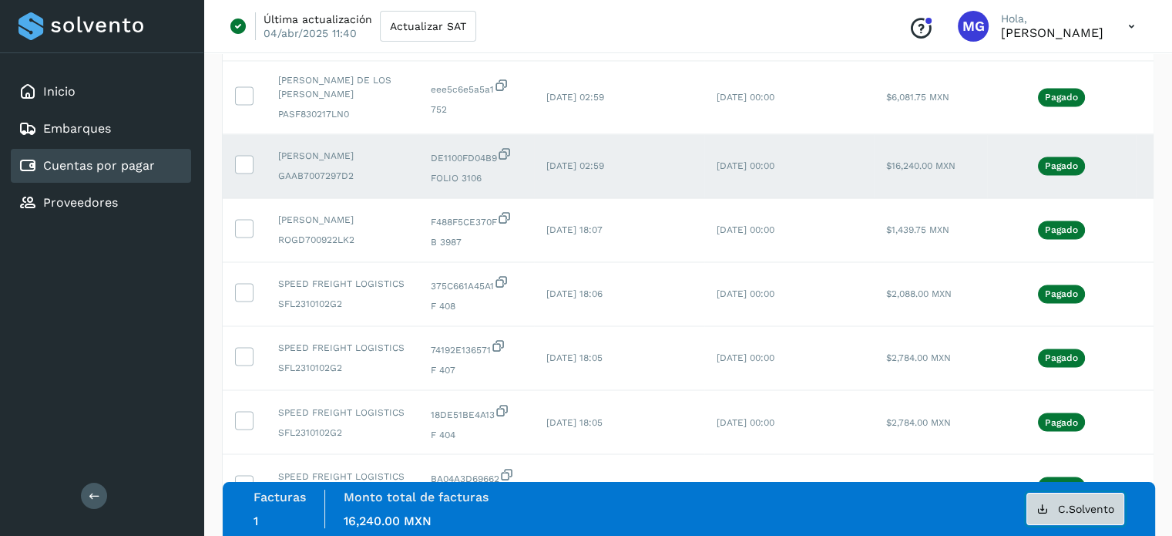
click at [1056, 515] on button "C.Solvento" at bounding box center [1075, 508] width 98 height 32
click at [247, 171] on icon at bounding box center [244, 163] width 16 height 16
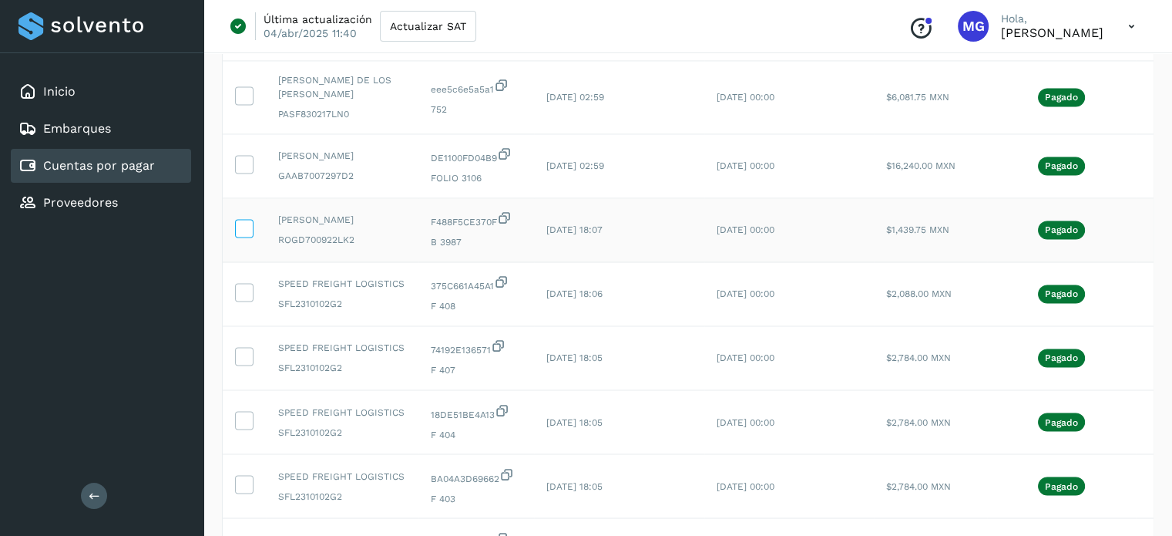
click at [245, 235] on icon at bounding box center [244, 227] width 16 height 16
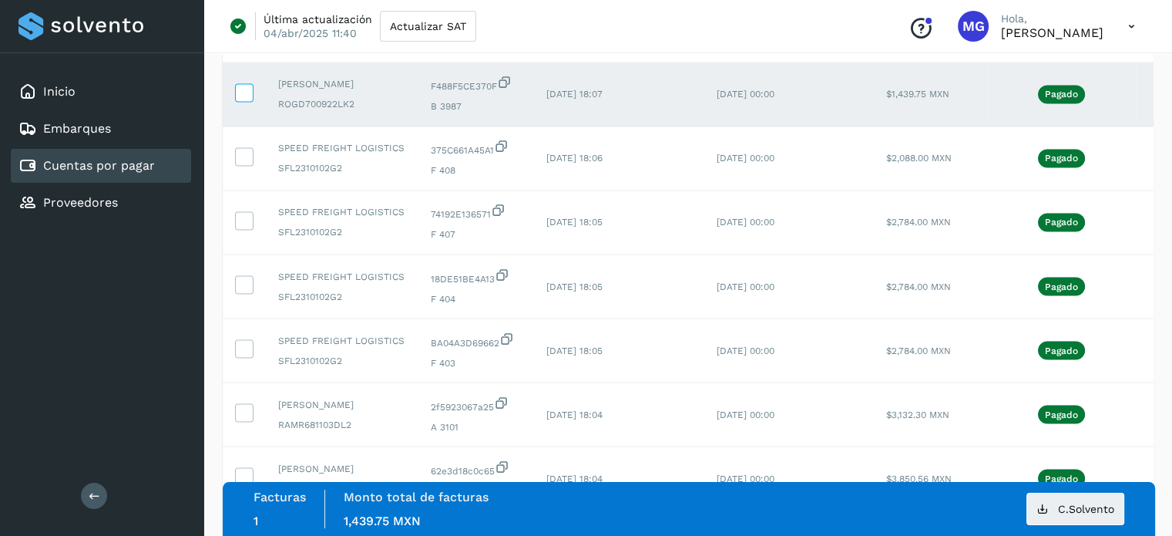
scroll to position [2853, 0]
click at [245, 227] on icon at bounding box center [244, 218] width 16 height 16
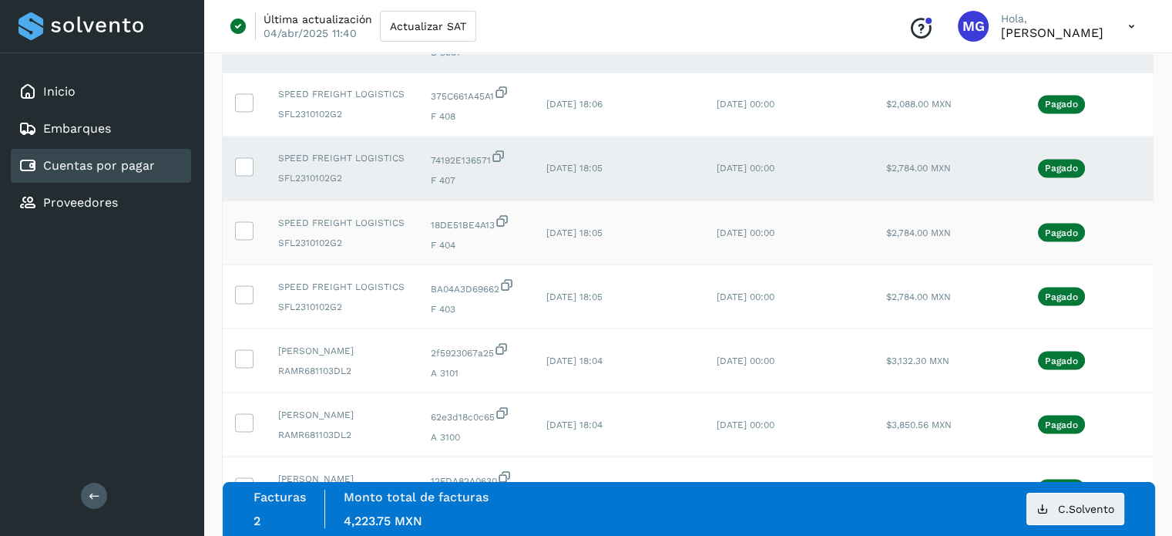
scroll to position [2916, 0]
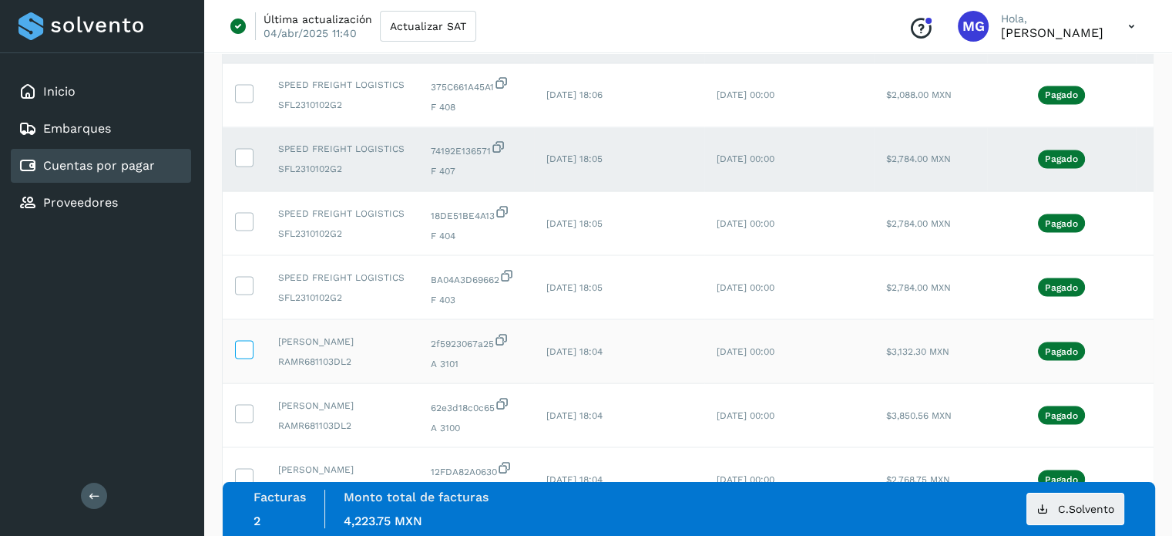
click at [247, 356] on icon at bounding box center [244, 348] width 16 height 16
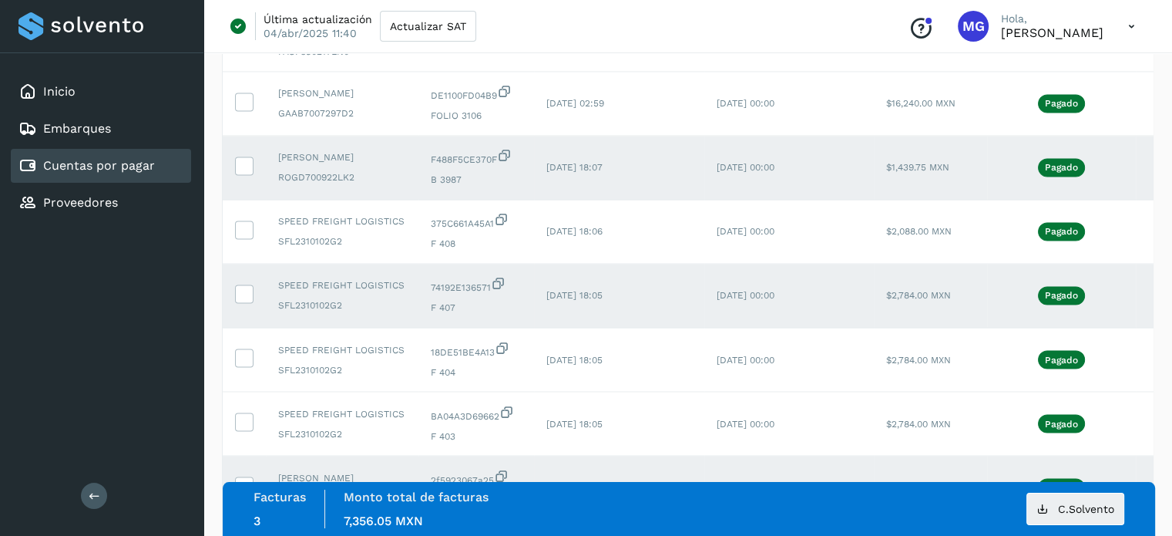
scroll to position [2779, 0]
